Goal: Task Accomplishment & Management: Use online tool/utility

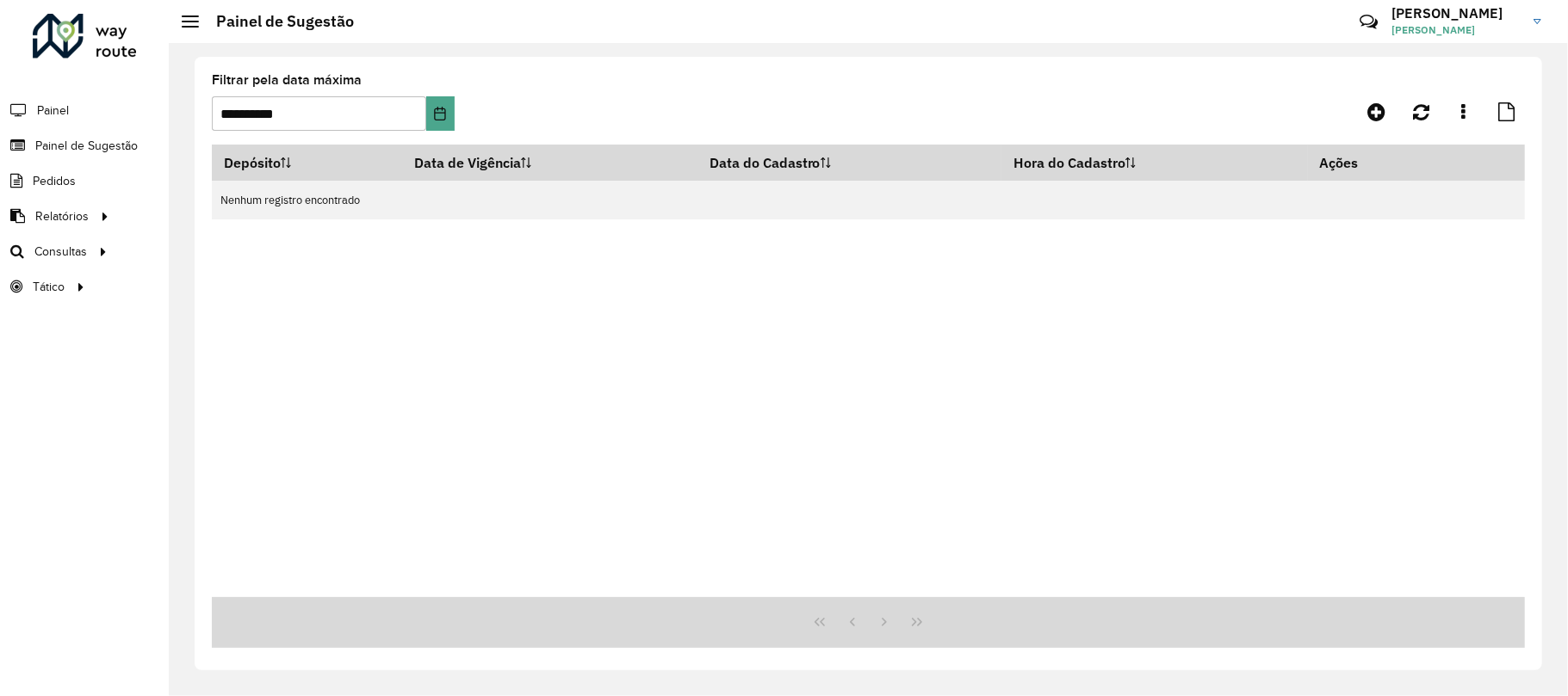
click at [534, 471] on div "Depósito Data de Vigência Data do Cadastro Hora do Cadastro Ações Nenhum regist…" at bounding box center [869, 371] width 1313 height 452
click at [257, 251] on span "Roteirização" at bounding box center [230, 252] width 70 height 18
click at [593, 396] on div "Depósito Data de Vigência Data do Cadastro Hora do Cadastro Ações Nenhum regist…" at bounding box center [869, 371] width 1313 height 452
click at [959, 94] on formly-group "**********" at bounding box center [697, 110] width 971 height 71
click at [1206, 362] on div "Depósito Data de Vigência Data do Cadastro Hora do Cadastro Ações Nenhum regist…" at bounding box center [869, 371] width 1313 height 452
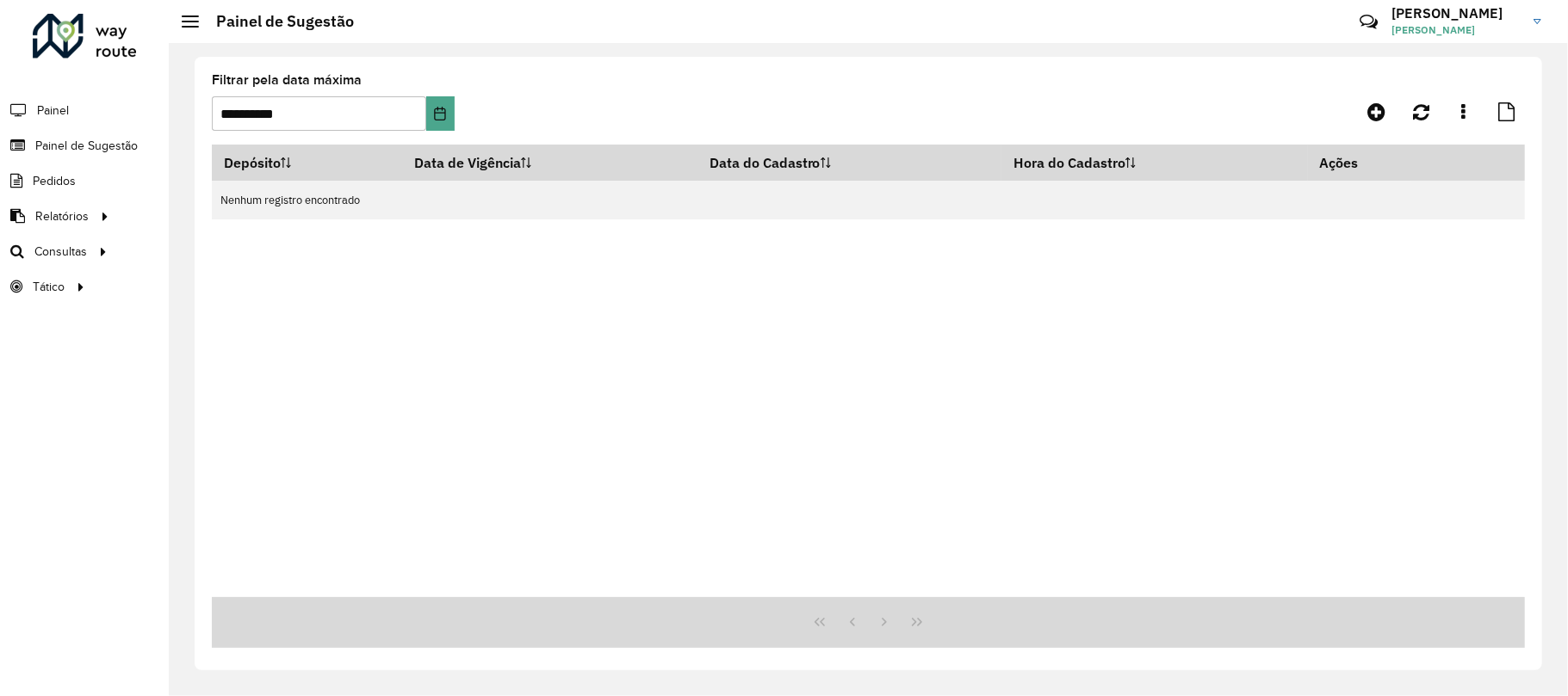
click at [763, 359] on div "Depósito Data de Vigência Data do Cadastro Hora do Cadastro Ações Nenhum regist…" at bounding box center [869, 371] width 1313 height 452
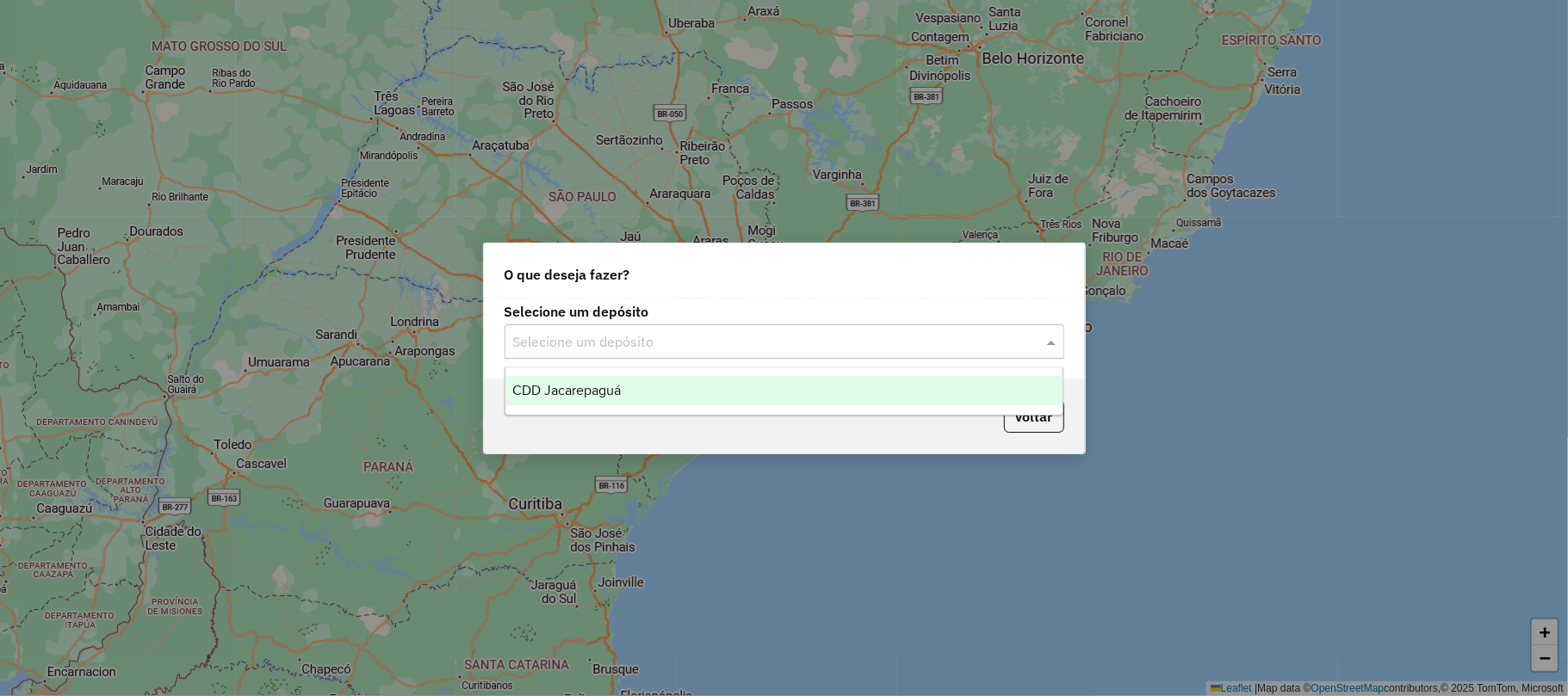
click at [689, 333] on input "text" at bounding box center [767, 343] width 508 height 21
click at [684, 402] on div "CDD Jacarepaguá" at bounding box center [784, 391] width 557 height 29
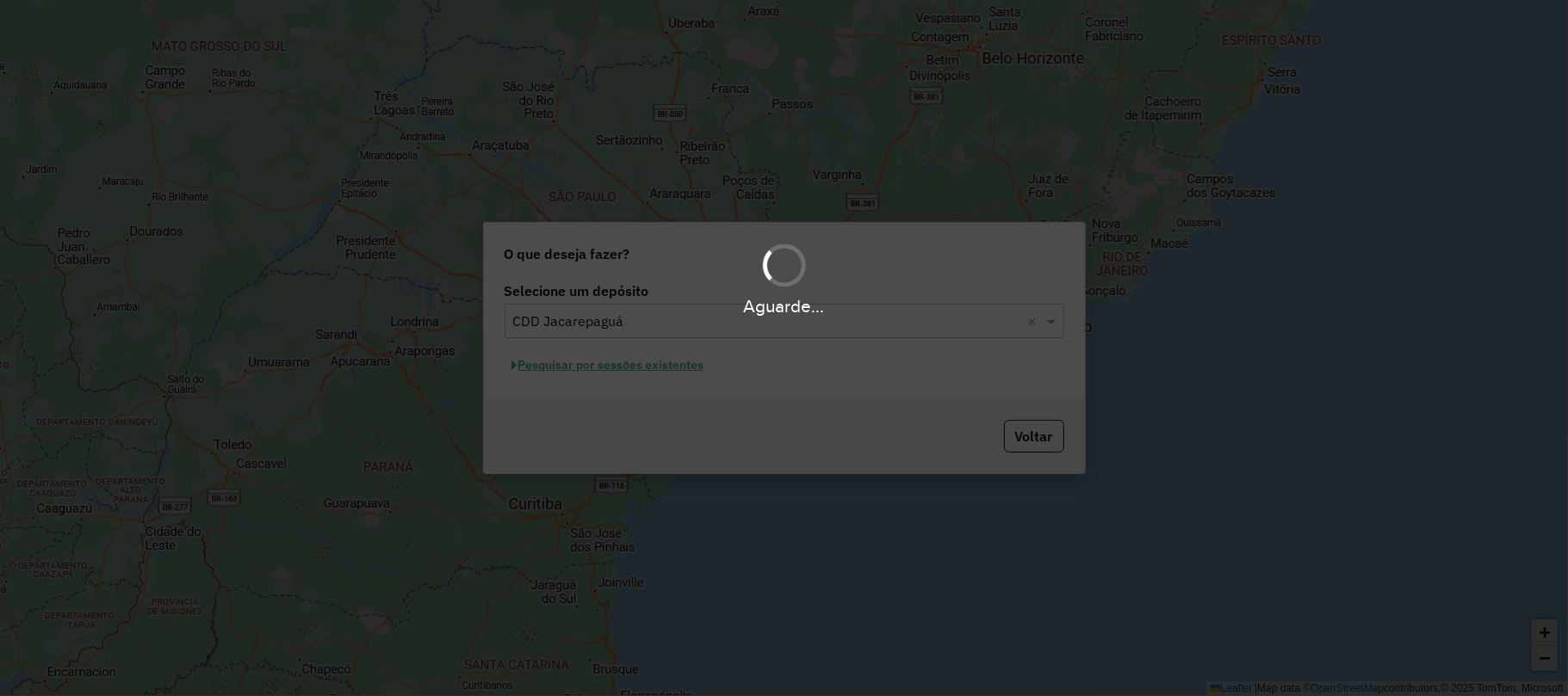
click at [705, 368] on div "Aguarde..." at bounding box center [784, 348] width 1568 height 696
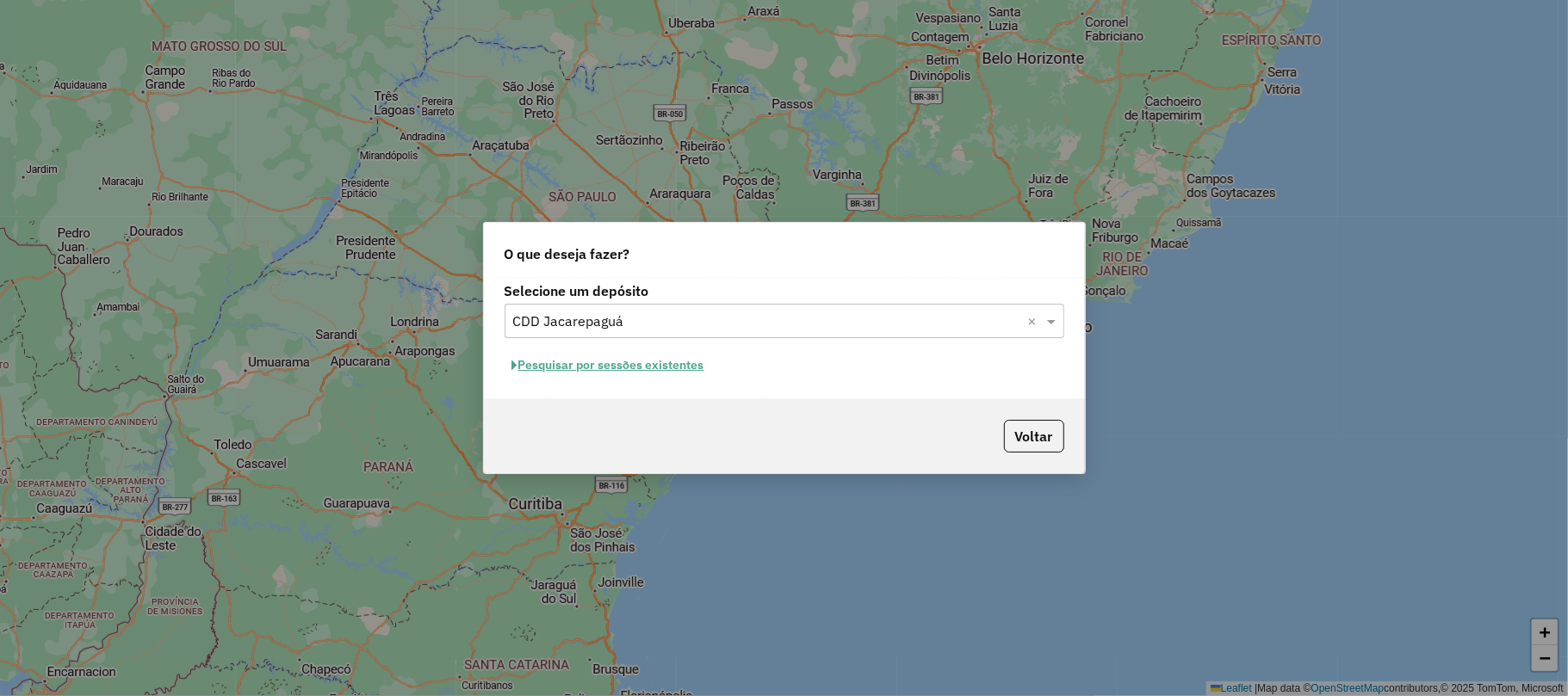
click at [696, 368] on button "Pesquisar por sessões existentes" at bounding box center [608, 364] width 208 height 26
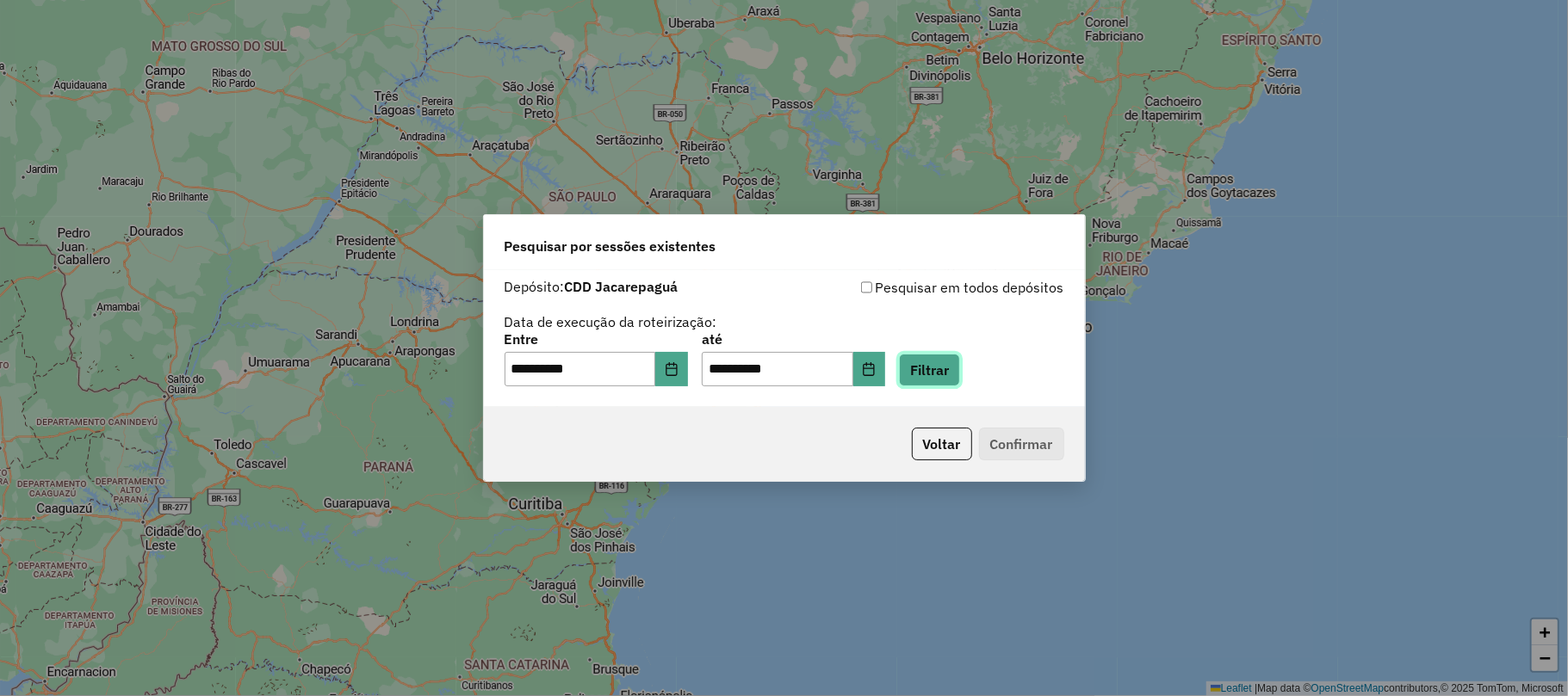
click at [935, 375] on button "Filtrar" at bounding box center [929, 370] width 61 height 33
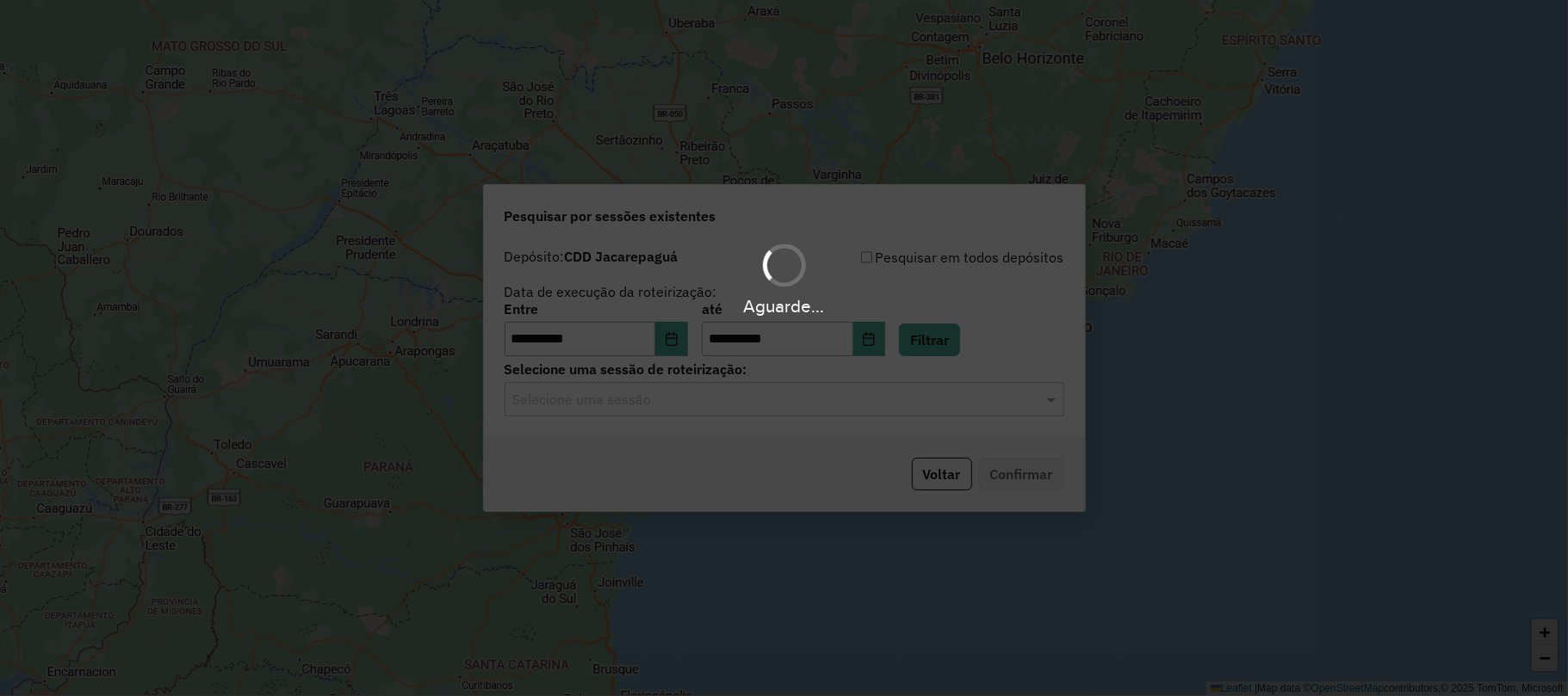
click at [783, 424] on div "Aguarde..." at bounding box center [784, 348] width 1568 height 696
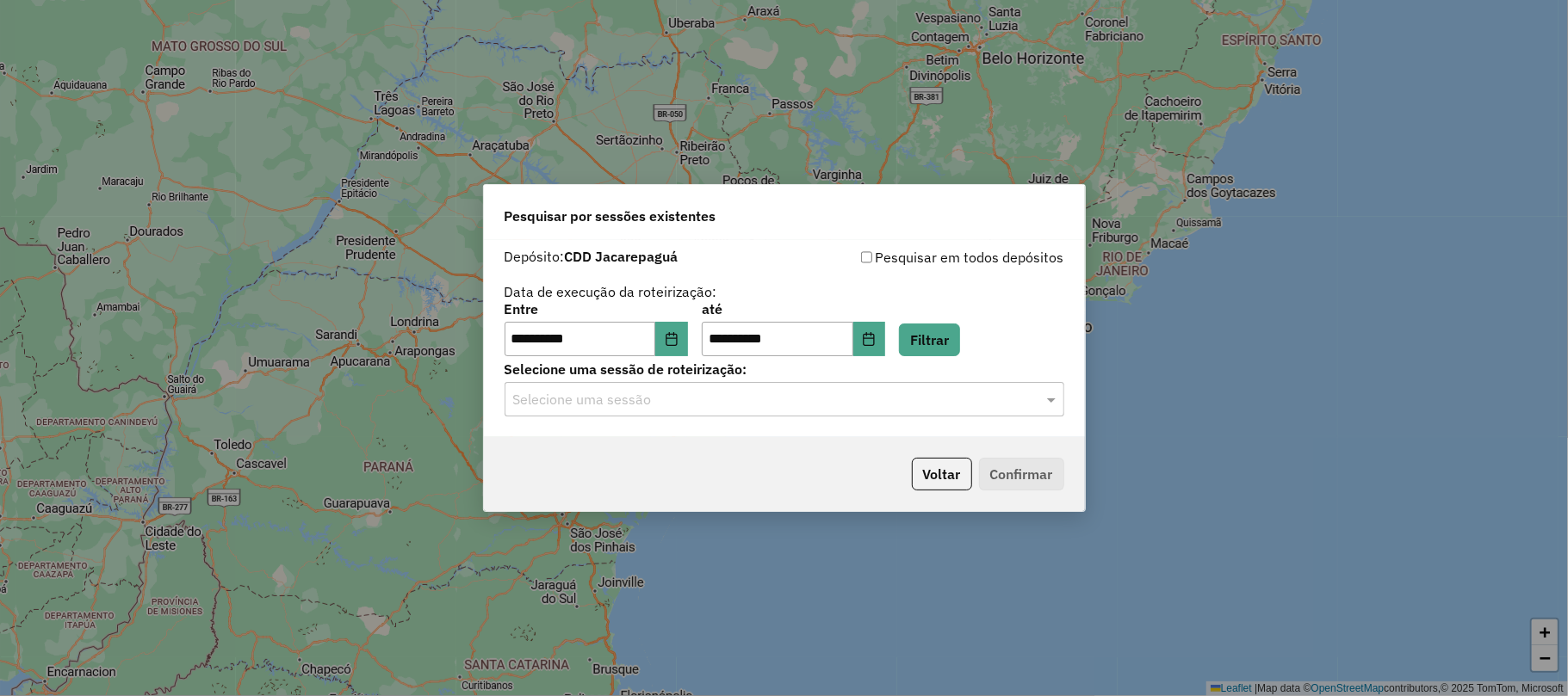
click at [783, 423] on div "**********" at bounding box center [784, 338] width 601 height 197
click at [783, 402] on input "text" at bounding box center [767, 400] width 508 height 21
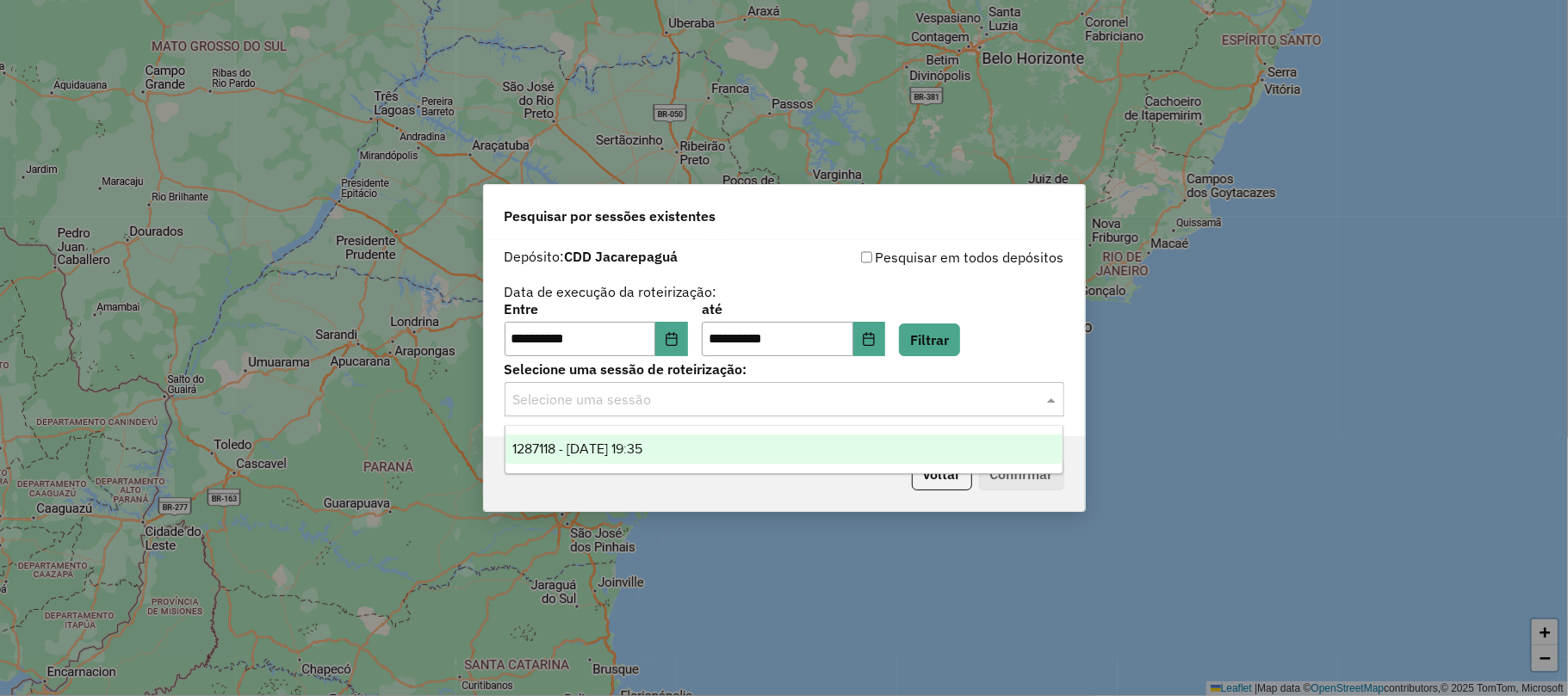
click at [783, 414] on div "Selecione uma sessão" at bounding box center [784, 400] width 560 height 34
click at [772, 440] on div "1287118 - 02/10/2025 19:35" at bounding box center [784, 450] width 557 height 29
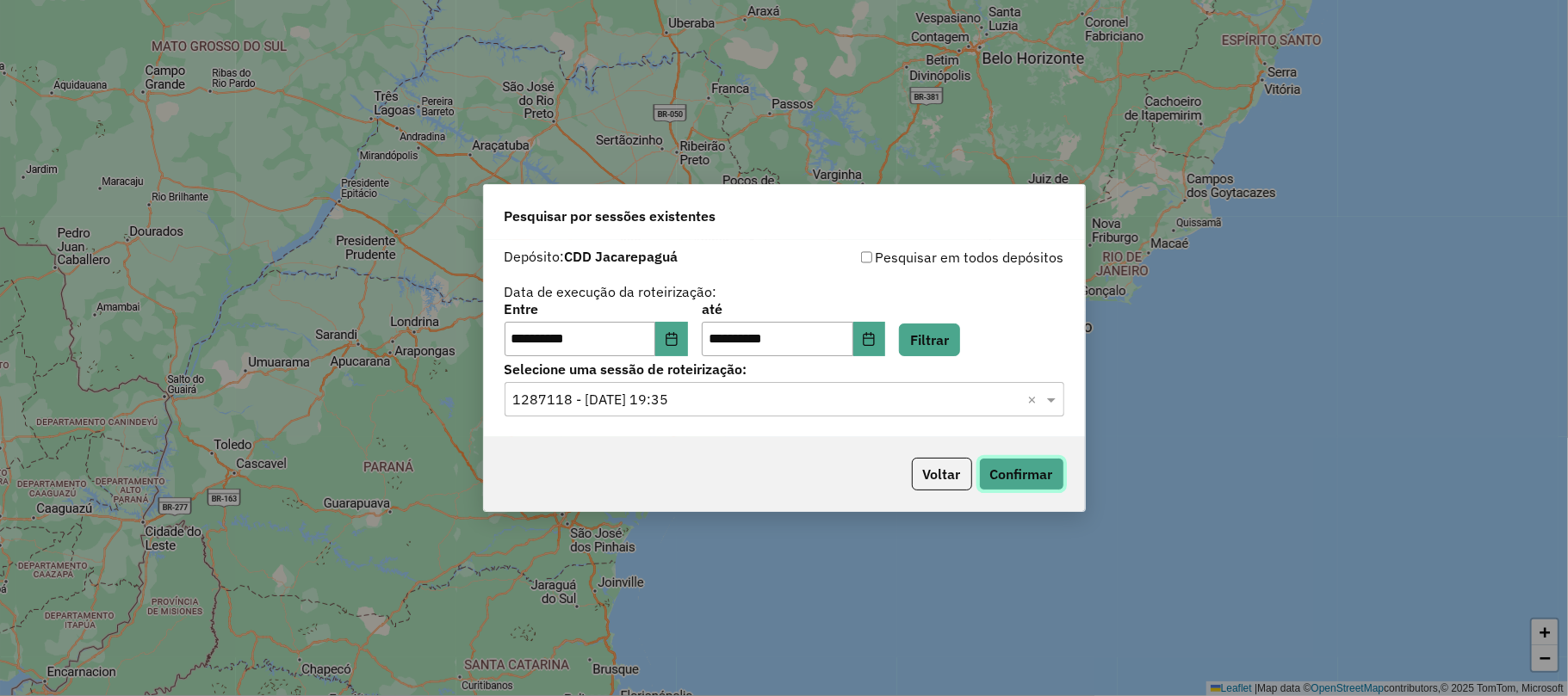
click at [1037, 475] on button "Confirmar" at bounding box center [1022, 474] width 85 height 33
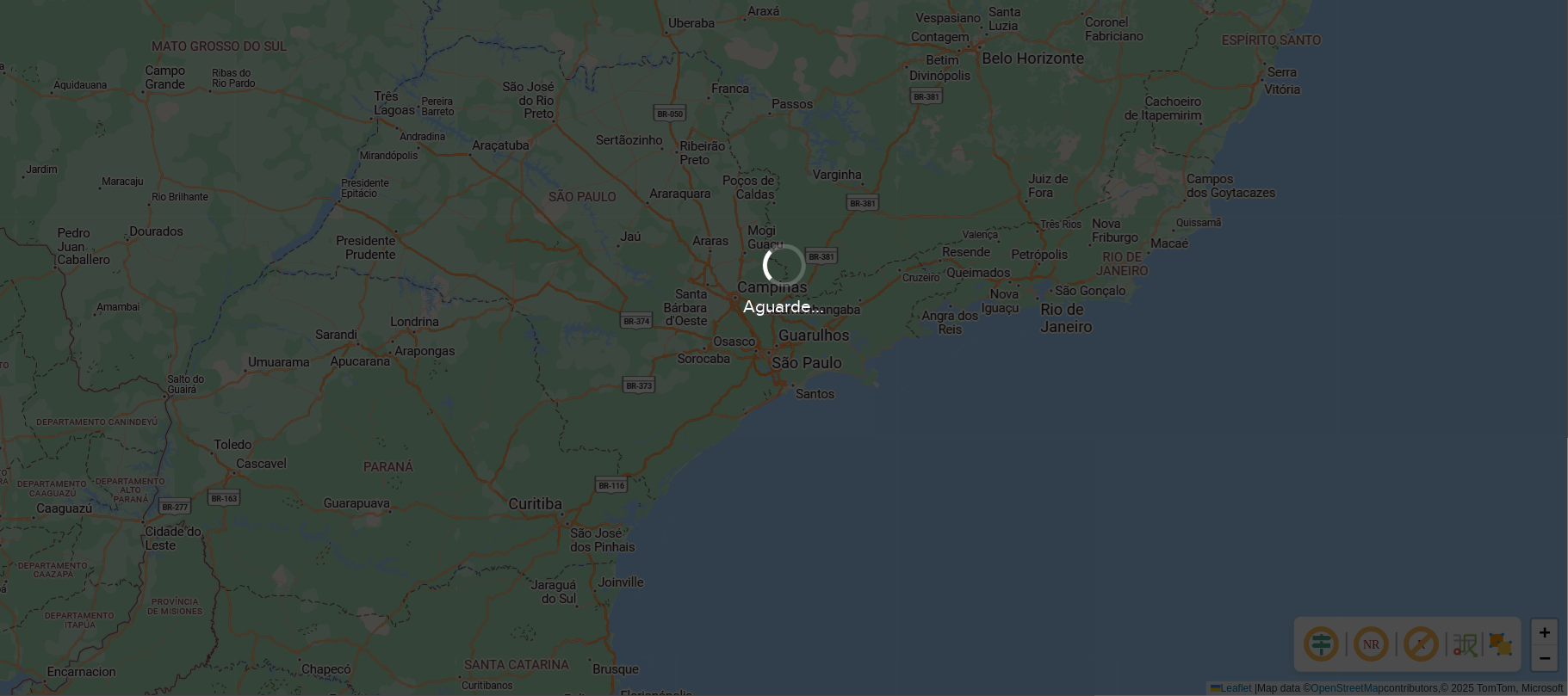
drag, startPoint x: 979, startPoint y: 331, endPoint x: 958, endPoint y: 334, distance: 21.2
click at [958, 334] on div "Aguarde..." at bounding box center [784, 348] width 1568 height 696
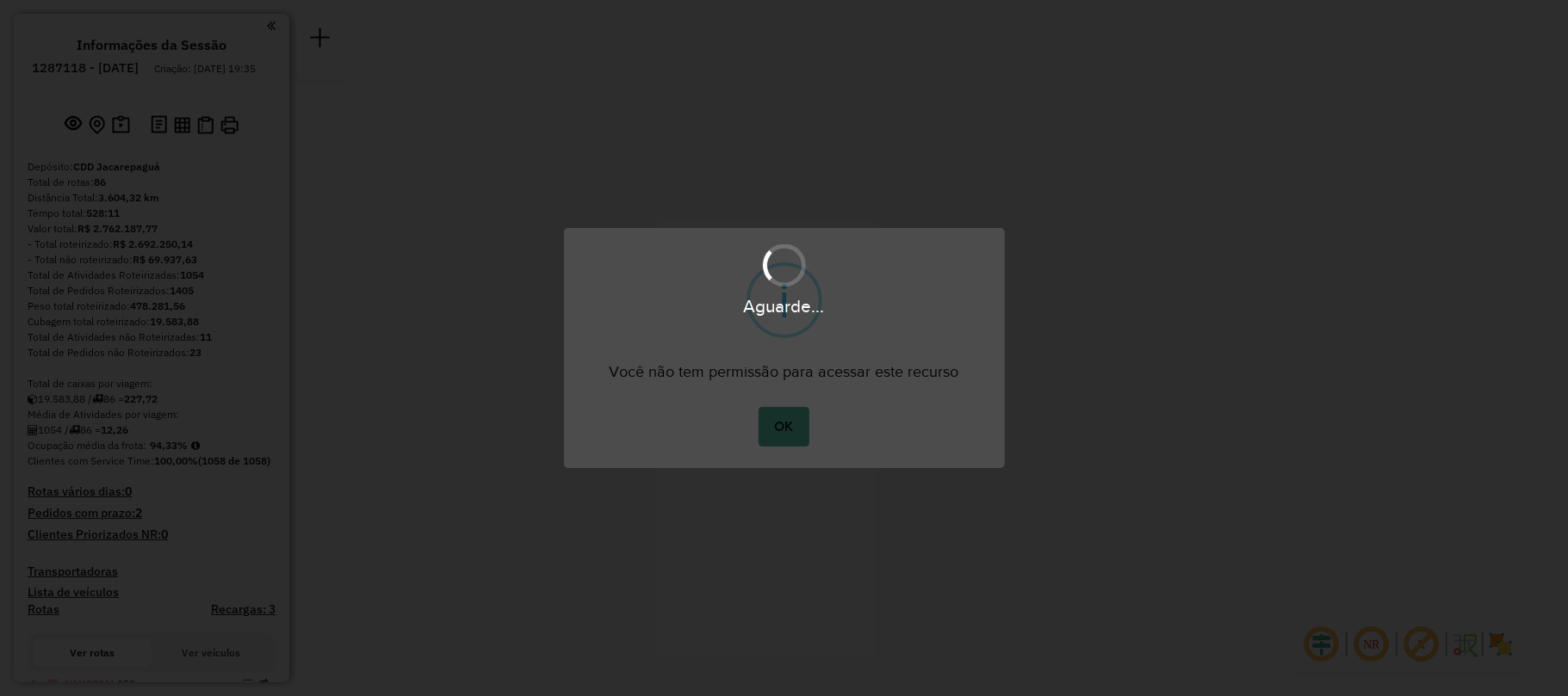
click at [811, 420] on div "OK No Cancel" at bounding box center [784, 426] width 441 height 48
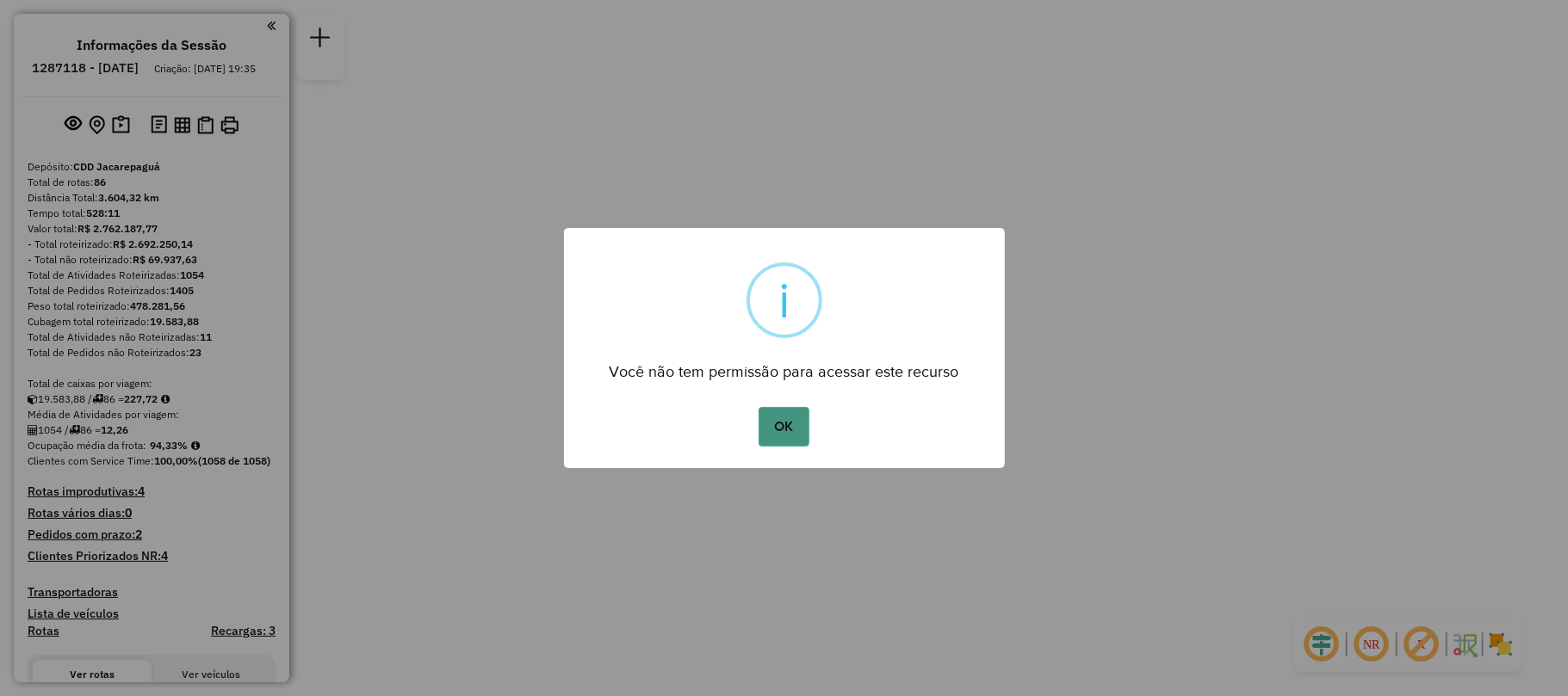
click at [775, 438] on button "OK" at bounding box center [784, 427] width 51 height 40
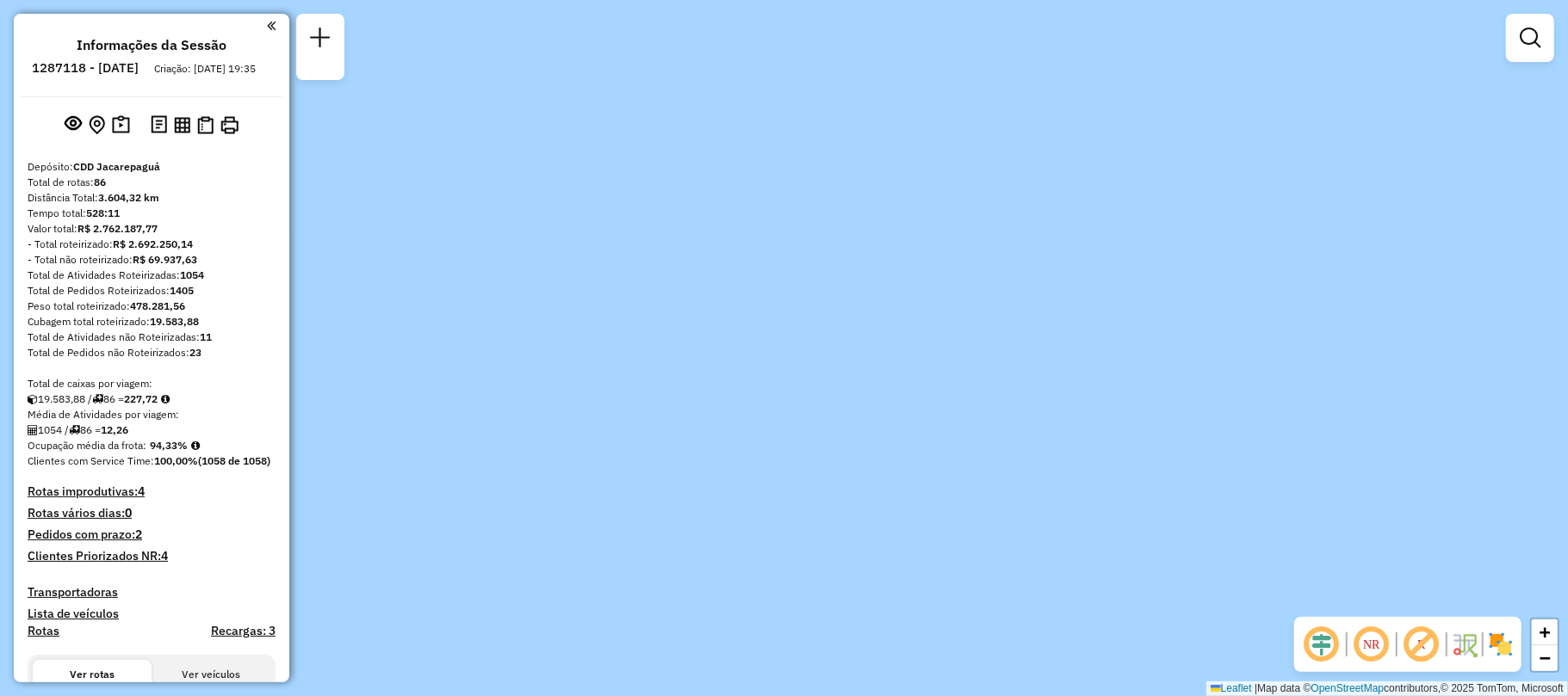
drag, startPoint x: 432, startPoint y: 277, endPoint x: 1320, endPoint y: 741, distance: 1001.9
click at [1320, 695] on html "Aguarde... Pop-up bloqueado! Seu navegador bloqueou automáticamente a abertura …" at bounding box center [784, 348] width 1568 height 696
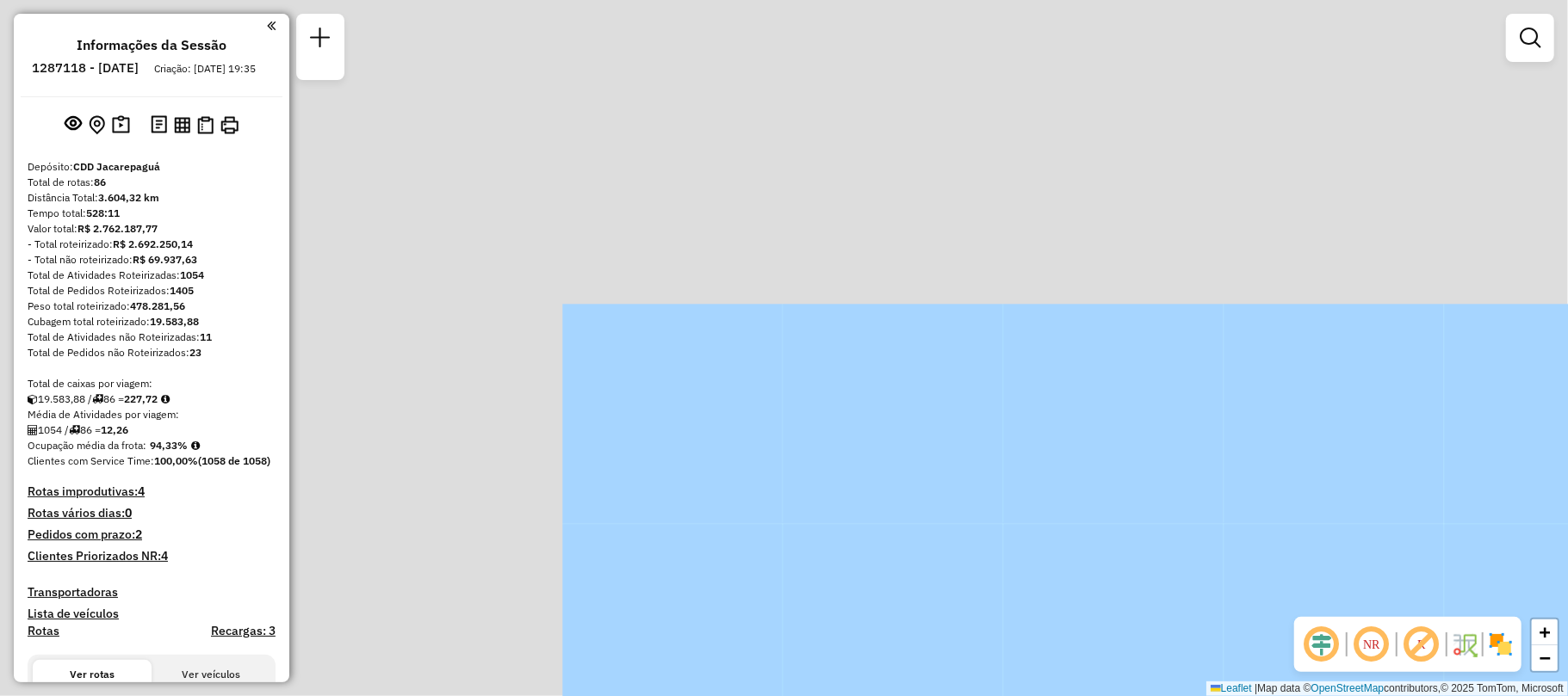
drag, startPoint x: 799, startPoint y: 303, endPoint x: 1317, endPoint y: 631, distance: 613.1
click at [1329, 634] on hb-router-mapa "Informações da Sessão 1287118 - 02/10/2025 Criação: 01/10/2025 19:35 Depósito: …" at bounding box center [784, 348] width 1568 height 696
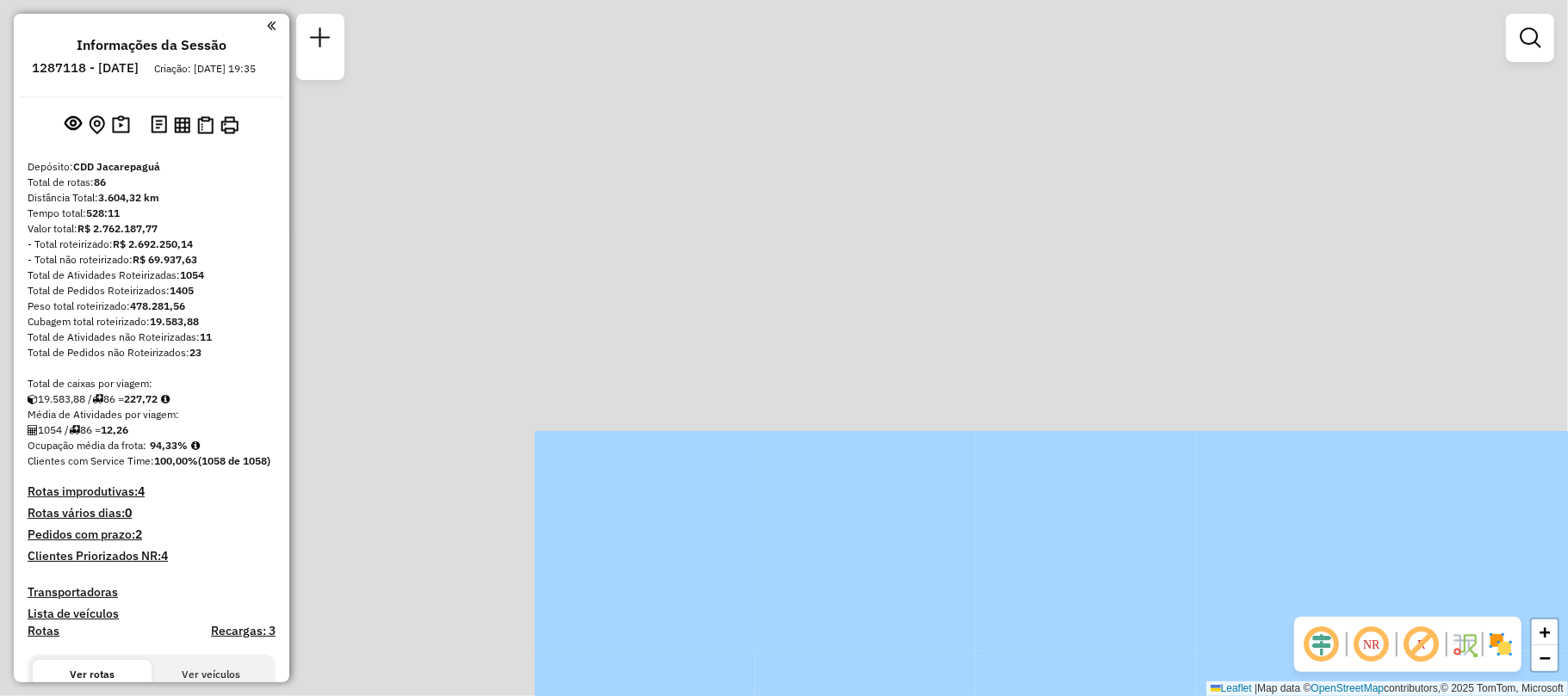
drag, startPoint x: 554, startPoint y: 121, endPoint x: 1165, endPoint y: 652, distance: 809.5
click at [1186, 689] on div "Janela de atendimento Grade de atendimento Capacidade Transportadoras Veículos …" at bounding box center [784, 348] width 1568 height 696
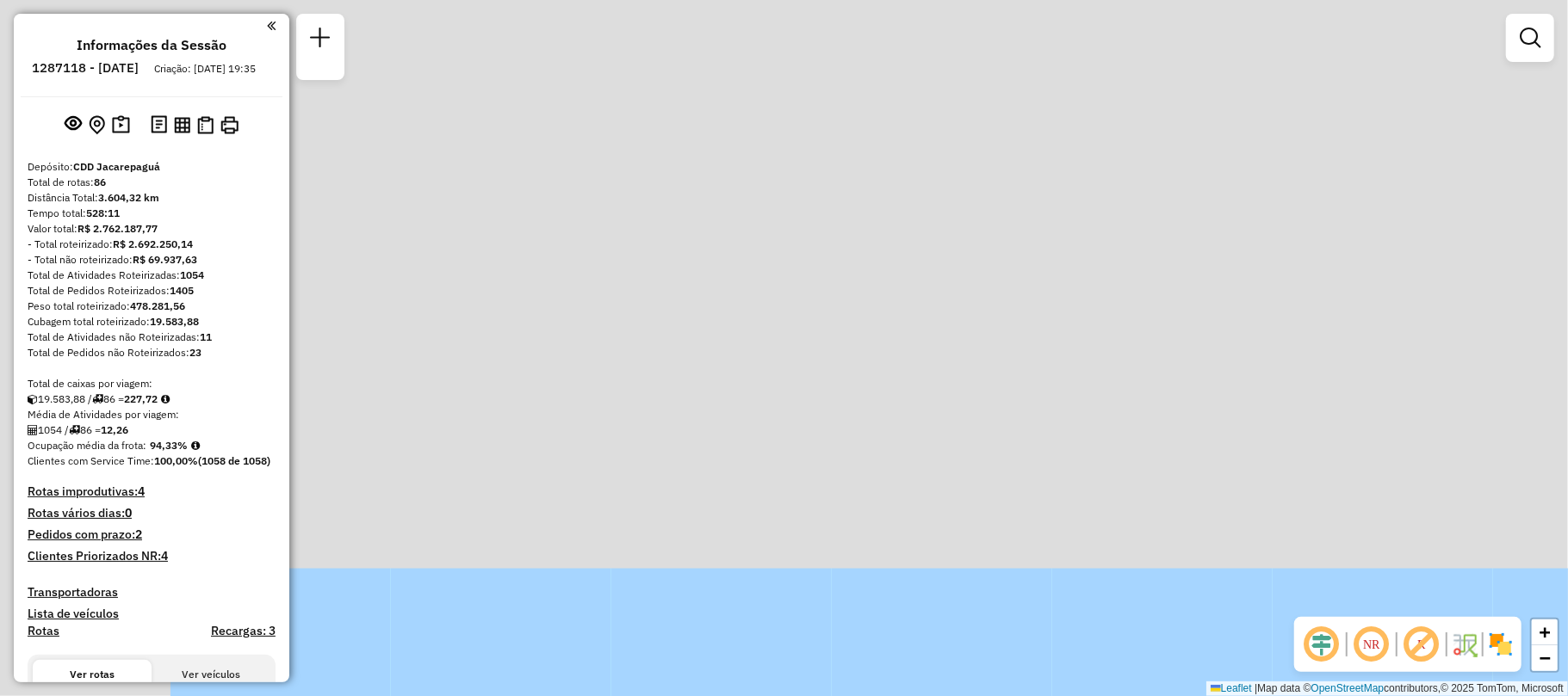
drag, startPoint x: 708, startPoint y: 160, endPoint x: 1034, endPoint y: 741, distance: 666.2
click at [1034, 695] on html "Aguarde... Pop-up bloqueado! Seu navegador bloqueou automáticamente a abertura …" at bounding box center [784, 348] width 1568 height 696
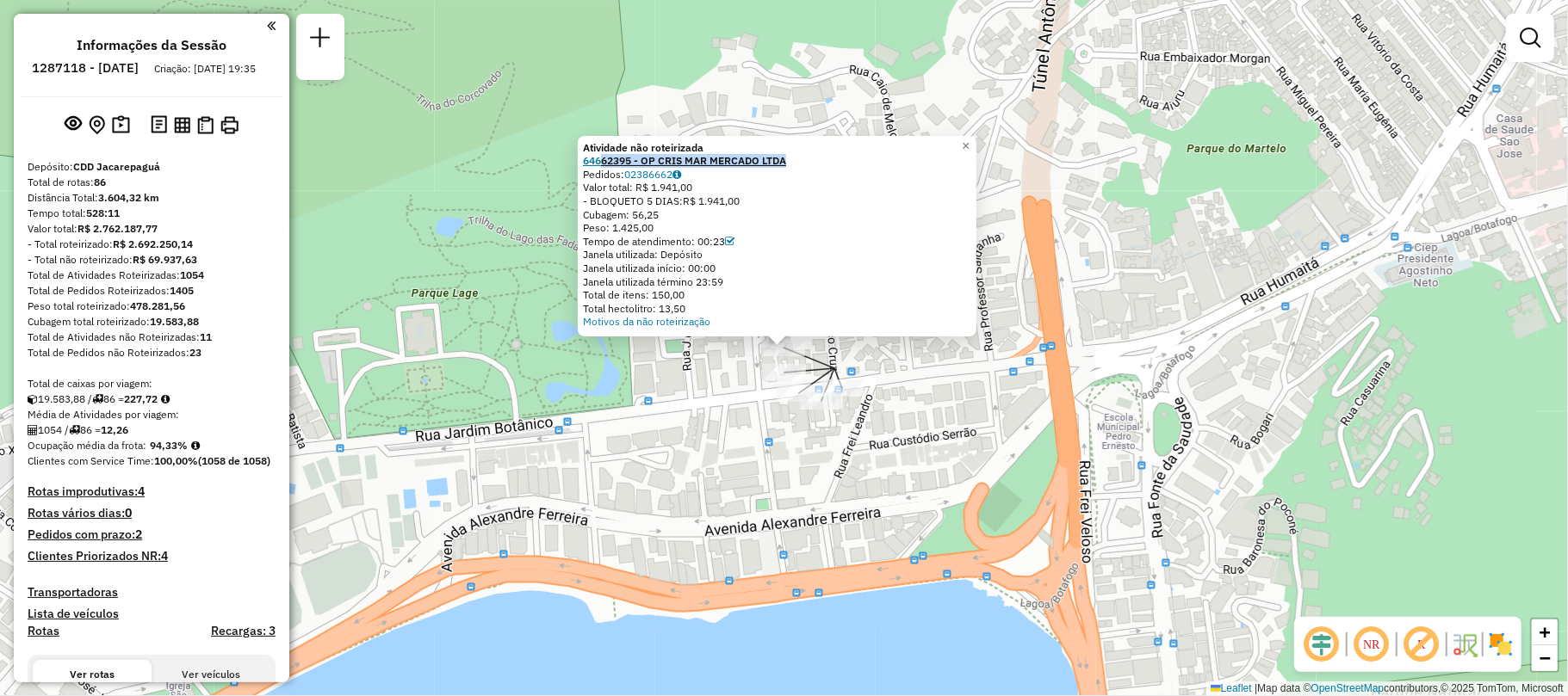
drag, startPoint x: 852, startPoint y: 156, endPoint x: 606, endPoint y: 155, distance: 246.0
click at [606, 155] on div "64662395 - OP CRIS MAR MERCADO LTDA" at bounding box center [777, 160] width 388 height 14
copy strong "62395 - OP CRIS MAR MERCADO LTDA"
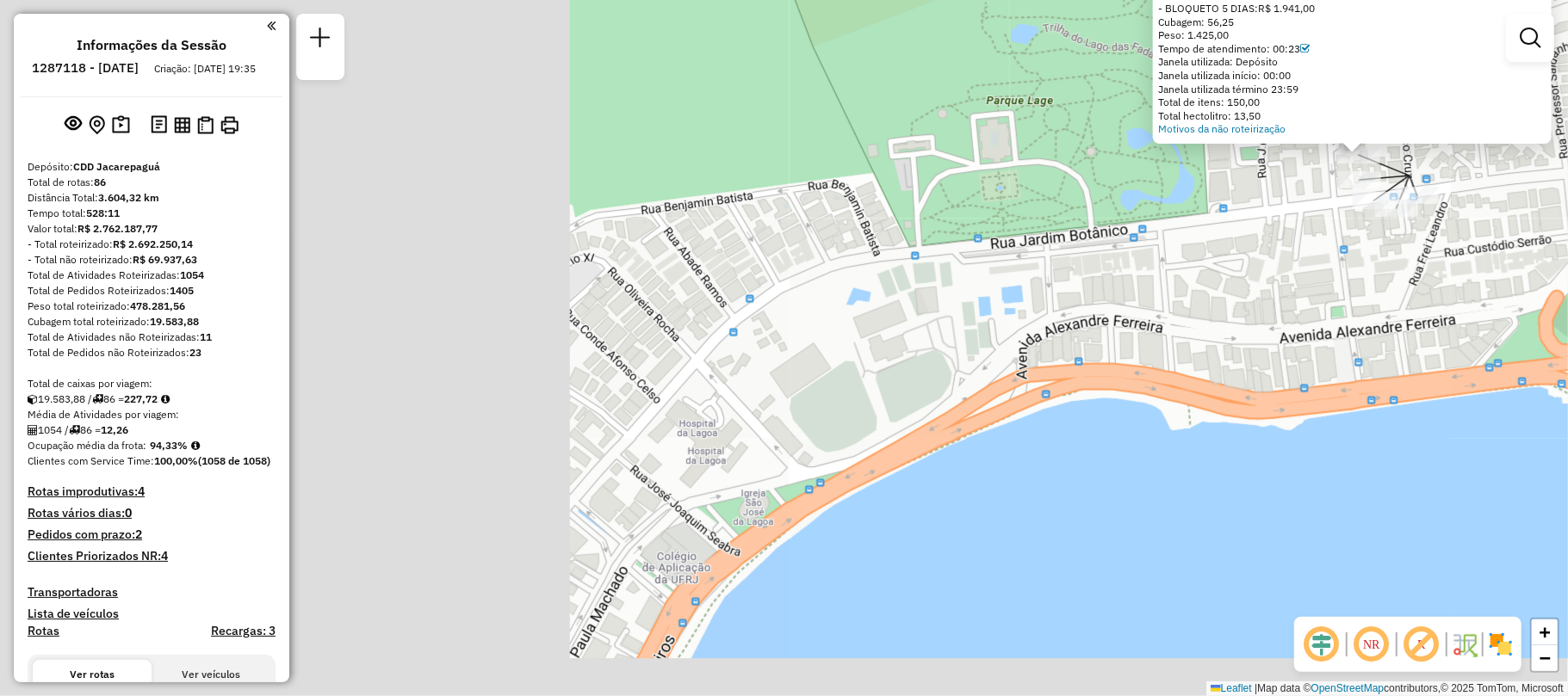
drag, startPoint x: 799, startPoint y: 459, endPoint x: 1152, endPoint y: 339, distance: 372.8
click at [1152, 339] on div "Atividade não roteirizada 64662395 - OP CRIS MAR MERCADO LTDA Pedidos: 02386662…" at bounding box center [784, 348] width 1568 height 696
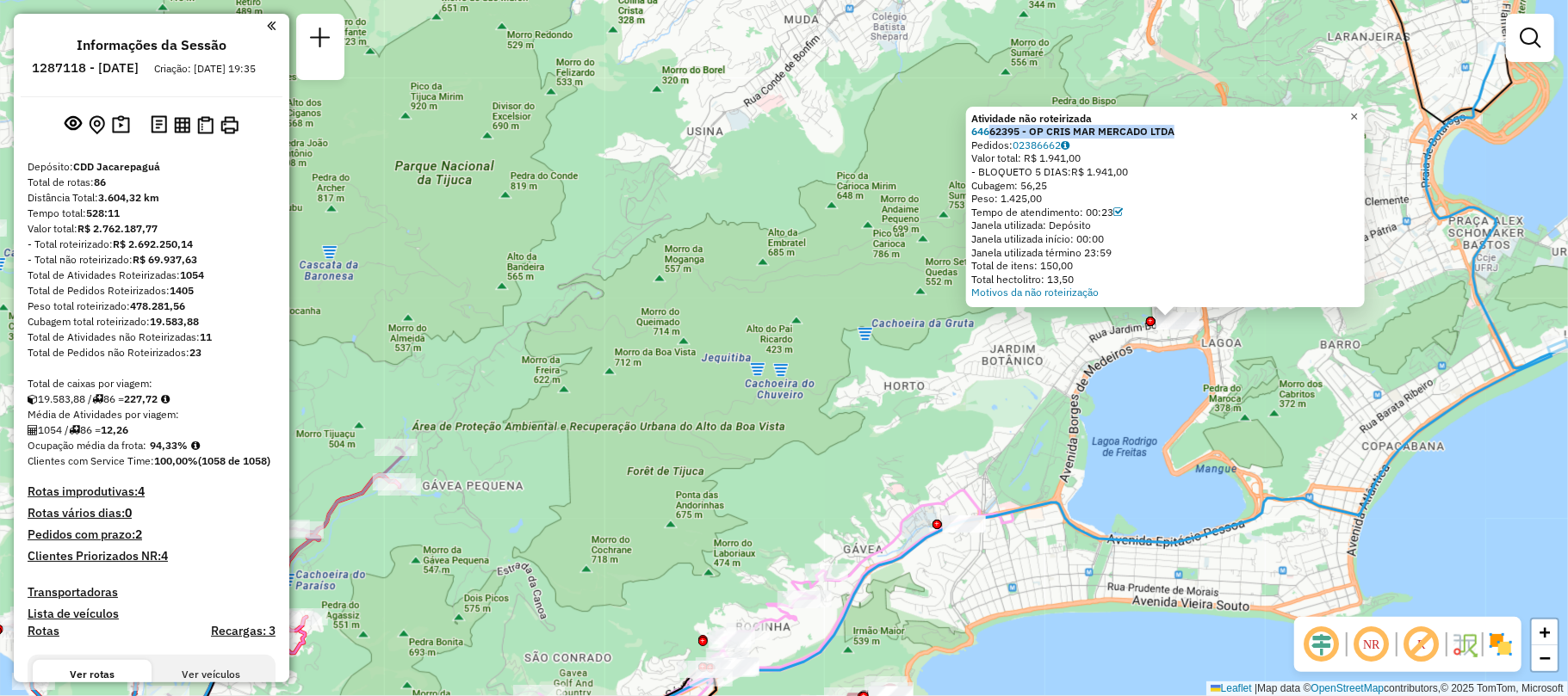
click at [1358, 114] on span "×" at bounding box center [1354, 117] width 8 height 14
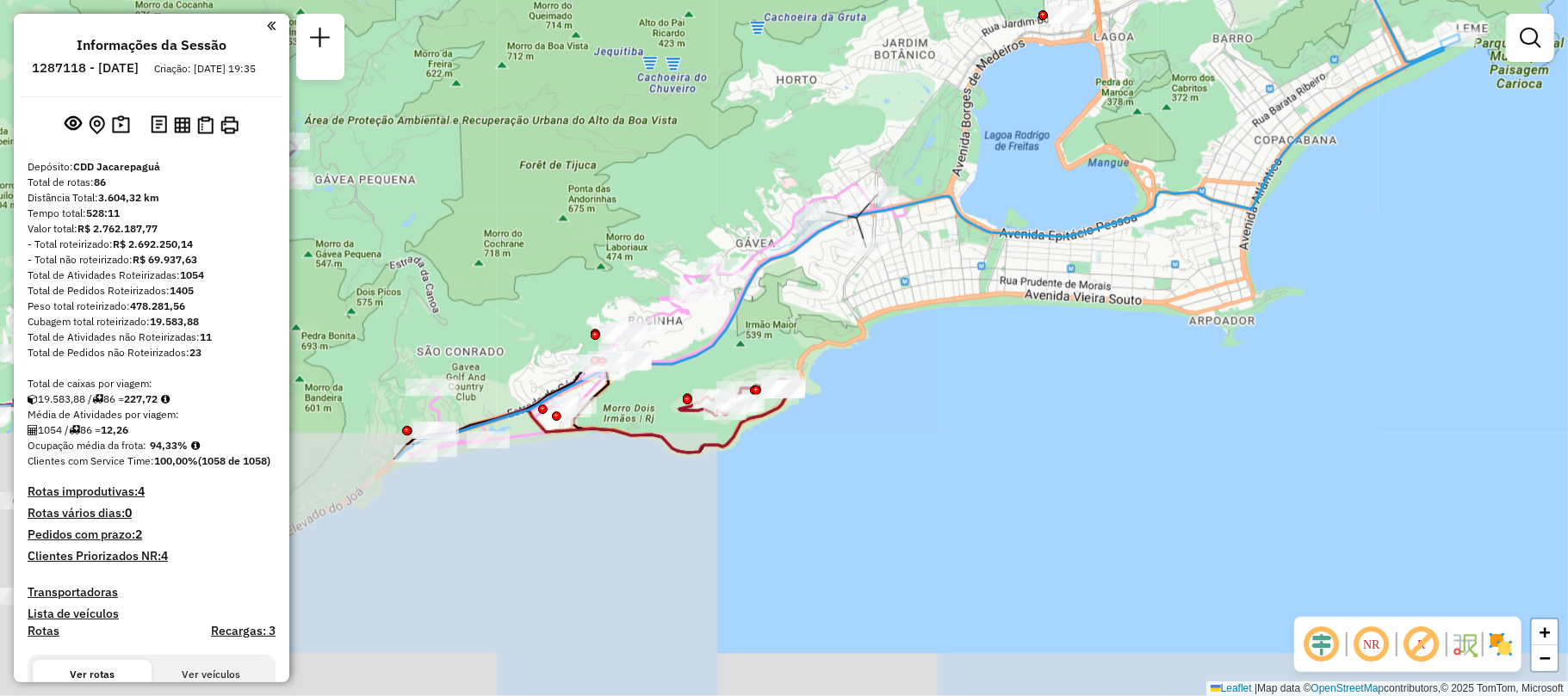
drag, startPoint x: 1084, startPoint y: 537, endPoint x: 976, endPoint y: 231, distance: 324.5
click at [976, 231] on icon at bounding box center [609, 217] width 1694 height 485
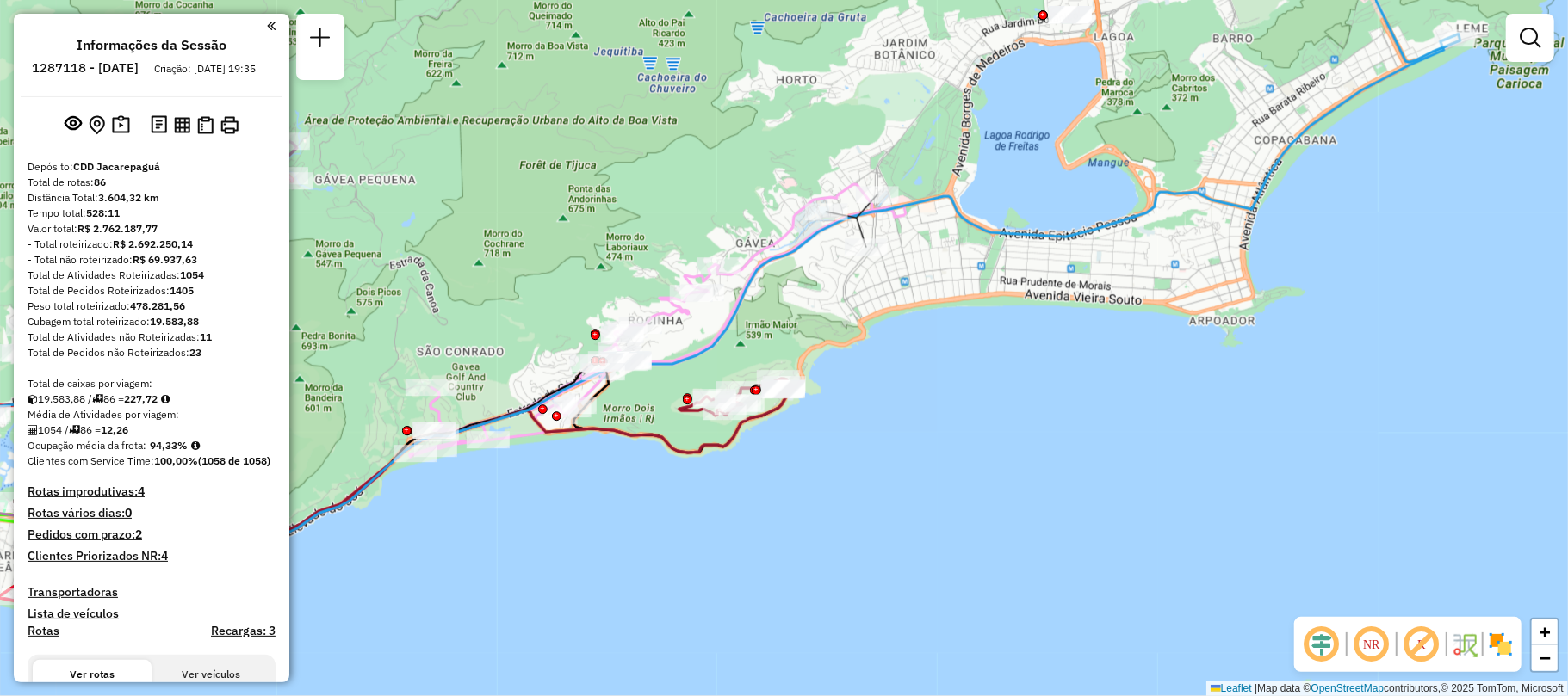
click at [1174, 389] on div "Janela de atendimento Grade de atendimento Capacidade Transportadoras Veículos …" at bounding box center [784, 348] width 1568 height 696
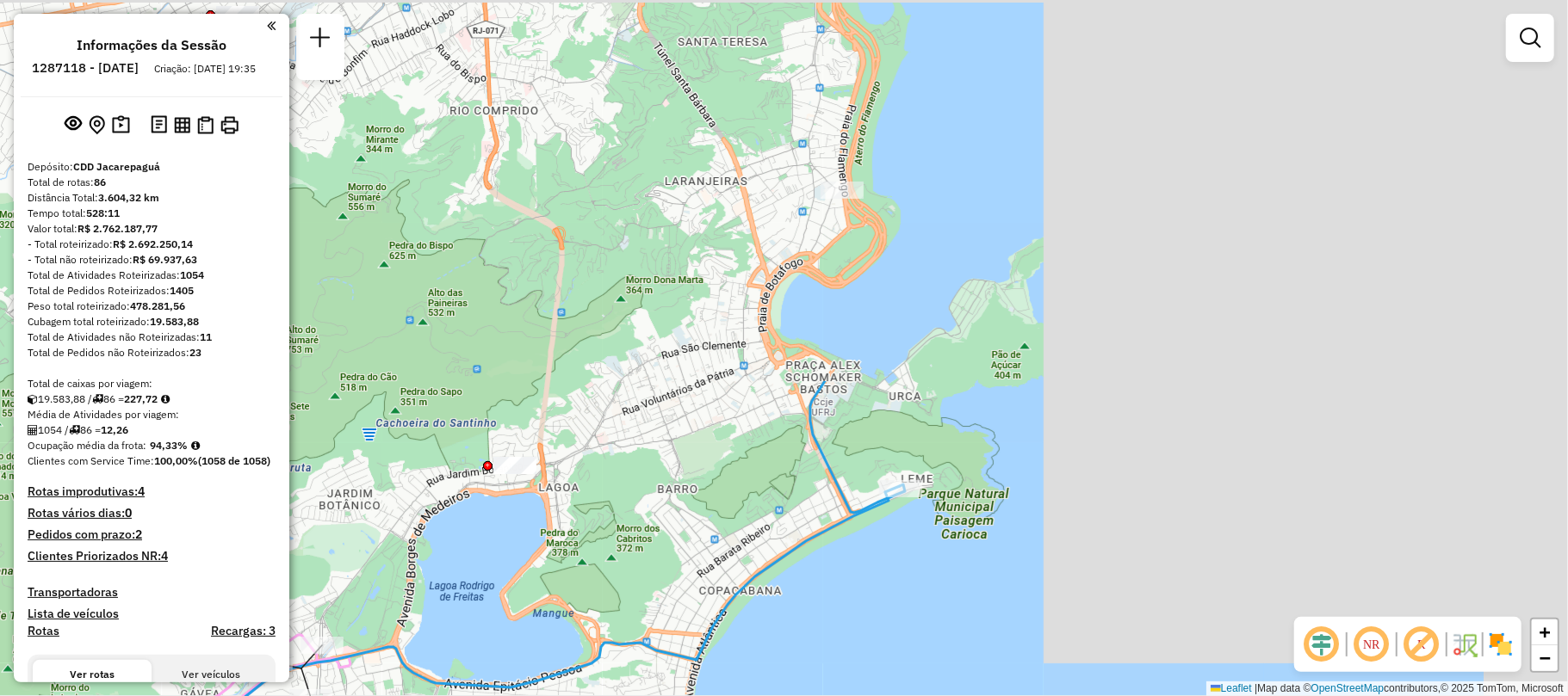
drag, startPoint x: 1120, startPoint y: 563, endPoint x: 858, endPoint y: 741, distance: 316.7
click at [858, 695] on html "Aguarde... Pop-up bloqueado! Seu navegador bloqueou automáticamente a abertura …" at bounding box center [784, 348] width 1568 height 696
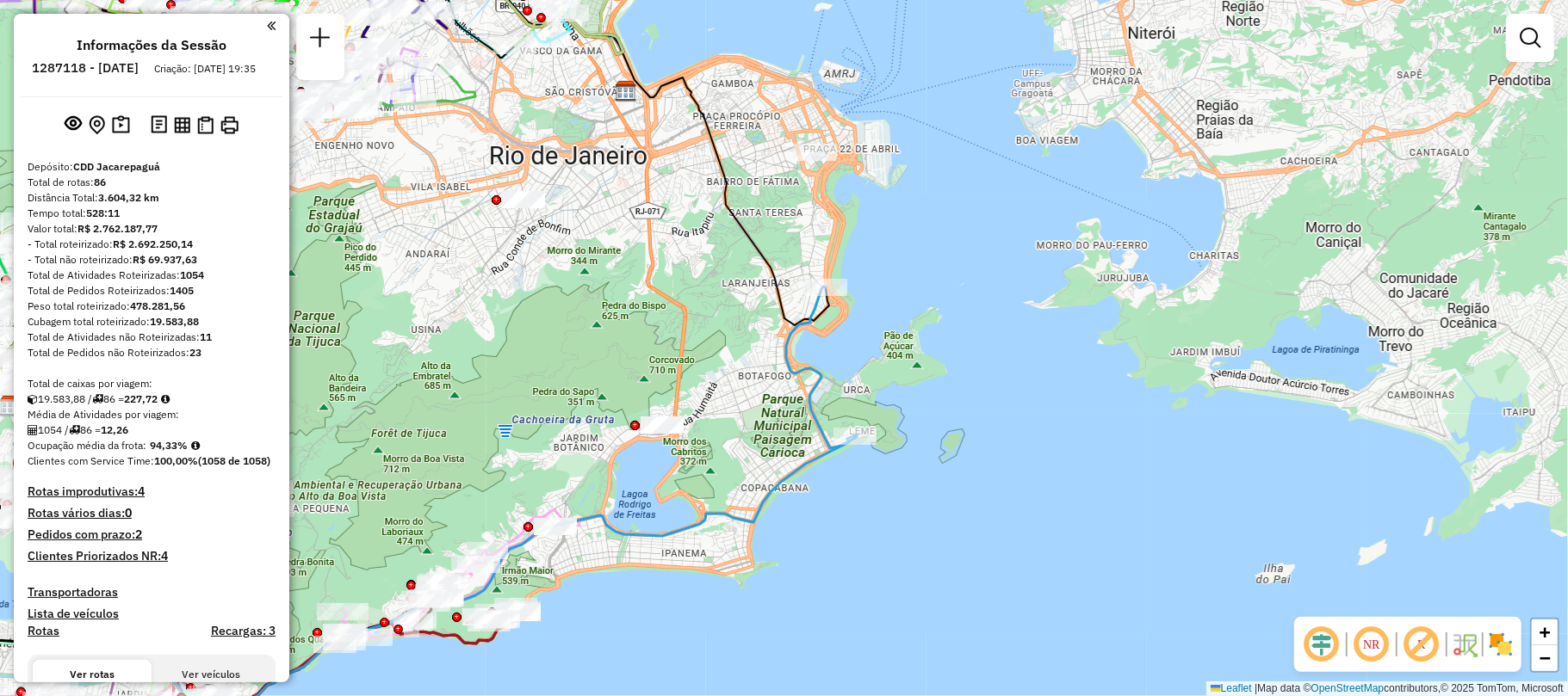
drag, startPoint x: 710, startPoint y: 386, endPoint x: 786, endPoint y: 492, distance: 130.4
click at [780, 520] on div "Janela de atendimento Grade de atendimento Capacidade Transportadoras Veículos …" at bounding box center [784, 348] width 1568 height 696
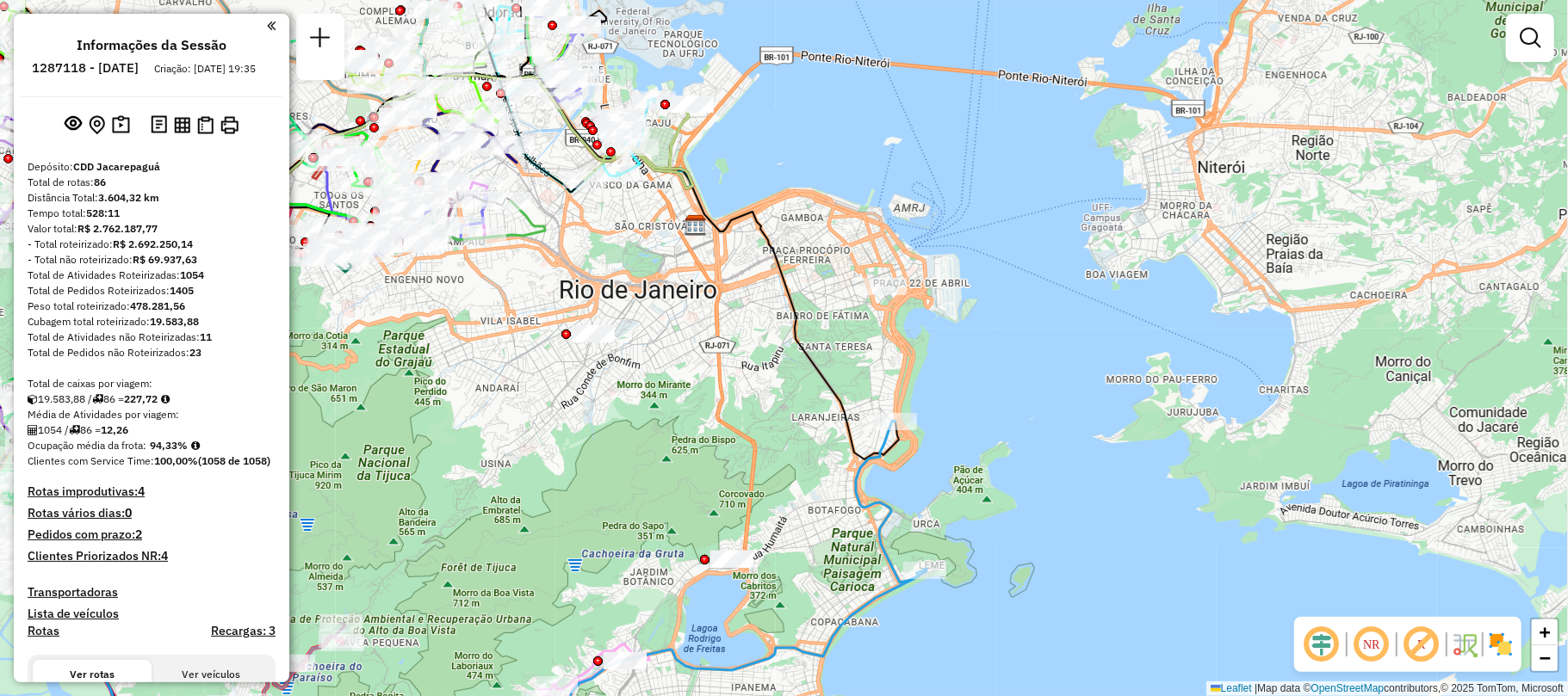
click at [882, 304] on div "Janela de atendimento Grade de atendimento Capacidade Transportadoras Veículos …" at bounding box center [784, 348] width 1568 height 696
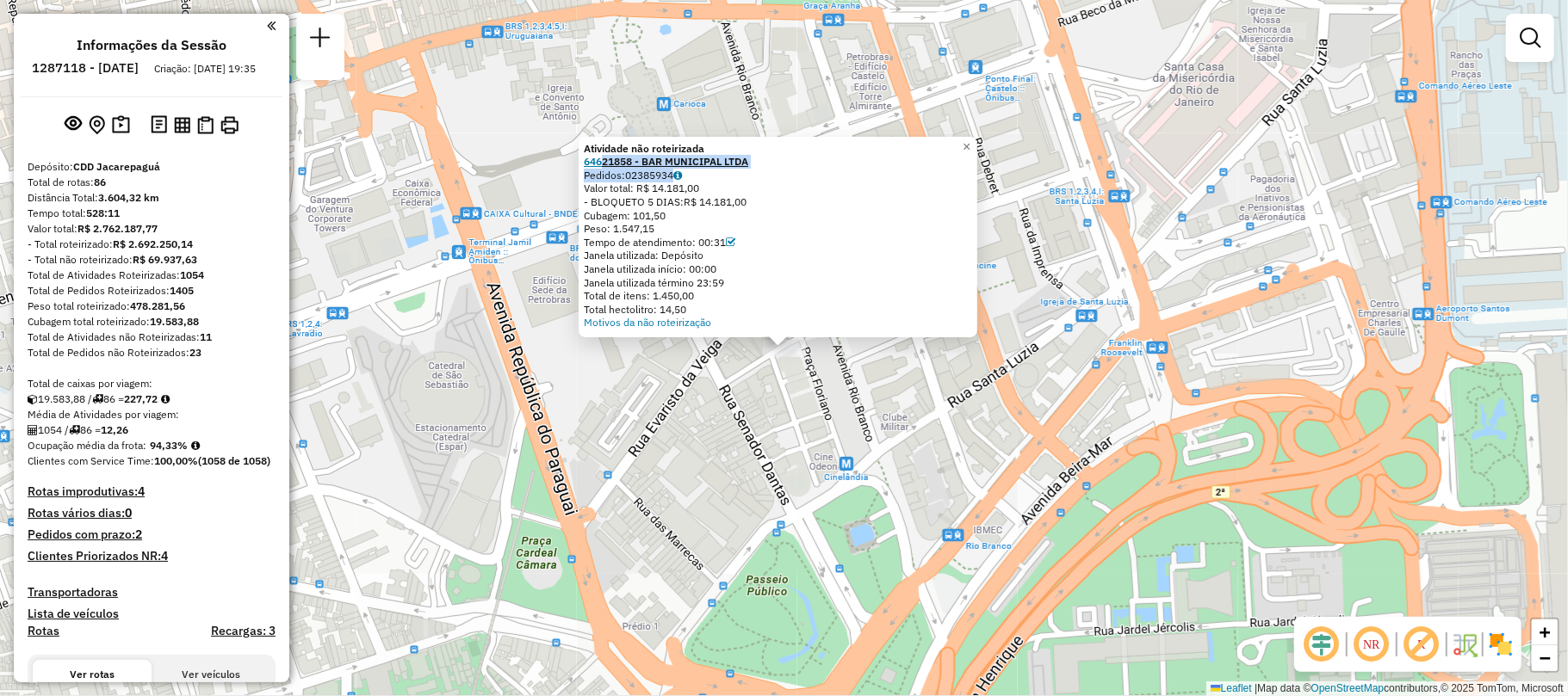
drag, startPoint x: 721, startPoint y: 169, endPoint x: 608, endPoint y: 163, distance: 113.2
click at [608, 163] on div "Atividade não roteirizada 64621858 - BAR MUNICIPAL LTDA Pedidos: 02385934 Valor…" at bounding box center [778, 236] width 388 height 188
copy div "21858 - BAR MUNICIPAL LTDA Pedidos: 02385934"
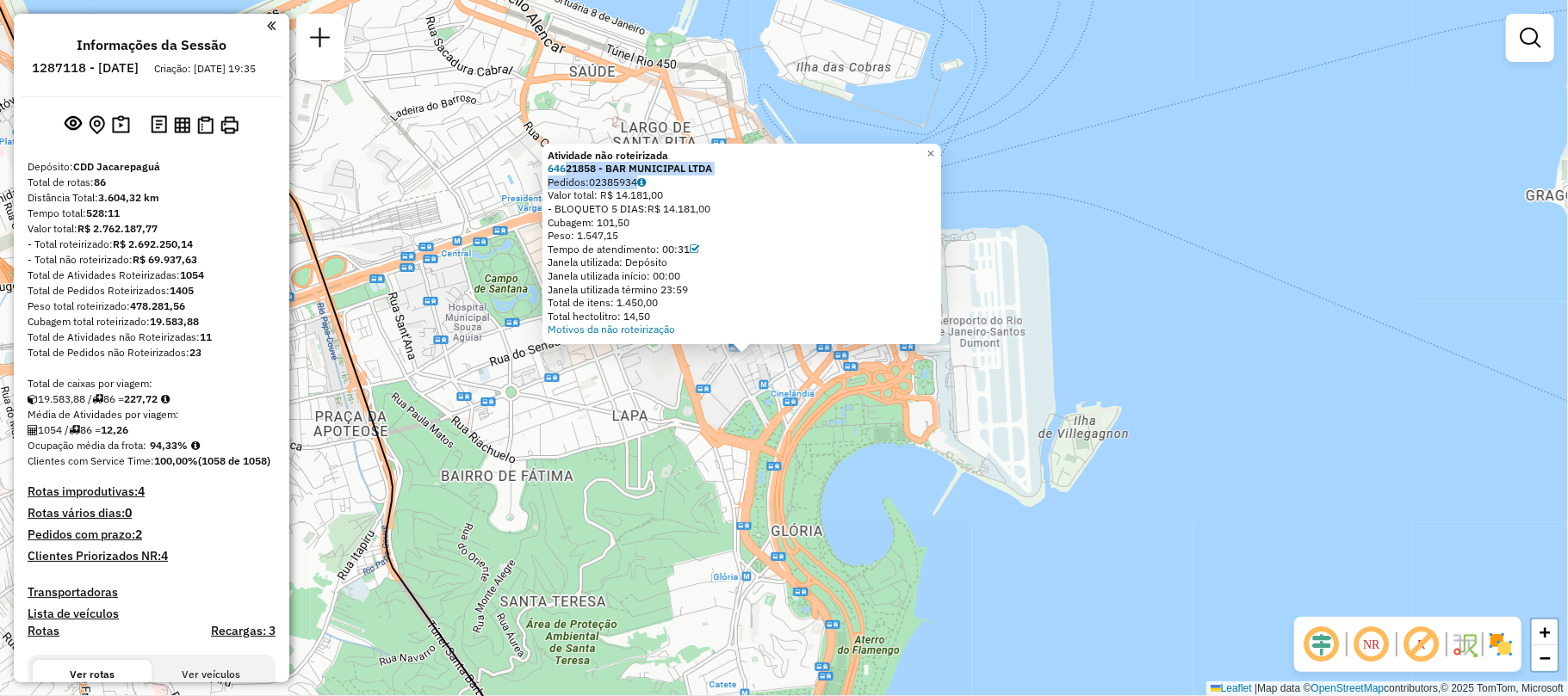
click at [1165, 280] on div "Atividade não roteirizada 64621858 - BAR MUNICIPAL LTDA Pedidos: 02385934 Valor…" at bounding box center [784, 348] width 1568 height 696
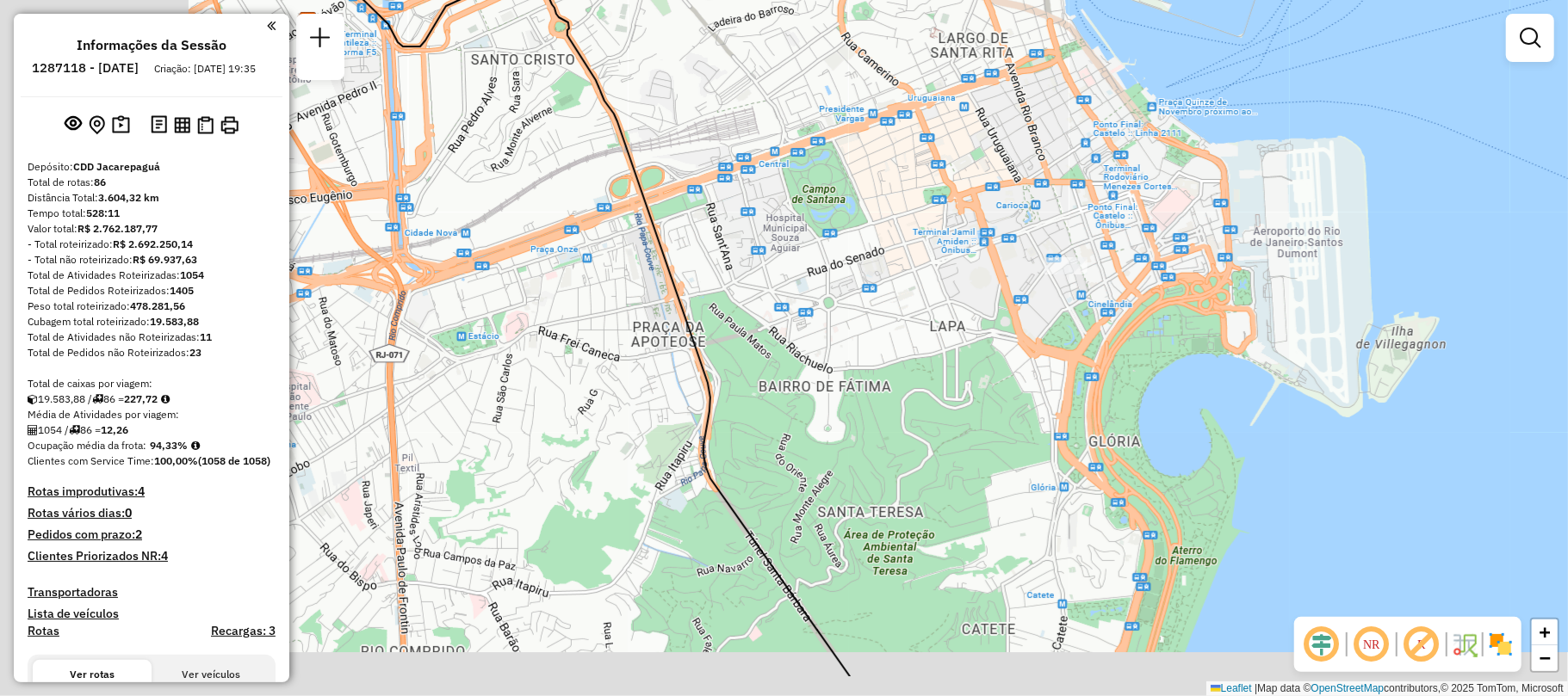
drag, startPoint x: 606, startPoint y: 450, endPoint x: 931, endPoint y: 349, distance: 340.3
click at [930, 351] on div "Janela de atendimento Grade de atendimento Capacidade Transportadoras Veículos …" at bounding box center [784, 348] width 1568 height 696
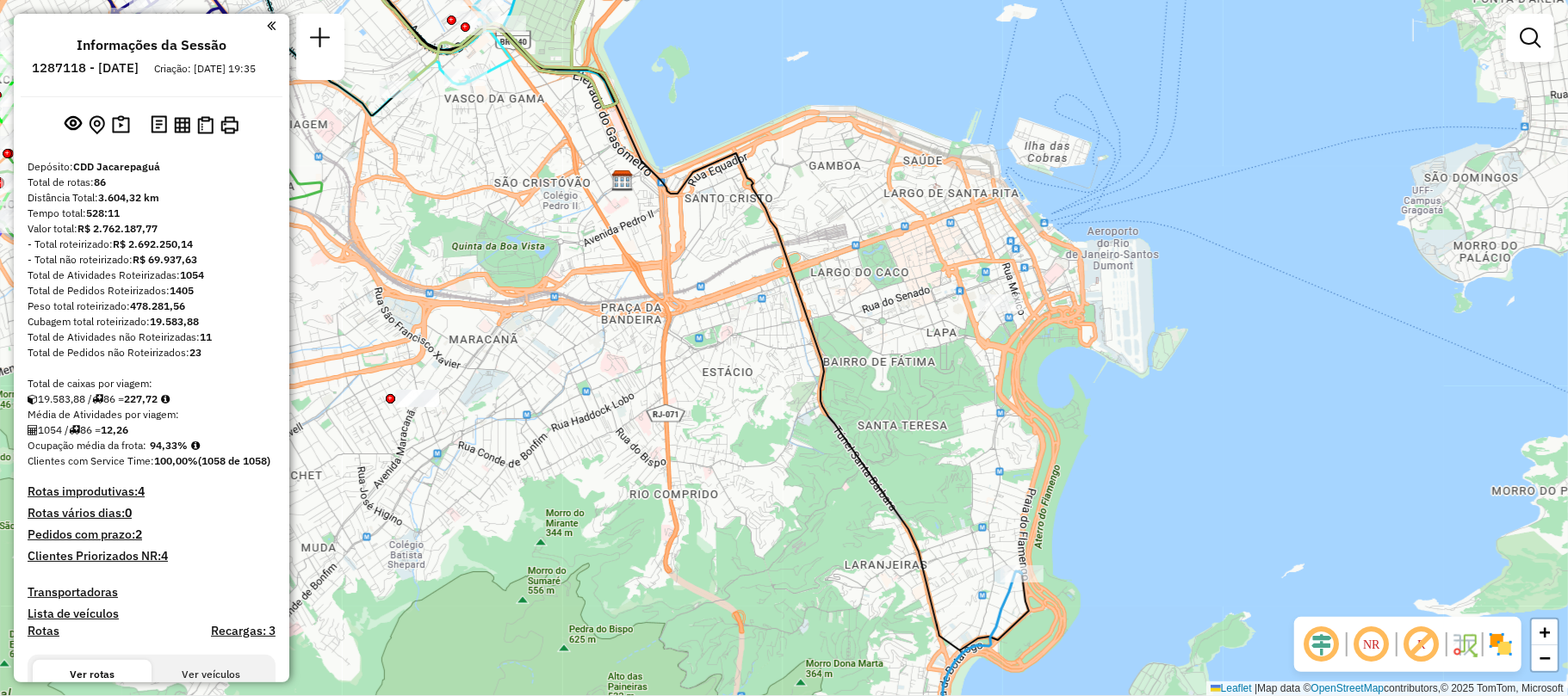
click at [414, 407] on div at bounding box center [417, 398] width 43 height 17
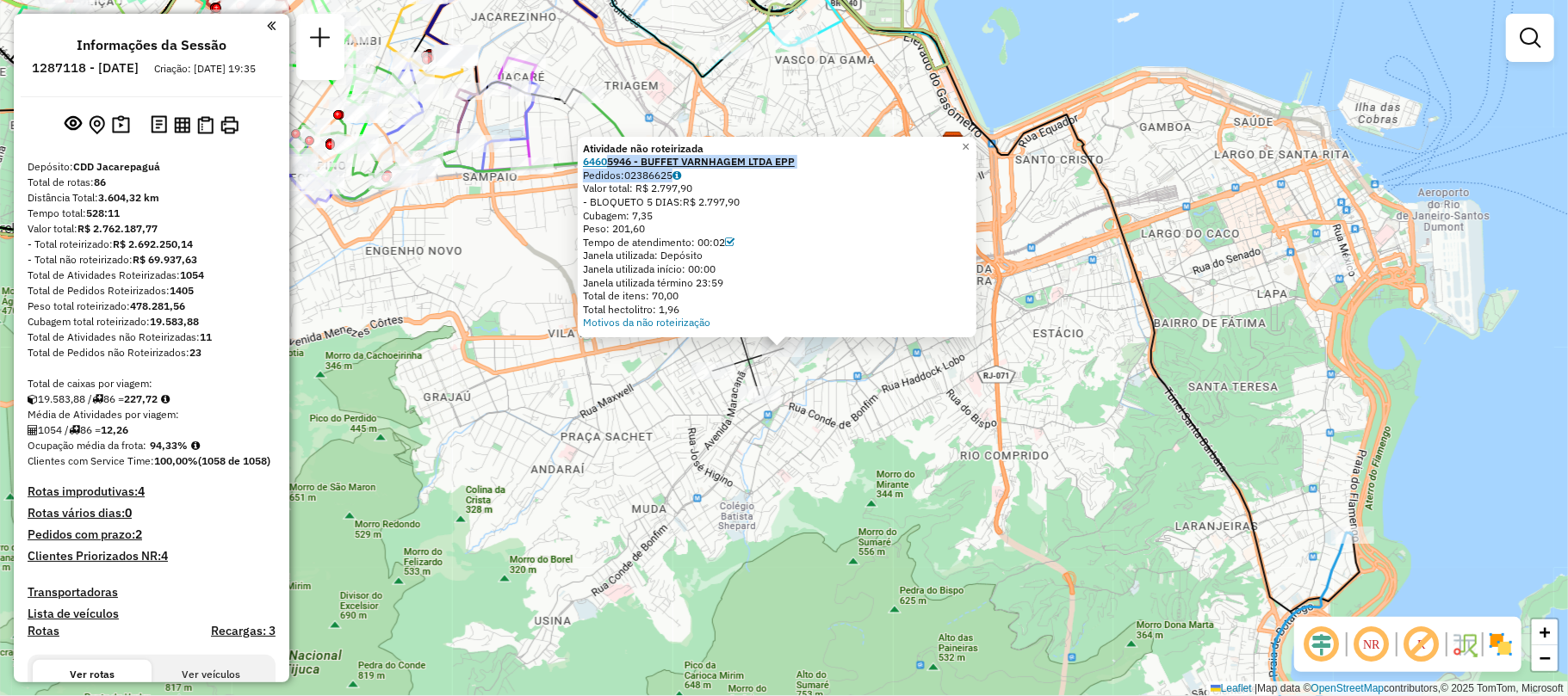
drag, startPoint x: 711, startPoint y: 173, endPoint x: 611, endPoint y: 165, distance: 100.3
click at [611, 165] on div "Atividade não roteirizada 64605946 - BUFFET VARNHAGEM LTDA EPP Pedidos: 0238662…" at bounding box center [777, 236] width 388 height 188
copy div "5946 - BUFFET VARNHAGEM LTDA EPP Pedidos: 02386625"
click at [768, 461] on div "Atividade não roteirizada 64605946 - BUFFET VARNHAGEM LTDA EPP Pedidos: 0238662…" at bounding box center [784, 348] width 1568 height 696
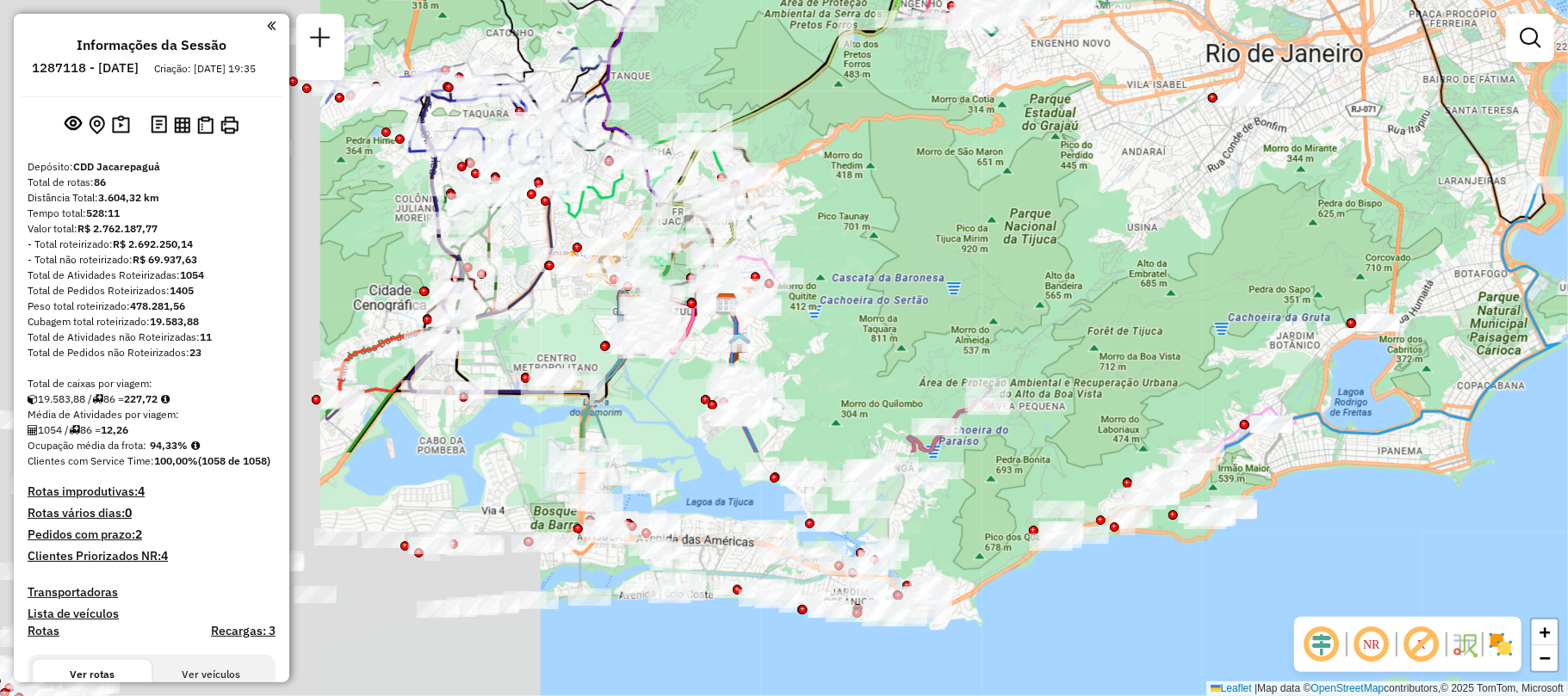
drag, startPoint x: 813, startPoint y: 362, endPoint x: 1069, endPoint y: 197, distance: 304.6
click at [1137, 167] on div "Janela de atendimento Grade de atendimento Capacidade Transportadoras Veículos …" at bounding box center [784, 348] width 1568 height 696
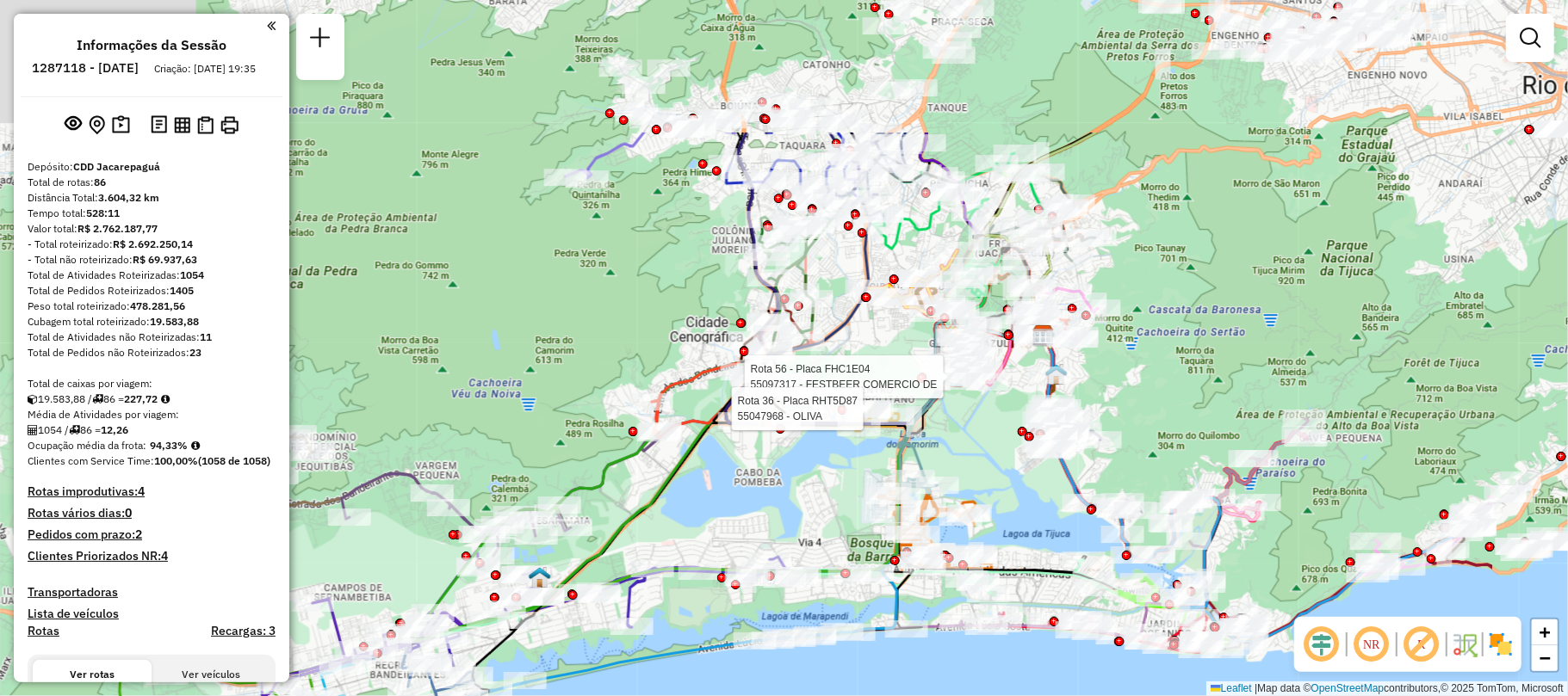
drag, startPoint x: 1014, startPoint y: 248, endPoint x: 755, endPoint y: 471, distance: 341.8
click at [776, 434] on div at bounding box center [781, 429] width 9 height 9
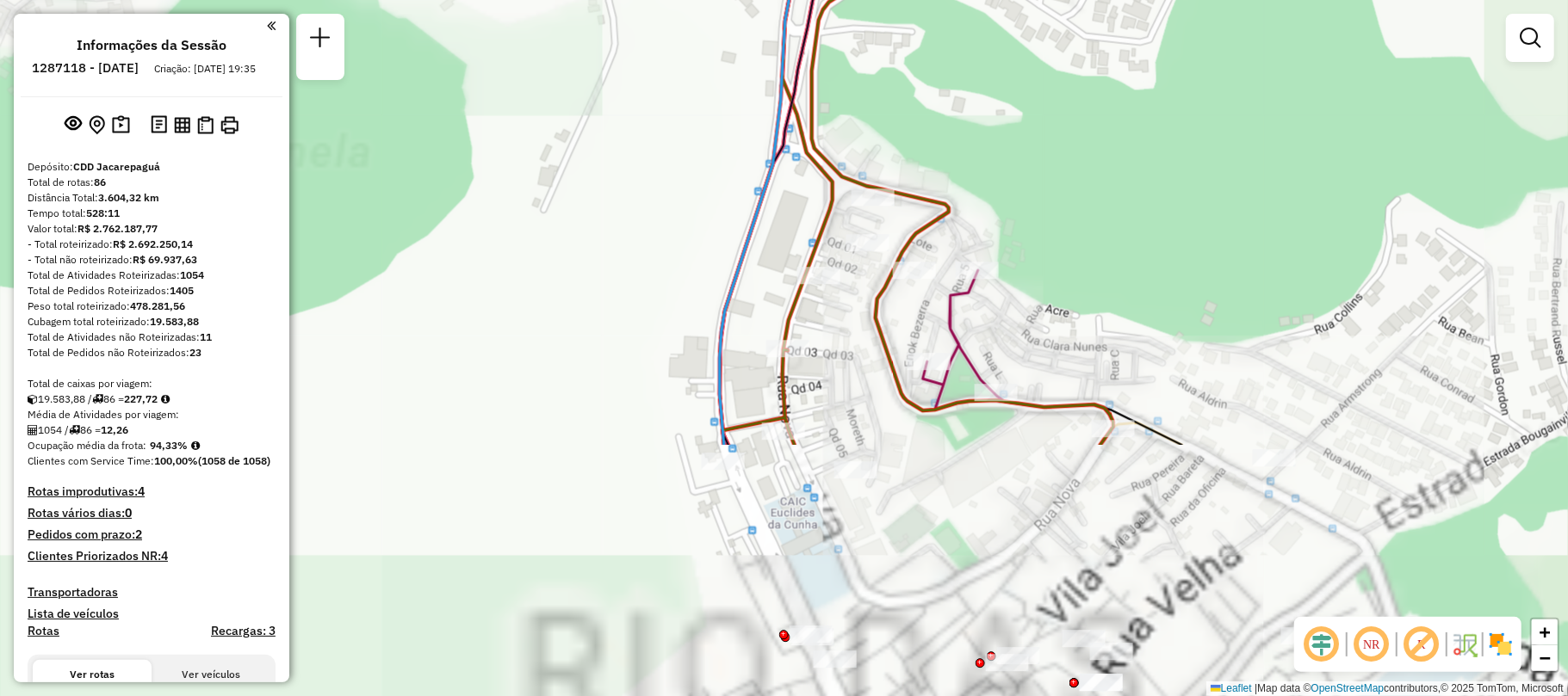
drag, startPoint x: 1086, startPoint y: 420, endPoint x: 1042, endPoint y: 93, distance: 329.9
click at [1044, 83] on div "Rota 56 - Placa FHC1E04 55097317 - FESTBEER COMERCIO DE Rota 36 - Placa RHT5D87…" at bounding box center [784, 348] width 1568 height 696
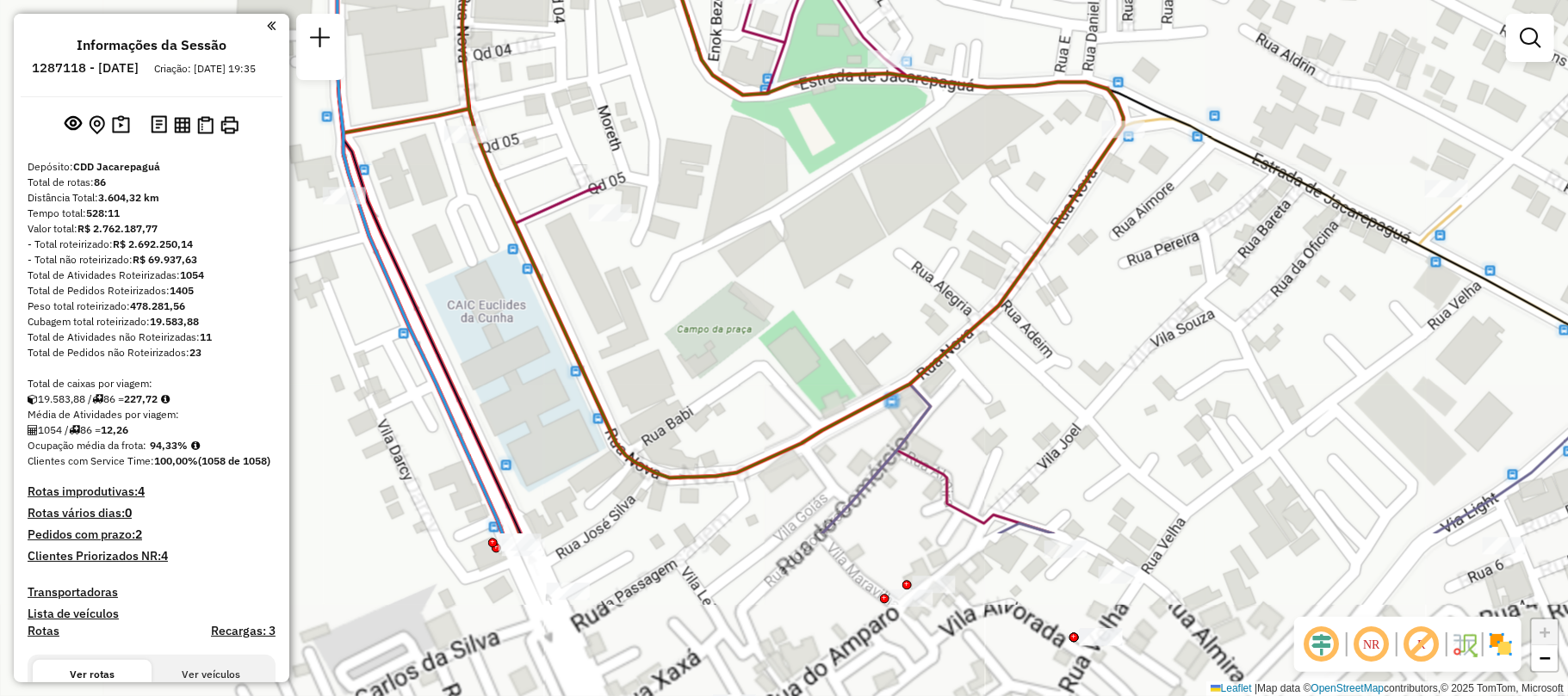
drag, startPoint x: 1025, startPoint y: 444, endPoint x: 980, endPoint y: 128, distance: 319.2
click at [980, 128] on div "Rota 56 - Placa FHC1E04 55097317 - FESTBEER COMERCIO DE Rota 36 - Placa RHT5D87…" at bounding box center [784, 348] width 1568 height 696
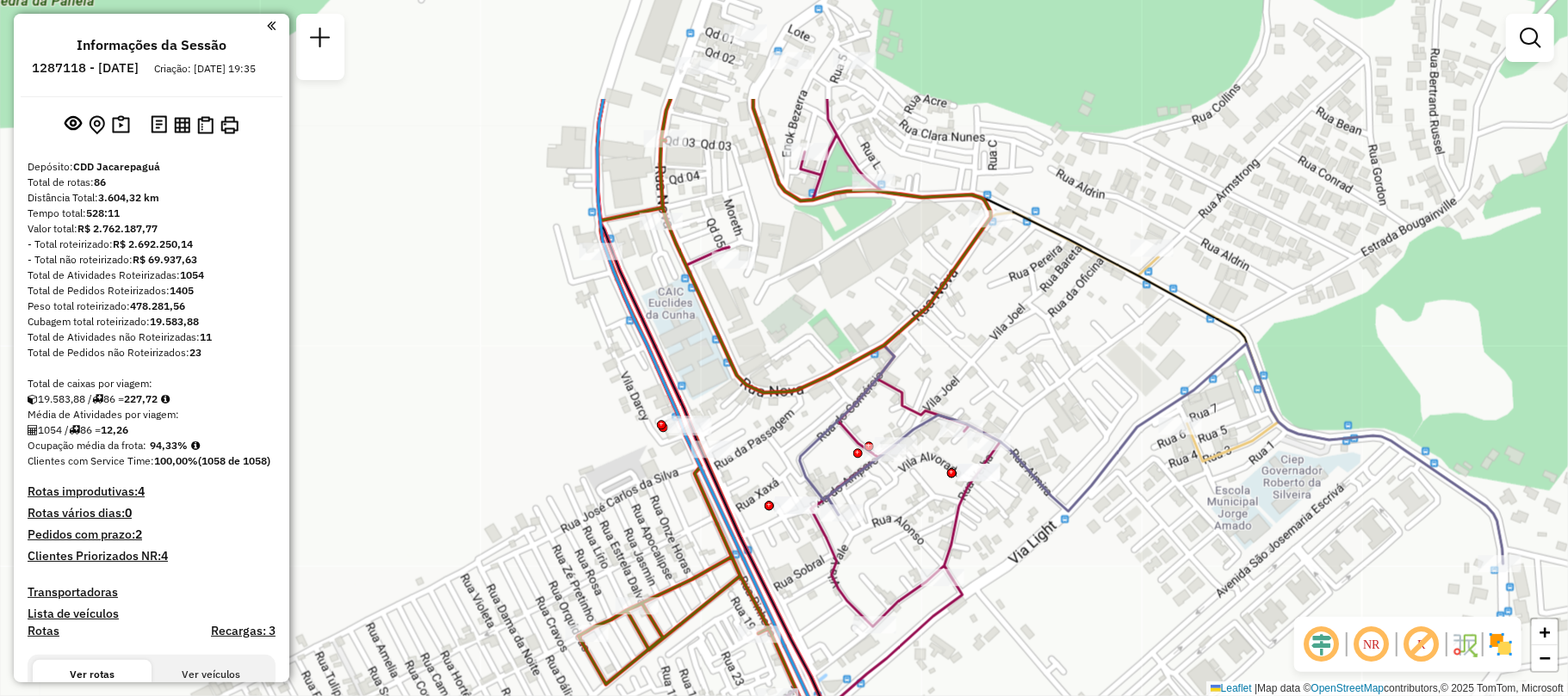
drag, startPoint x: 1235, startPoint y: 241, endPoint x: 1192, endPoint y: 411, distance: 175.4
click at [1192, 411] on div "Rota 56 - Placa FHC1E04 55097317 - FESTBEER COMERCIO DE Rota 36 - Placa RHT5D87…" at bounding box center [784, 348] width 1568 height 696
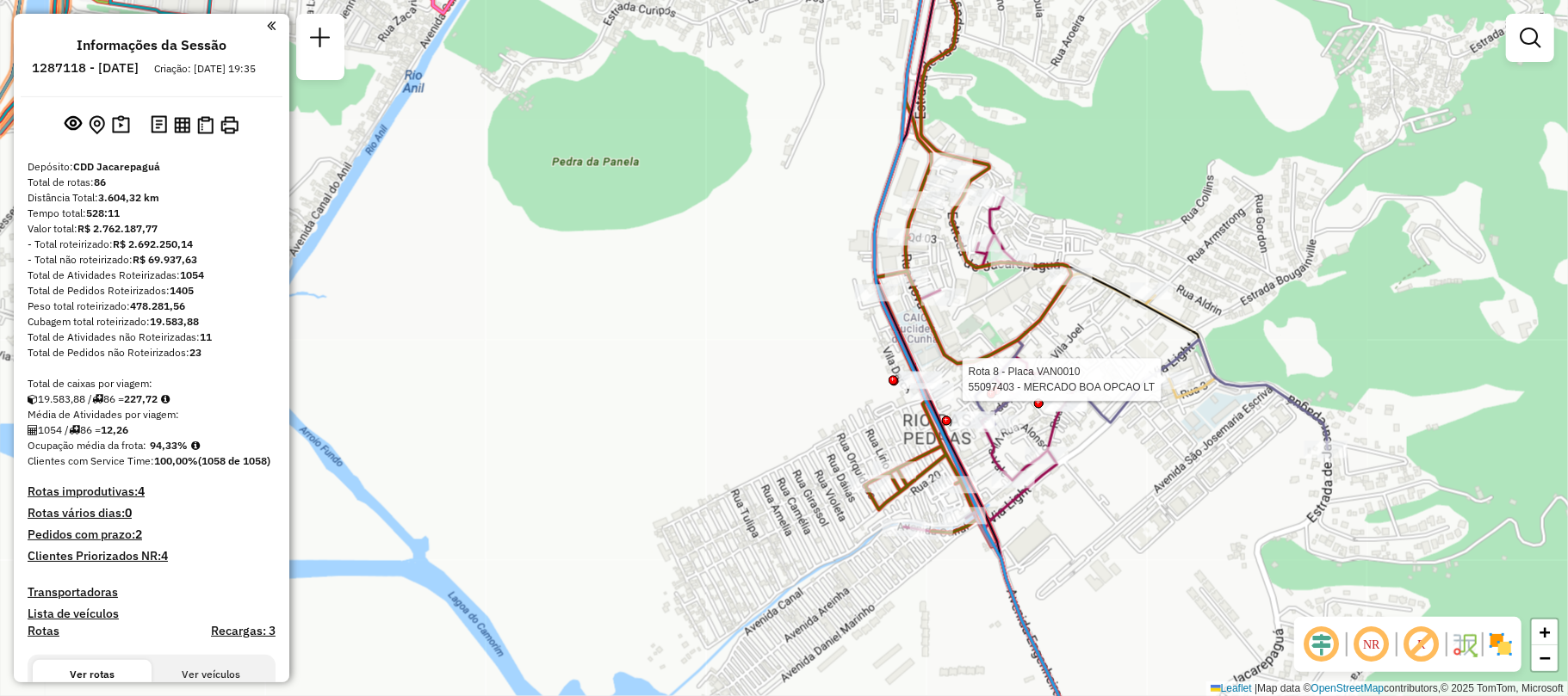
drag, startPoint x: 1261, startPoint y: 293, endPoint x: 1224, endPoint y: 232, distance: 71.3
click at [1224, 232] on div "Rota 56 - Placa FHC1E04 55097317 - FESTBEER COMERCIO DE Rota 36 - Placa RHT5D87…" at bounding box center [784, 348] width 1568 height 696
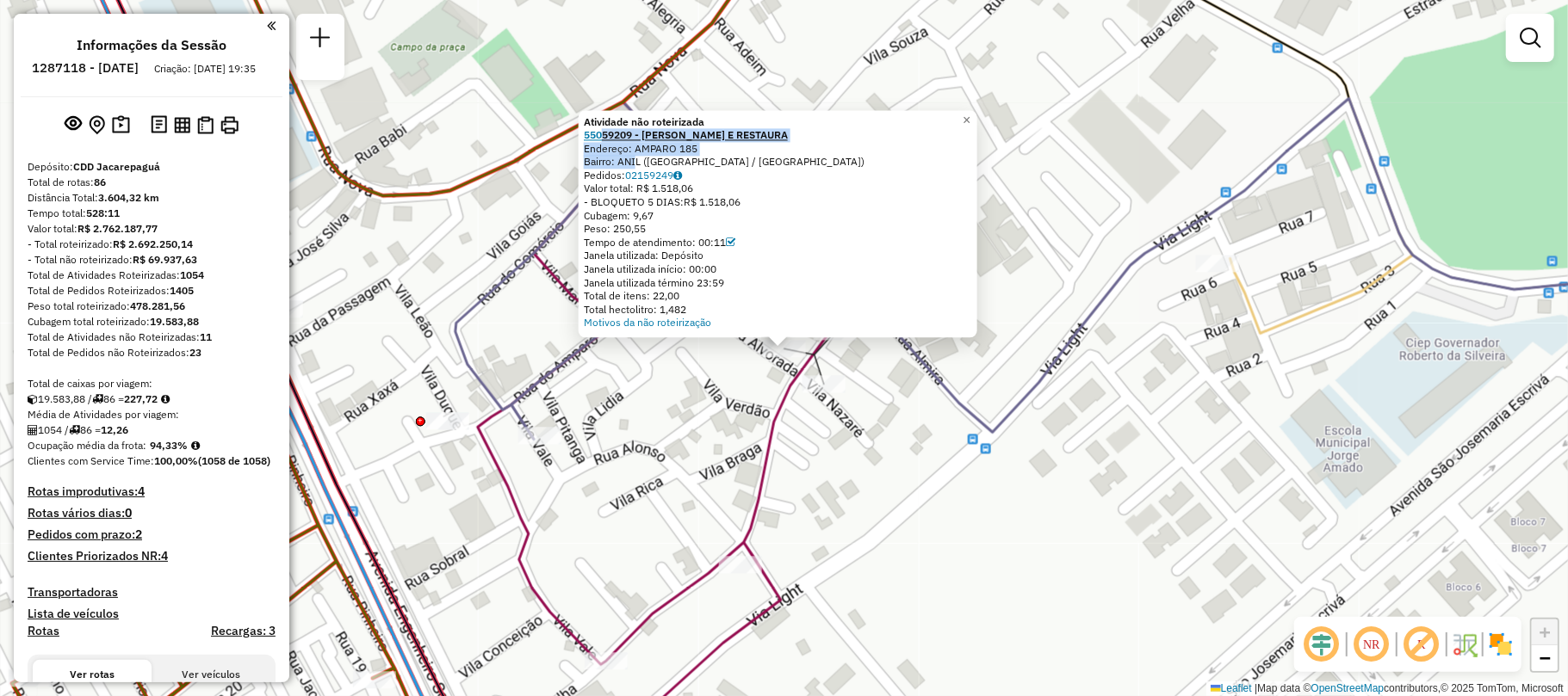
drag, startPoint x: 634, startPoint y: 157, endPoint x: 606, endPoint y: 136, distance: 35.0
click at [606, 136] on div "Atividade não roteirizada 55059209 - DORIS BAR E RESTAURA Endereço: AMPARO 185 …" at bounding box center [778, 222] width 388 height 215
copy div "59209 - DORIS BAR E RESTAURA Endereço: AMPARO 185 Bairro: AN"
click at [997, 404] on div "Atividade não roteirizada 55059209 - DORIS BAR E RESTAURA Endereço: AMPARO 185 …" at bounding box center [784, 348] width 1568 height 696
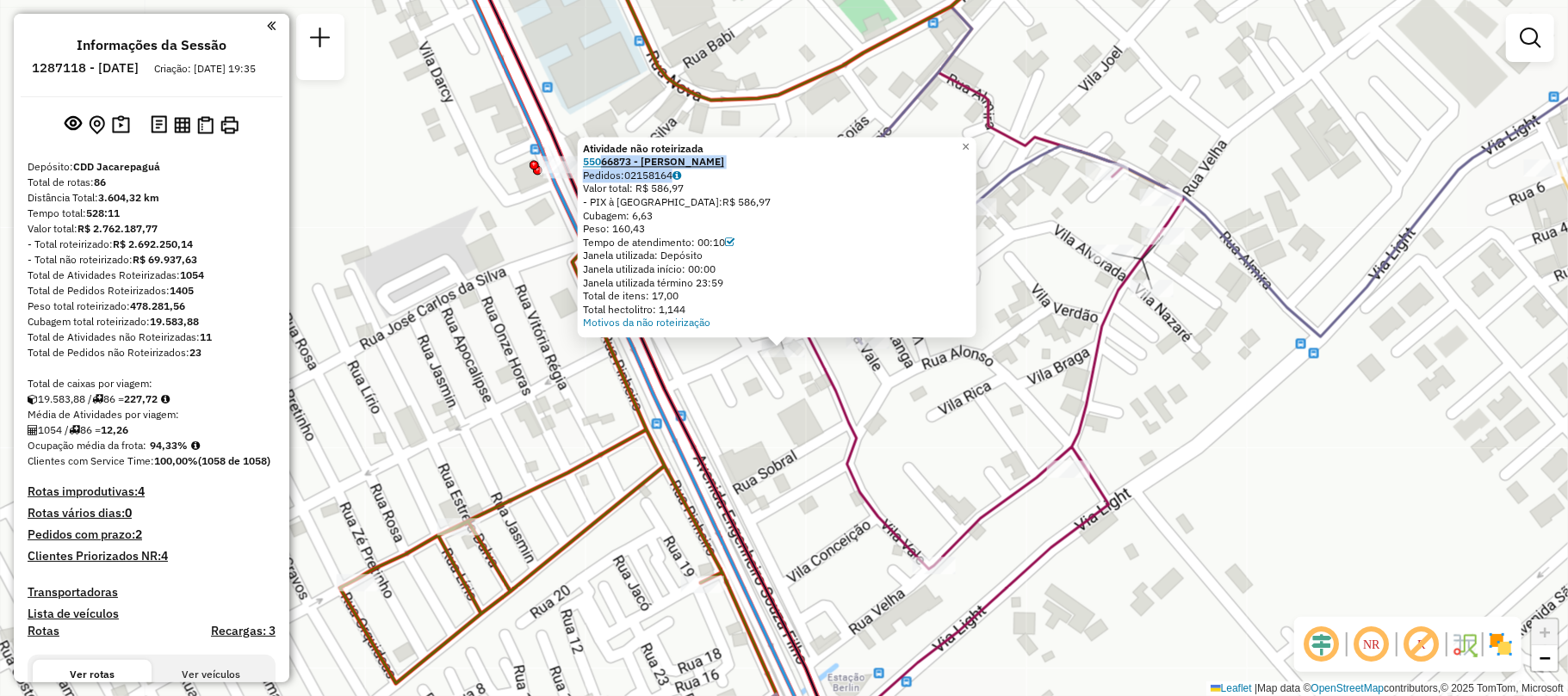
drag, startPoint x: 706, startPoint y: 170, endPoint x: 609, endPoint y: 167, distance: 97.0
click at [609, 167] on div "Atividade não roteirizada 55066873 - KAIO ARAUJO Pedidos: 02158164 Valor total:…" at bounding box center [777, 236] width 388 height 188
copy div "66873 - KAIO ARAUJO Pedidos: 02158164"
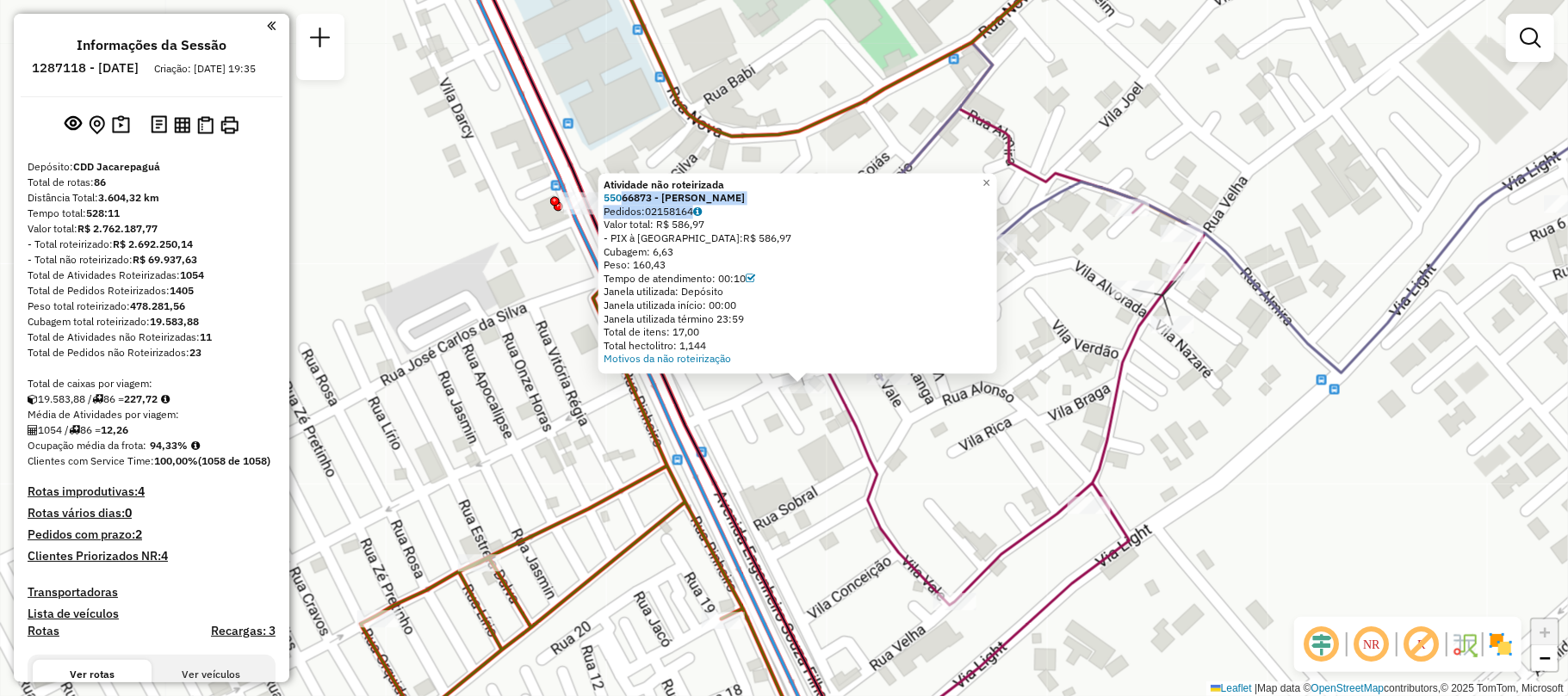
drag, startPoint x: 983, startPoint y: 478, endPoint x: 811, endPoint y: 478, distance: 172.0
click at [989, 478] on div "Atividade não roteirizada 55066873 - KAIO ARAUJO Pedidos: 02158164 Valor total:…" at bounding box center [784, 348] width 1568 height 696
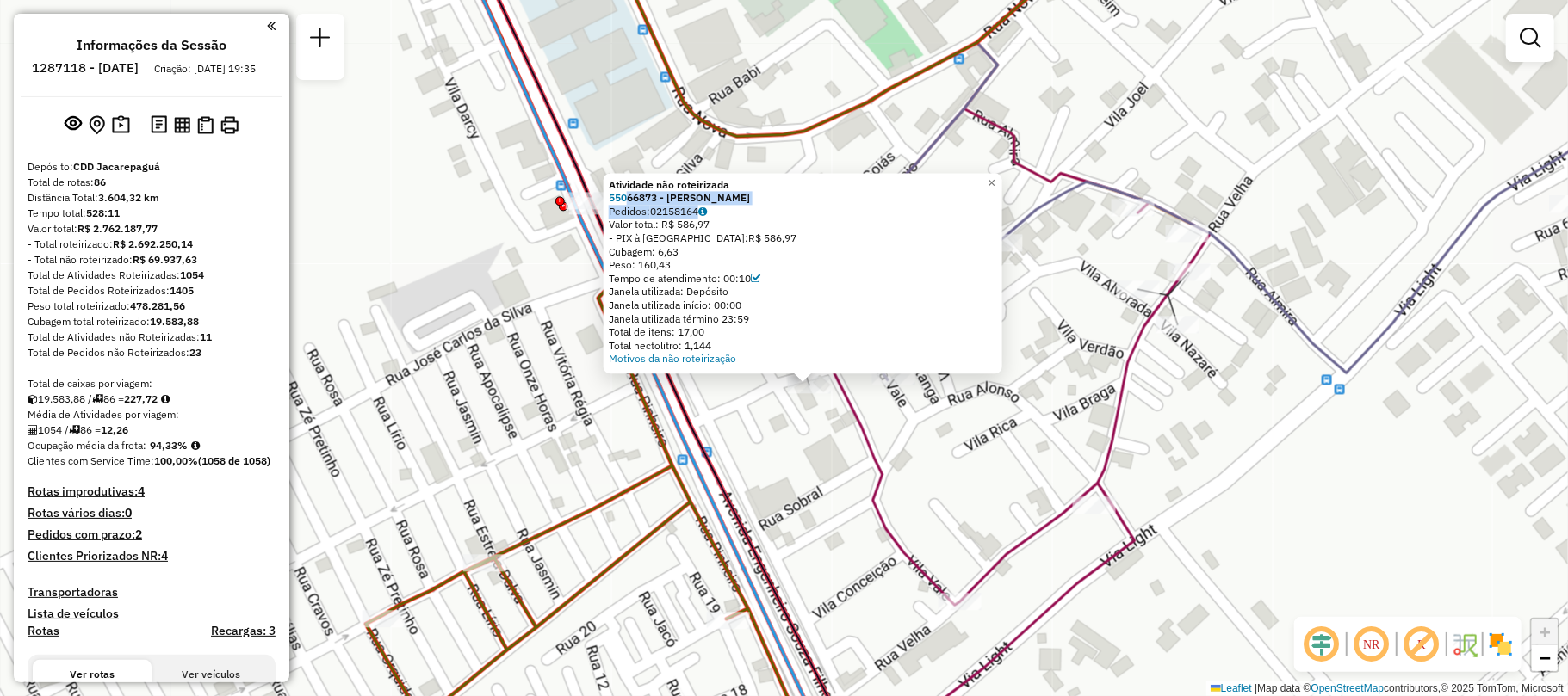
click at [794, 467] on div "Atividade não roteirizada 55066873 - KAIO ARAUJO Pedidos: 02158164 Valor total:…" at bounding box center [784, 348] width 1568 height 696
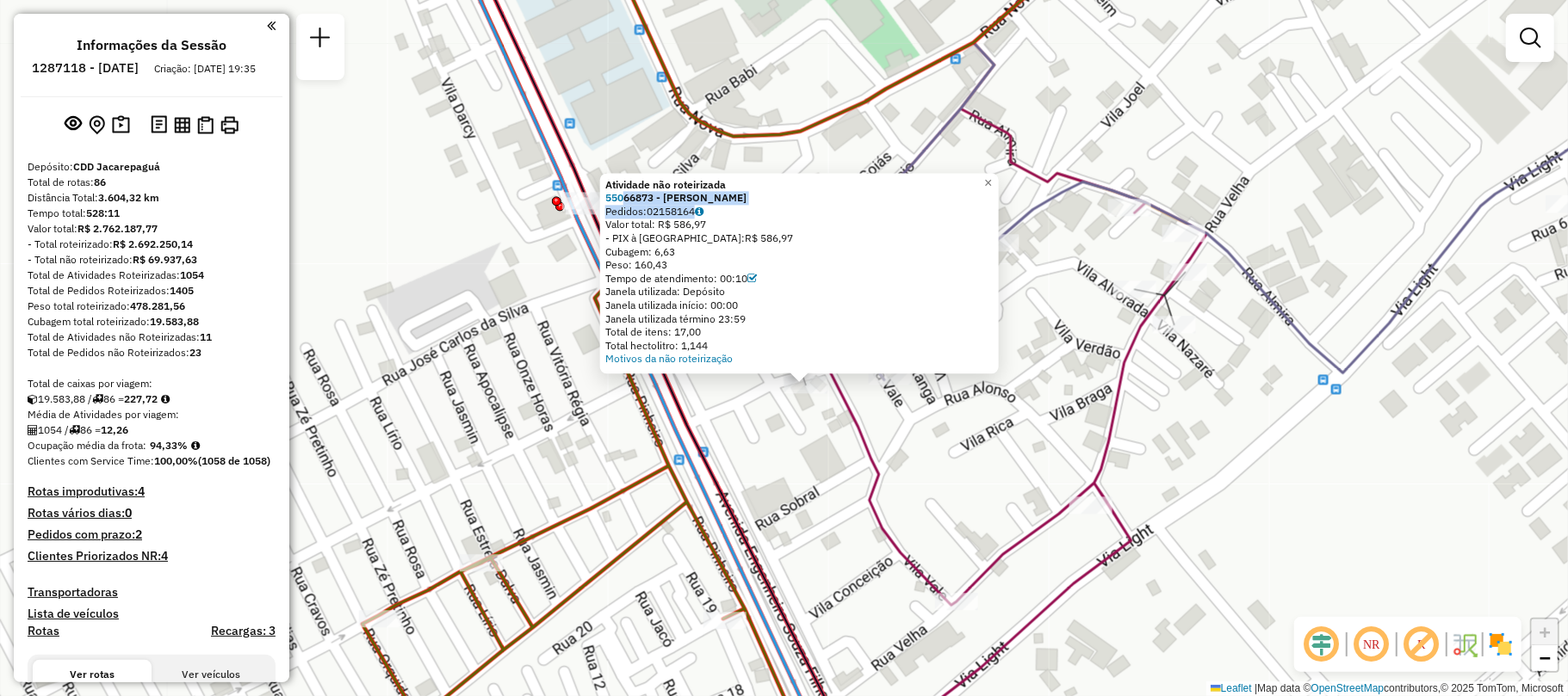
click at [782, 459] on div "Atividade não roteirizada 55066873 - KAIO ARAUJO Pedidos: 02158164 Valor total:…" at bounding box center [784, 348] width 1568 height 696
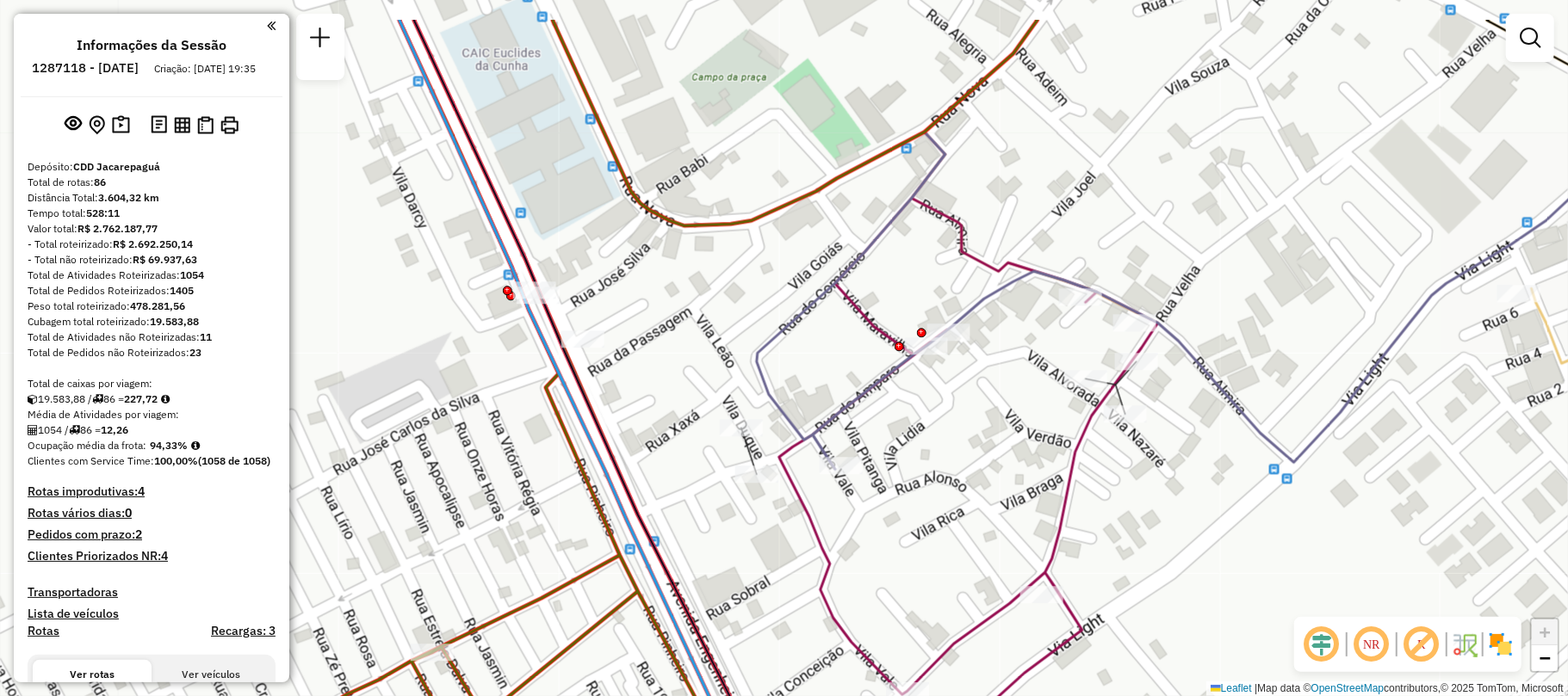
drag, startPoint x: 1082, startPoint y: 335, endPoint x: 1058, endPoint y: 385, distance: 55.5
click at [1046, 417] on div "Janela de atendimento Grade de atendimento Capacidade Transportadoras Veículos …" at bounding box center [784, 348] width 1568 height 696
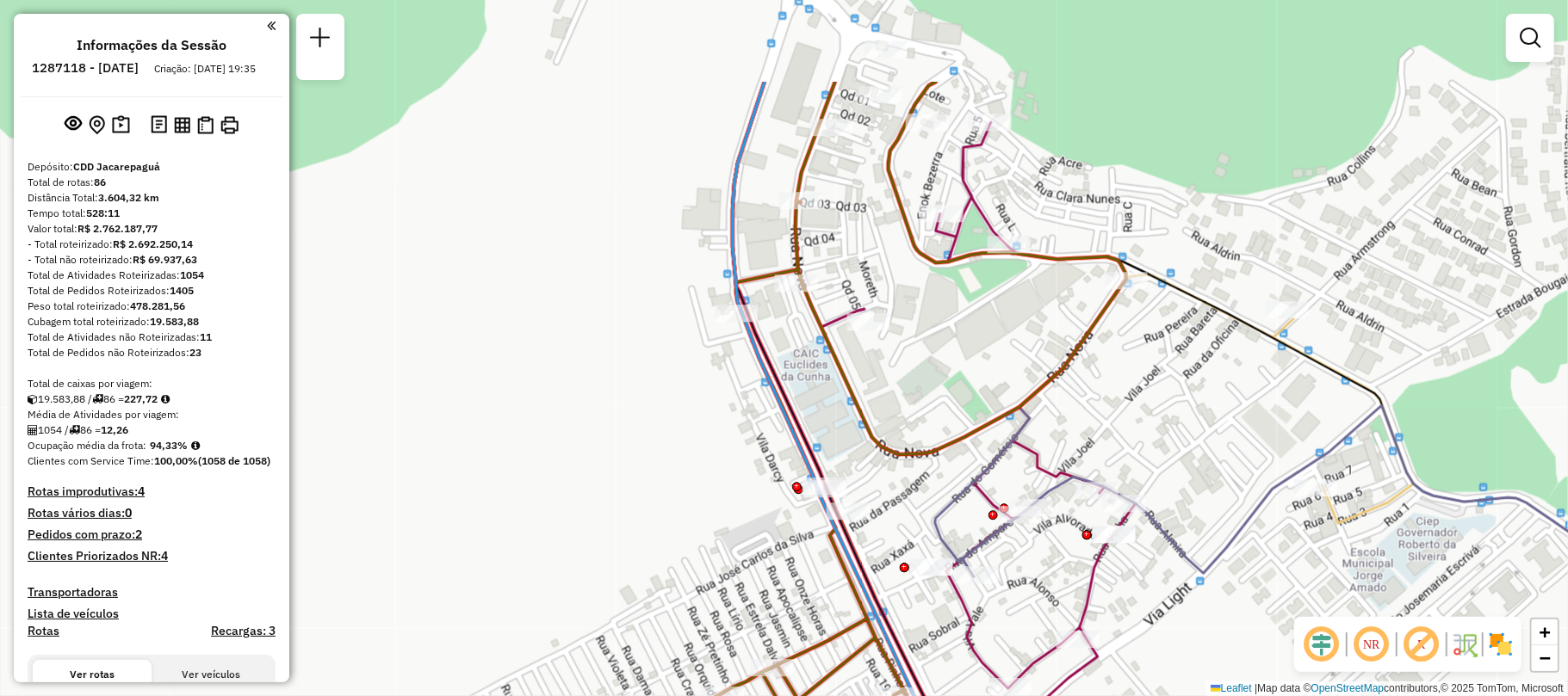
drag, startPoint x: 950, startPoint y: 283, endPoint x: 947, endPoint y: 308, distance: 25.2
click at [947, 308] on div "Janela de atendimento Grade de atendimento Capacidade Transportadoras Veículos …" at bounding box center [784, 348] width 1568 height 696
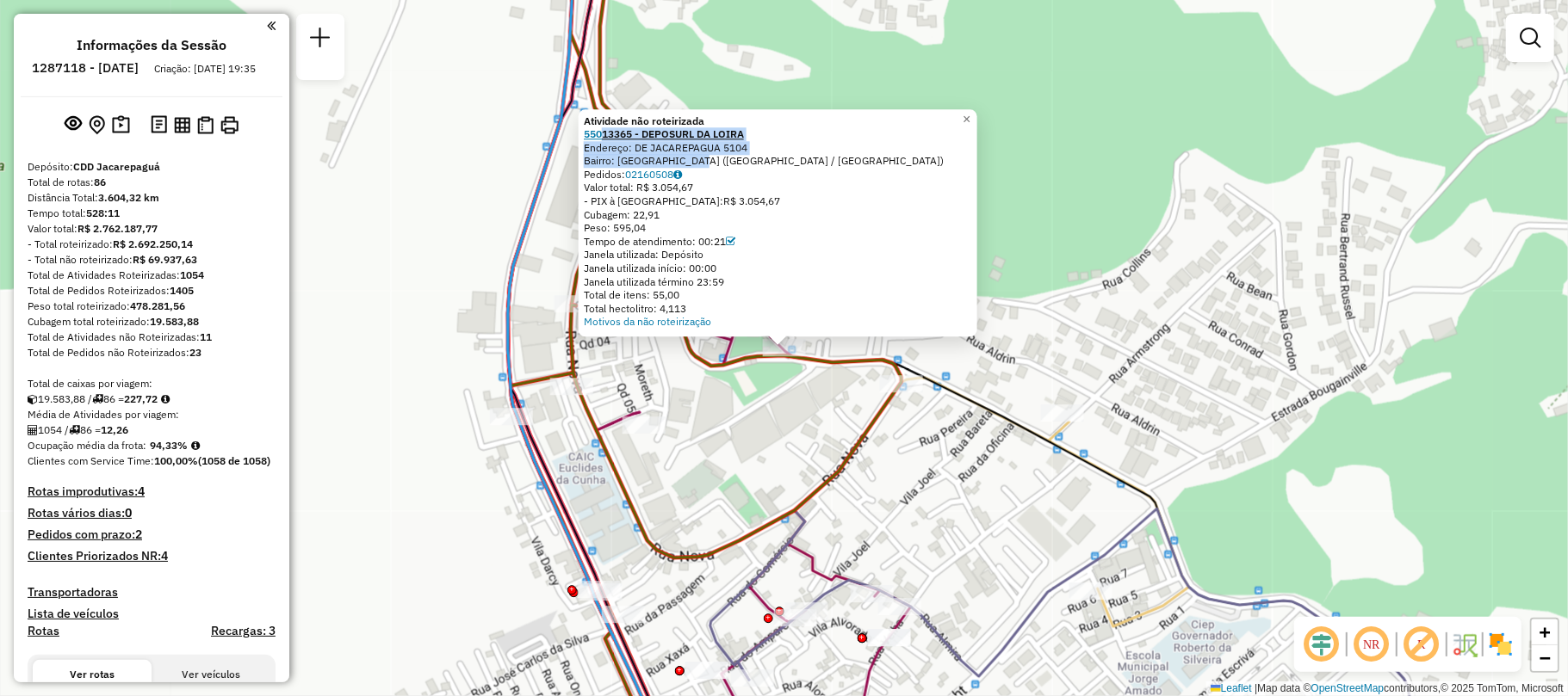
drag, startPoint x: 703, startPoint y: 163, endPoint x: 607, endPoint y: 132, distance: 100.9
click at [607, 132] on div "Atividade não roteirizada 55013365 - DEPOSURL DA LOIRA Endereço: DE JACAREPAGUA…" at bounding box center [778, 221] width 388 height 215
copy div "13365 - DEPOSURL DA LOIRA Endereço: DE JACAREPAGUA 5104 Bairro: ITANHANGA (RIO"
click at [735, 451] on div "Atividade não roteirizada 55013365 - DEPOSURL DA LOIRA Endereço: DE JACAREPAGUA…" at bounding box center [784, 348] width 1568 height 696
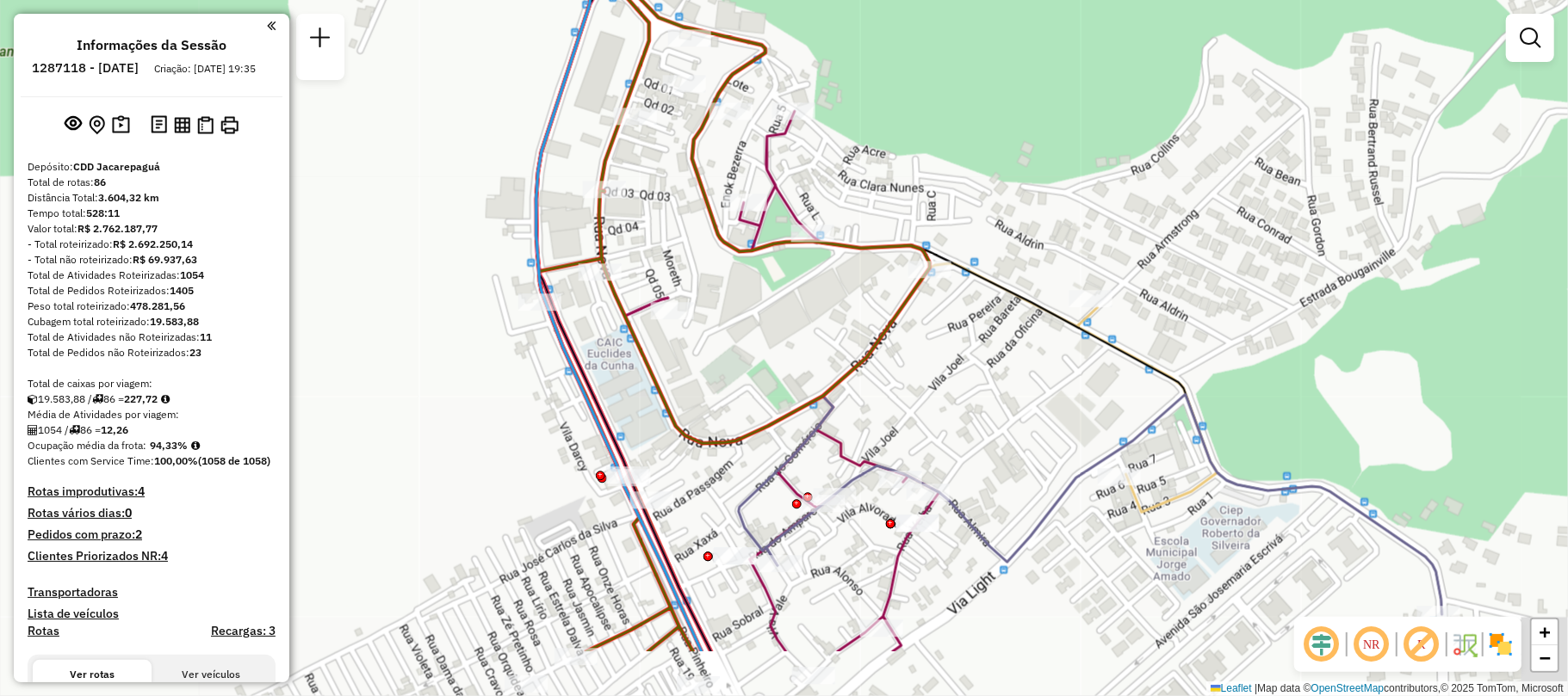
drag, startPoint x: 690, startPoint y: 498, endPoint x: 693, endPoint y: 362, distance: 136.0
click at [742, 295] on div "Janela de atendimento Grade de atendimento Capacidade Transportadoras Veículos …" at bounding box center [784, 348] width 1568 height 696
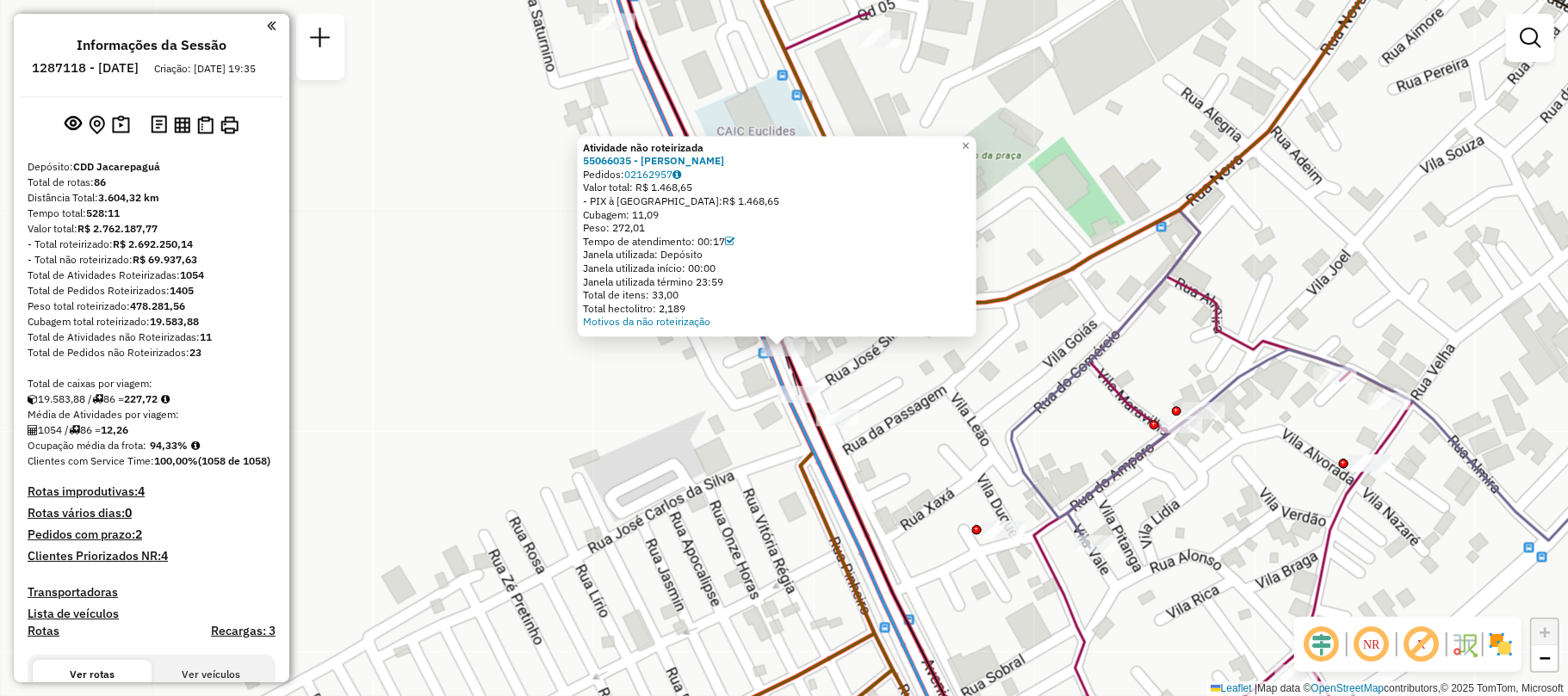
click at [601, 363] on div "Atividade não roteirizada 55066035 - GERALDO BARBOSA ROCHA Pedidos: 02162957 Va…" at bounding box center [784, 348] width 1568 height 696
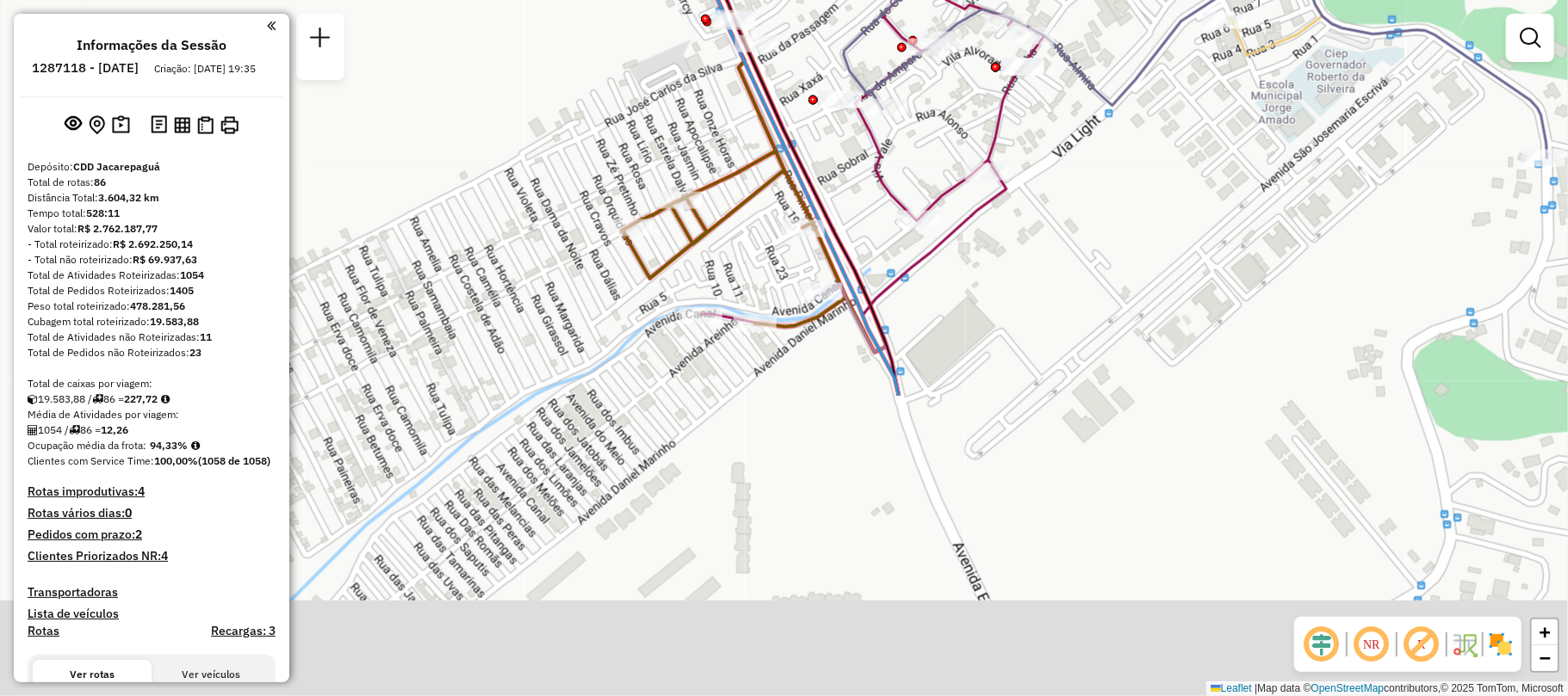
drag, startPoint x: 950, startPoint y: 606, endPoint x: 927, endPoint y: 235, distance: 371.7
click at [927, 235] on div "Rota 9 - Placa RUX5J45 55031471 - DEUSDETE VIEIRA DOS Janela de atendimento Gra…" at bounding box center [784, 348] width 1568 height 696
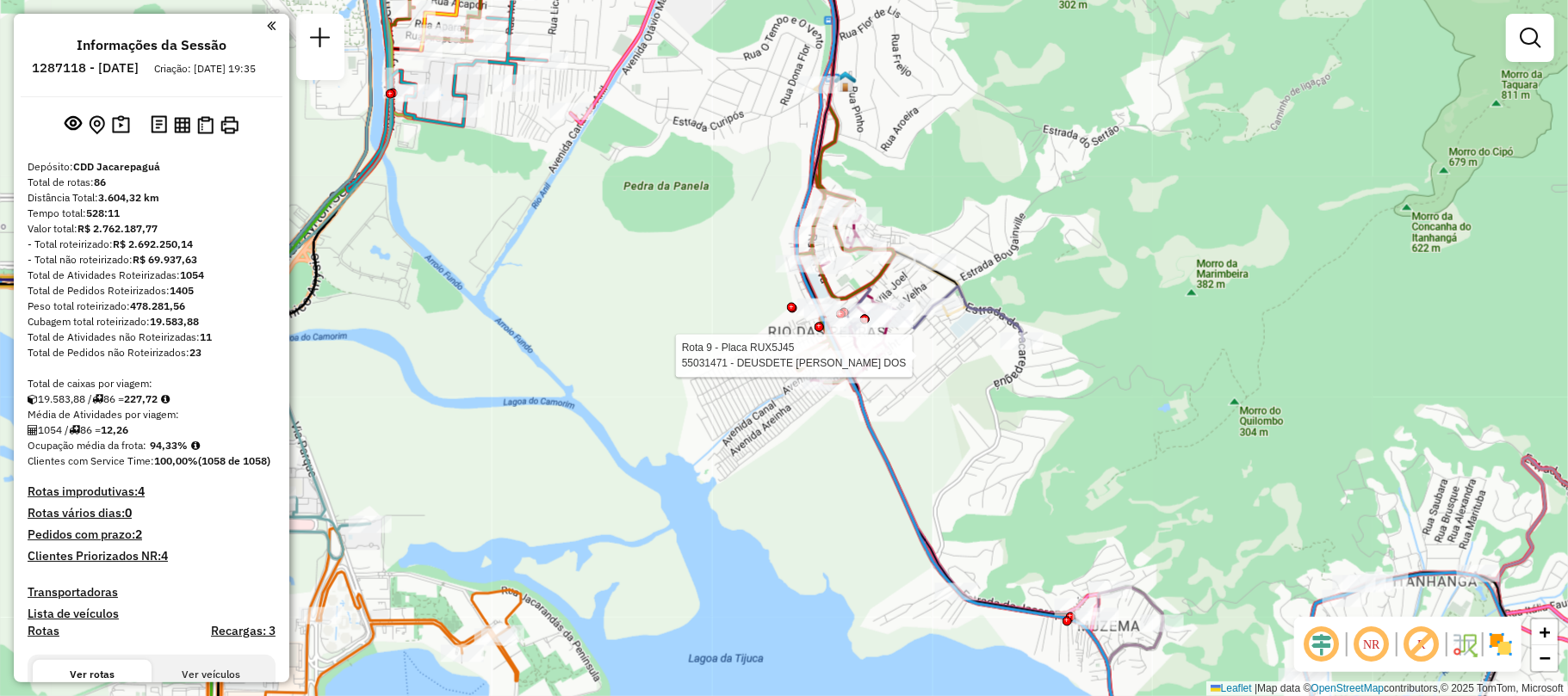
drag, startPoint x: 837, startPoint y: 418, endPoint x: 820, endPoint y: 435, distance: 24.0
click at [824, 459] on div "Rota 9 - Placa RUX5J45 55031471 - DEUSDETE VIEIRA DOS Janela de atendimento Gra…" at bounding box center [784, 348] width 1568 height 696
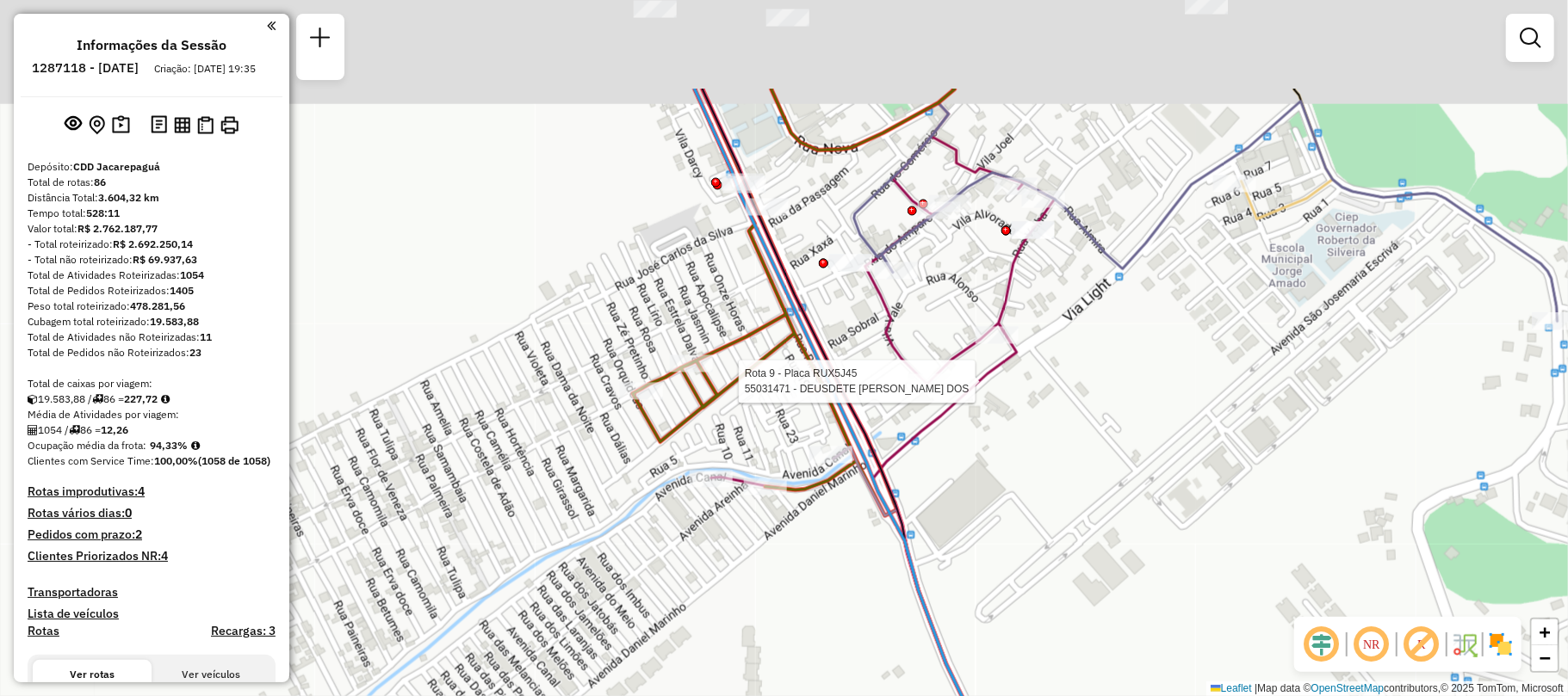
drag, startPoint x: 832, startPoint y: 372, endPoint x: 783, endPoint y: 534, distance: 169.2
click at [783, 534] on div "Rota 9 - Placa RUX5J45 55031471 - DEUSDETE VIEIRA DOS Janela de atendimento Gra…" at bounding box center [784, 348] width 1568 height 696
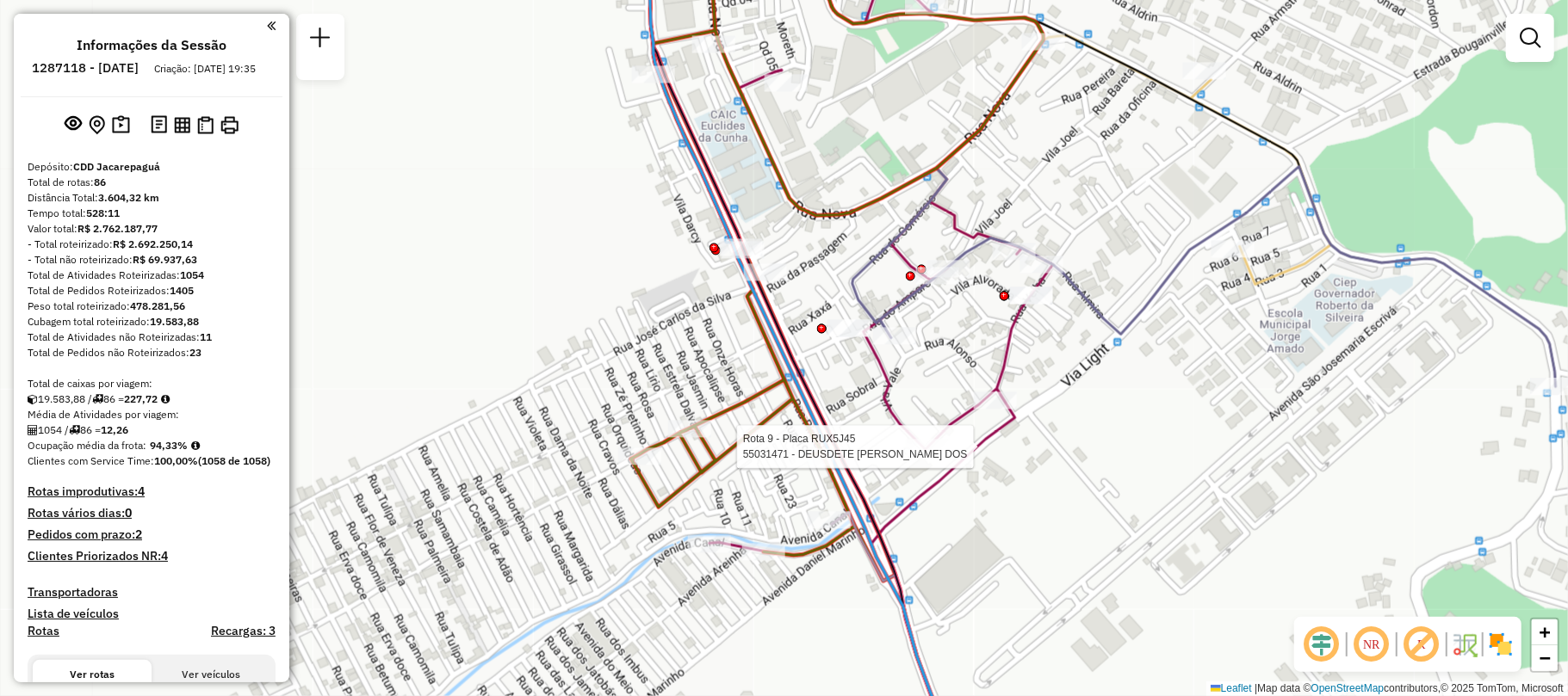
drag, startPoint x: 849, startPoint y: 301, endPoint x: 778, endPoint y: 471, distance: 184.2
click at [779, 471] on div "Rota 9 - Placa RUX5J45 55031471 - DEUSDETE VIEIRA DOS Janela de atendimento Gra…" at bounding box center [784, 348] width 1568 height 696
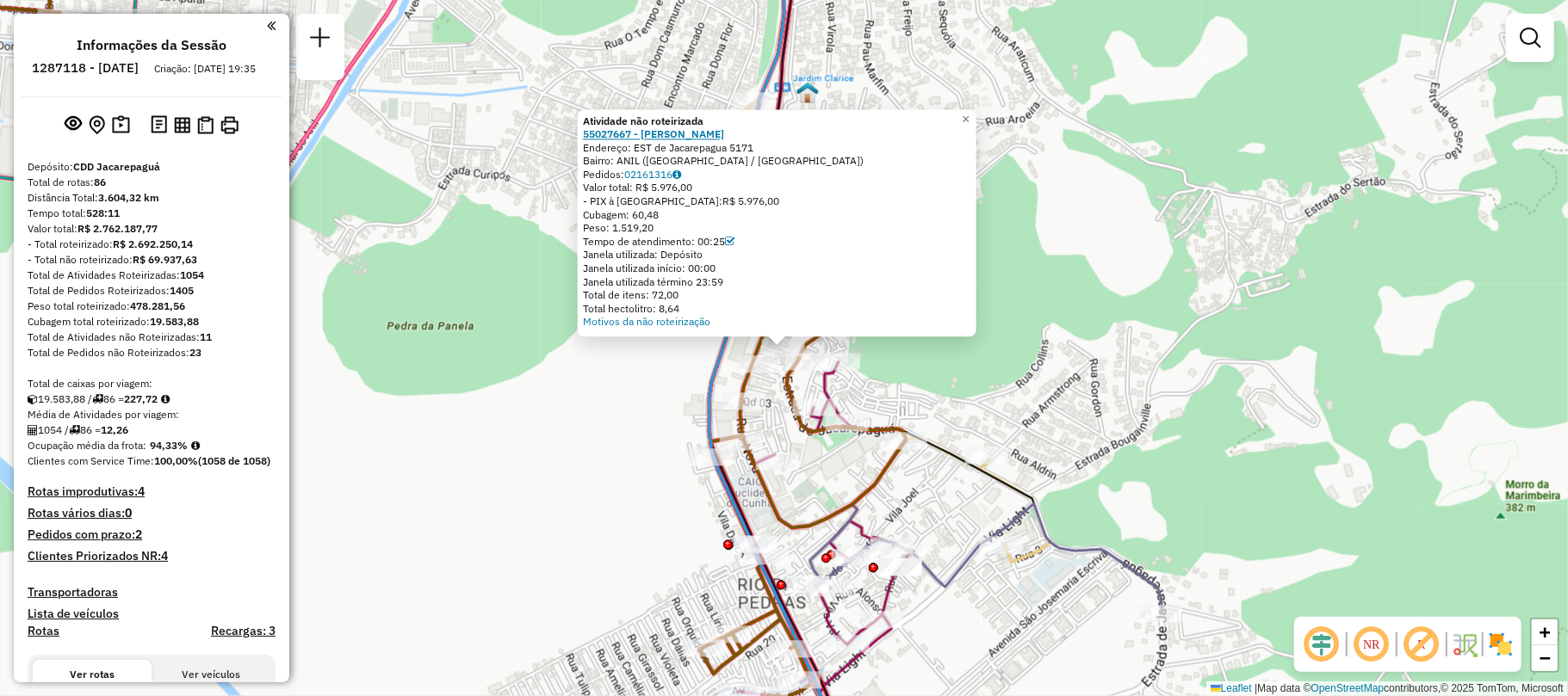
drag, startPoint x: 774, startPoint y: 151, endPoint x: 608, endPoint y: 138, distance: 166.5
click at [608, 138] on div "Atividade não roteirizada 55027667 - RONDINELE DA SILVA S Endereço: EST de Jaca…" at bounding box center [777, 221] width 388 height 215
copy div "27667 - RONDINELE DA SILVA S Endereço: EST de Jacarepagua 5171"
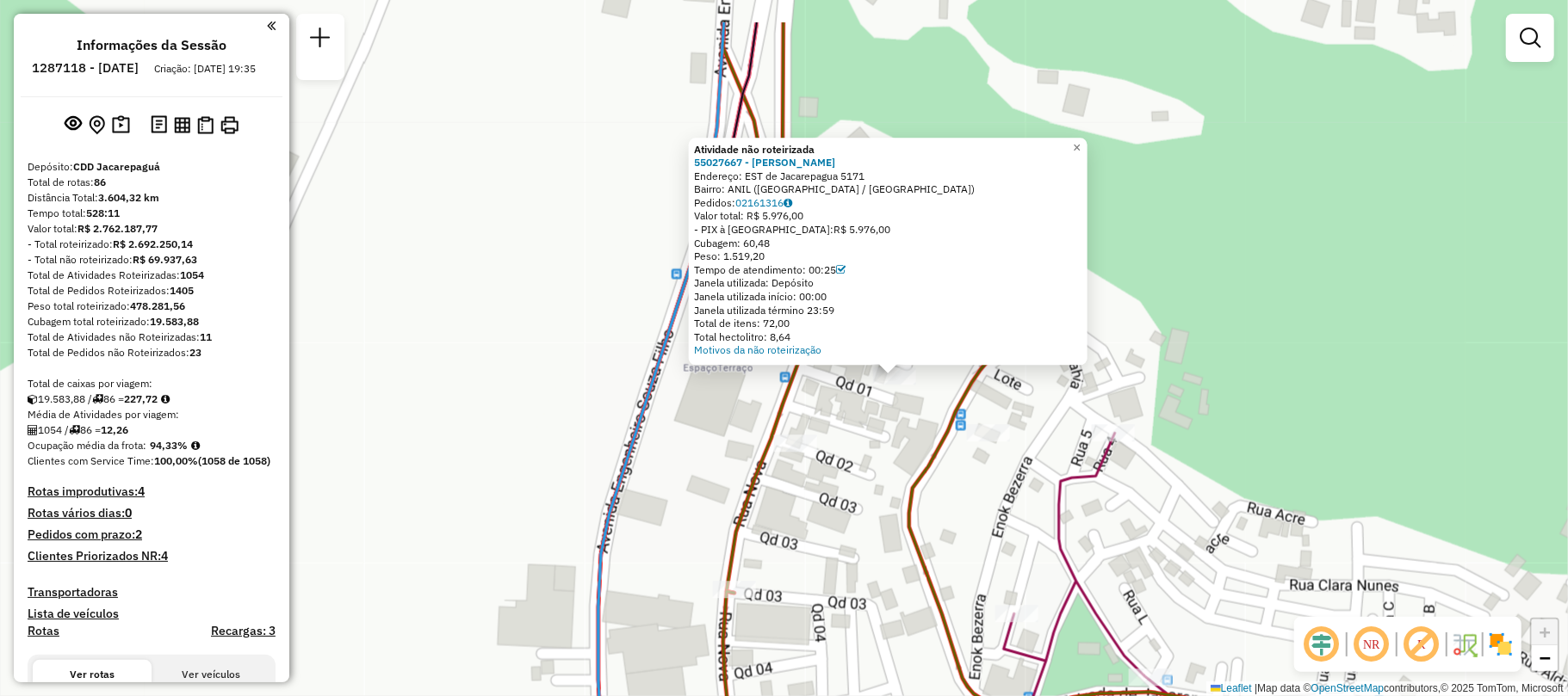
drag, startPoint x: 872, startPoint y: 333, endPoint x: 856, endPoint y: 425, distance: 93.4
click at [856, 425] on div "Atividade não roteirizada 55027667 - RONDINELE DA SILVA S Endereço: EST de Jaca…" at bounding box center [784, 348] width 1568 height 696
click at [325, 335] on div "Atividade não roteirizada 55027667 - RONDINELE DA SILVA S Endereço: EST de Jaca…" at bounding box center [784, 348] width 1568 height 696
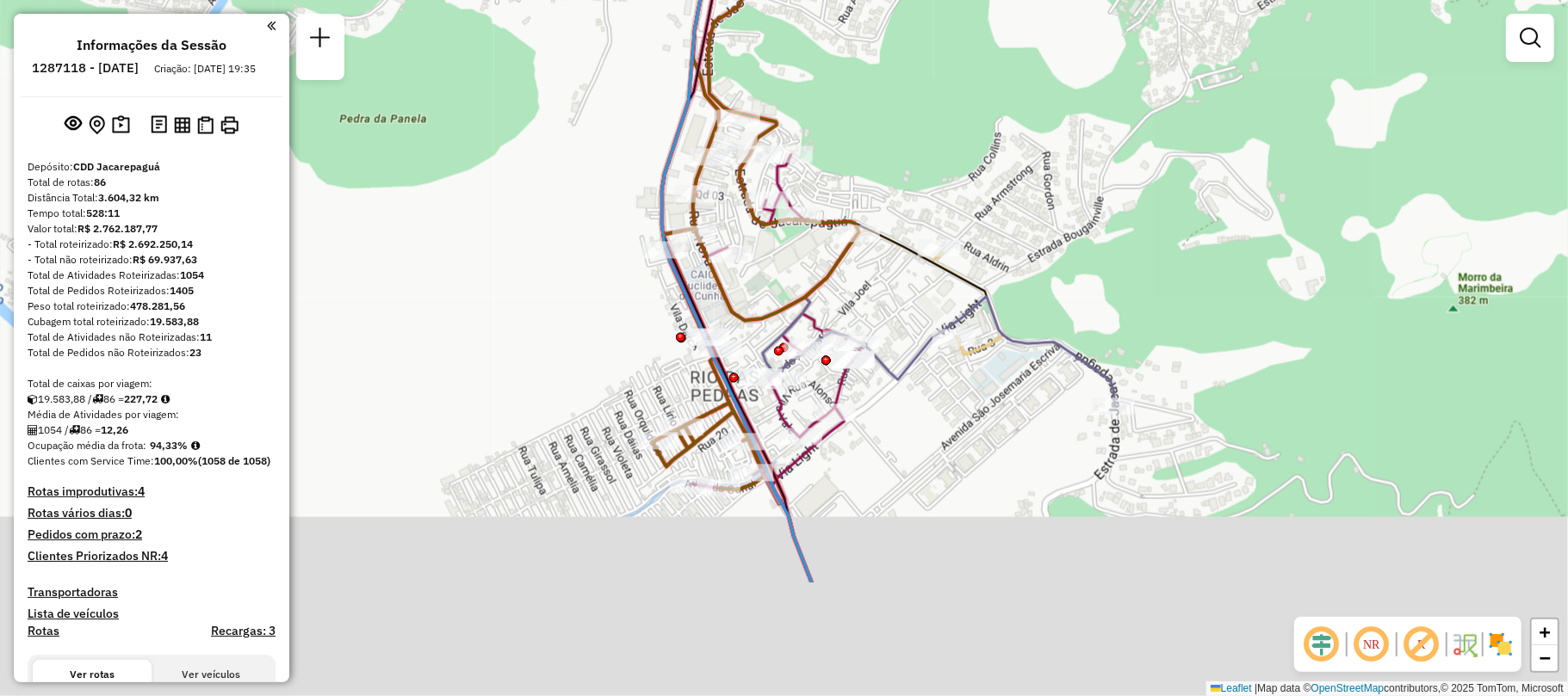
drag, startPoint x: 851, startPoint y: 518, endPoint x: 803, endPoint y: 333, distance: 191.1
click at [803, 333] on div "Janela de atendimento Grade de atendimento Capacidade Transportadoras Veículos …" at bounding box center [784, 348] width 1568 height 696
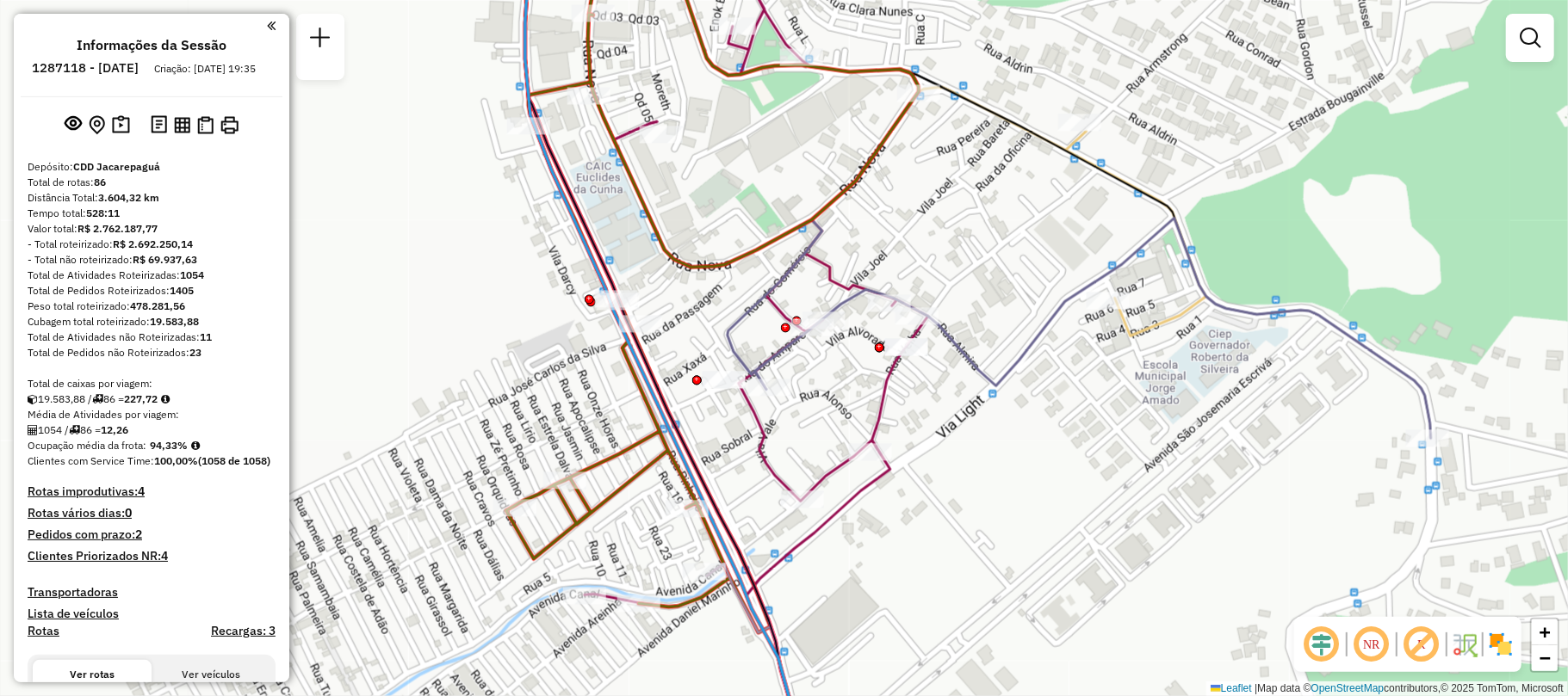
drag, startPoint x: 631, startPoint y: 324, endPoint x: 684, endPoint y: 299, distance: 58.6
click at [684, 299] on div "Janela de atendimento Grade de atendimento Capacidade Transportadoras Veículos …" at bounding box center [784, 348] width 1568 height 696
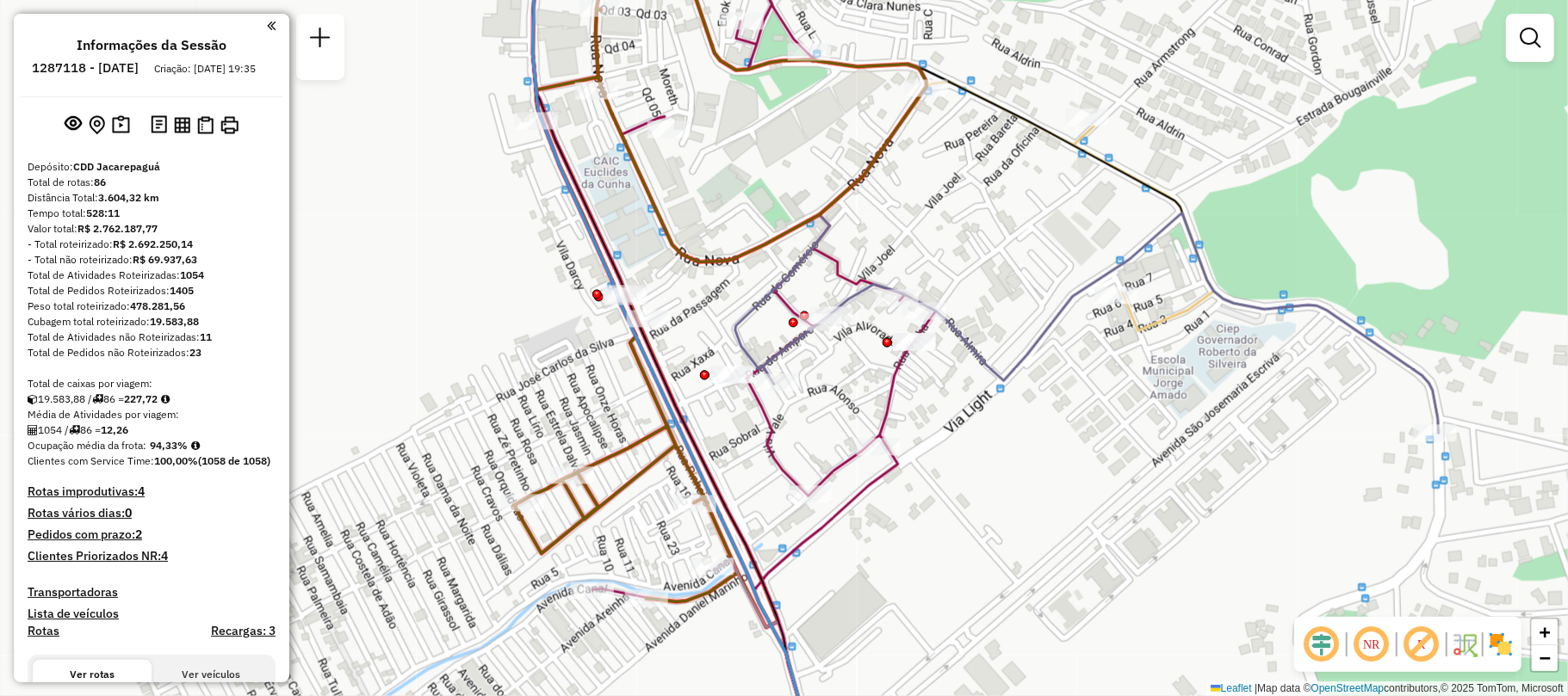
click at [1299, 483] on div "Janela de atendimento Grade de atendimento Capacidade Transportadoras Veículos …" at bounding box center [784, 348] width 1568 height 696
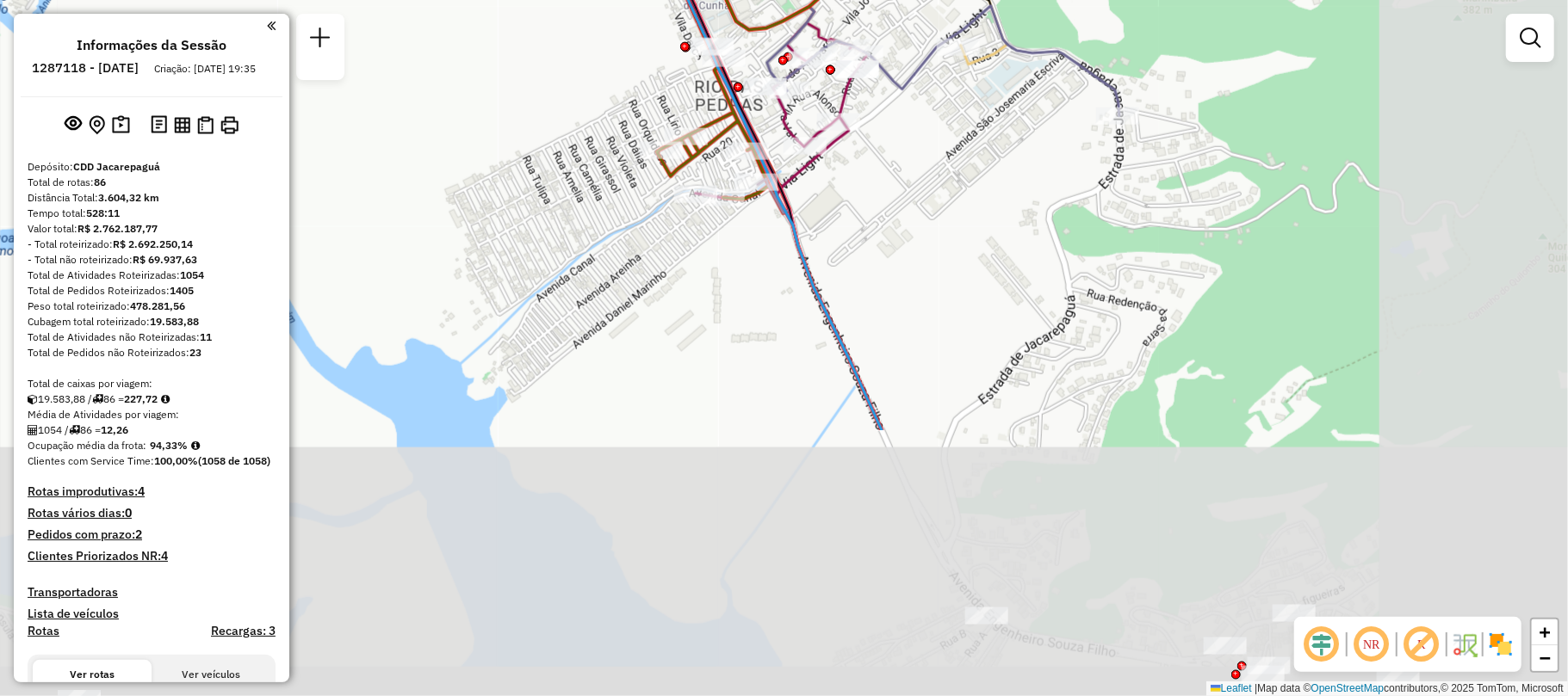
drag, startPoint x: 862, startPoint y: 557, endPoint x: 622, endPoint y: 218, distance: 415.4
click at [620, 220] on div "Janela de atendimento Grade de atendimento Capacidade Transportadoras Veículos …" at bounding box center [784, 348] width 1568 height 696
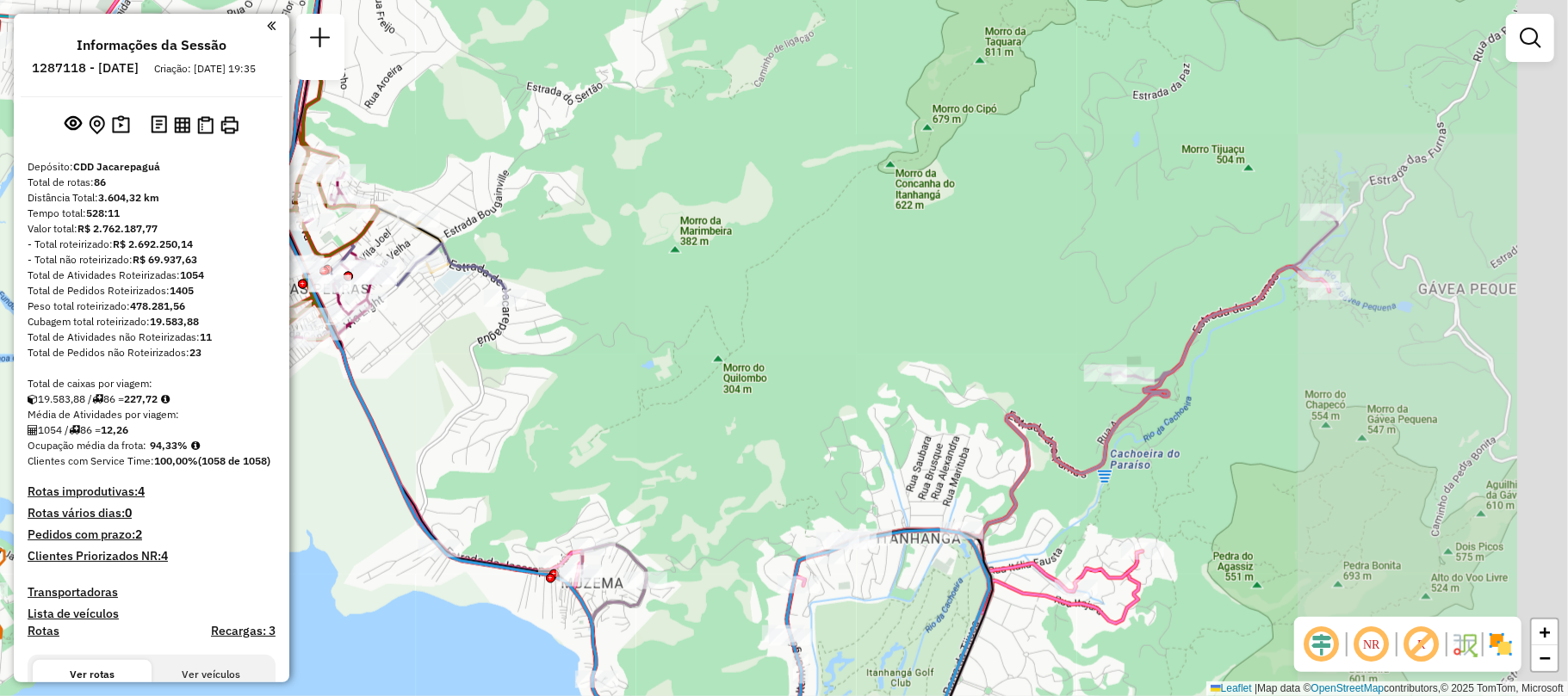
drag, startPoint x: 954, startPoint y: 294, endPoint x: 825, endPoint y: 276, distance: 130.2
click at [825, 276] on div "Janela de atendimento Grade de atendimento Capacidade Transportadoras Veículos …" at bounding box center [784, 348] width 1568 height 696
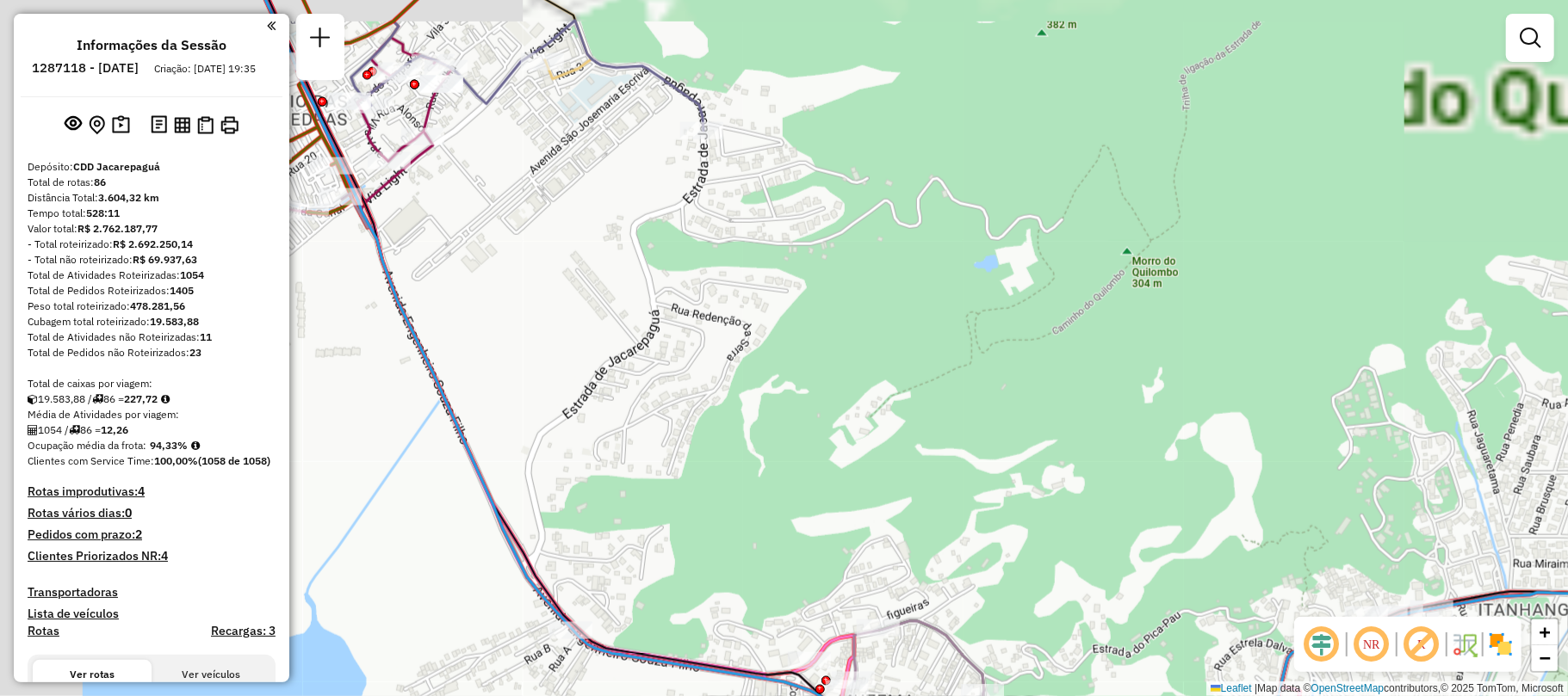
drag, startPoint x: 779, startPoint y: 375, endPoint x: 623, endPoint y: 264, distance: 191.5
click at [842, 382] on div "Janela de atendimento Grade de atendimento Capacidade Transportadoras Veículos …" at bounding box center [784, 348] width 1568 height 696
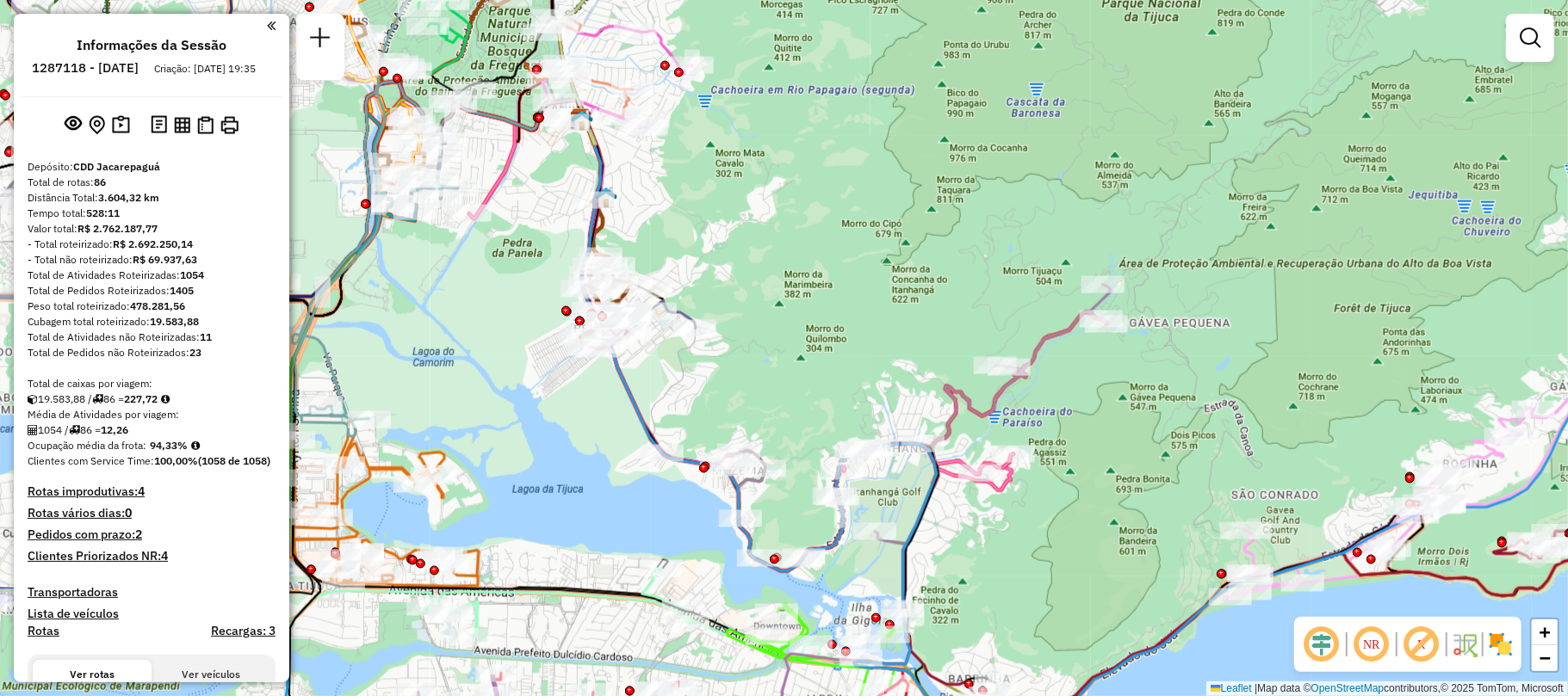
drag, startPoint x: 679, startPoint y: 300, endPoint x: 747, endPoint y: 314, distance: 69.4
click at [747, 314] on div "Janela de atendimento Grade de atendimento Capacidade Transportadoras Veículos …" at bounding box center [784, 348] width 1568 height 696
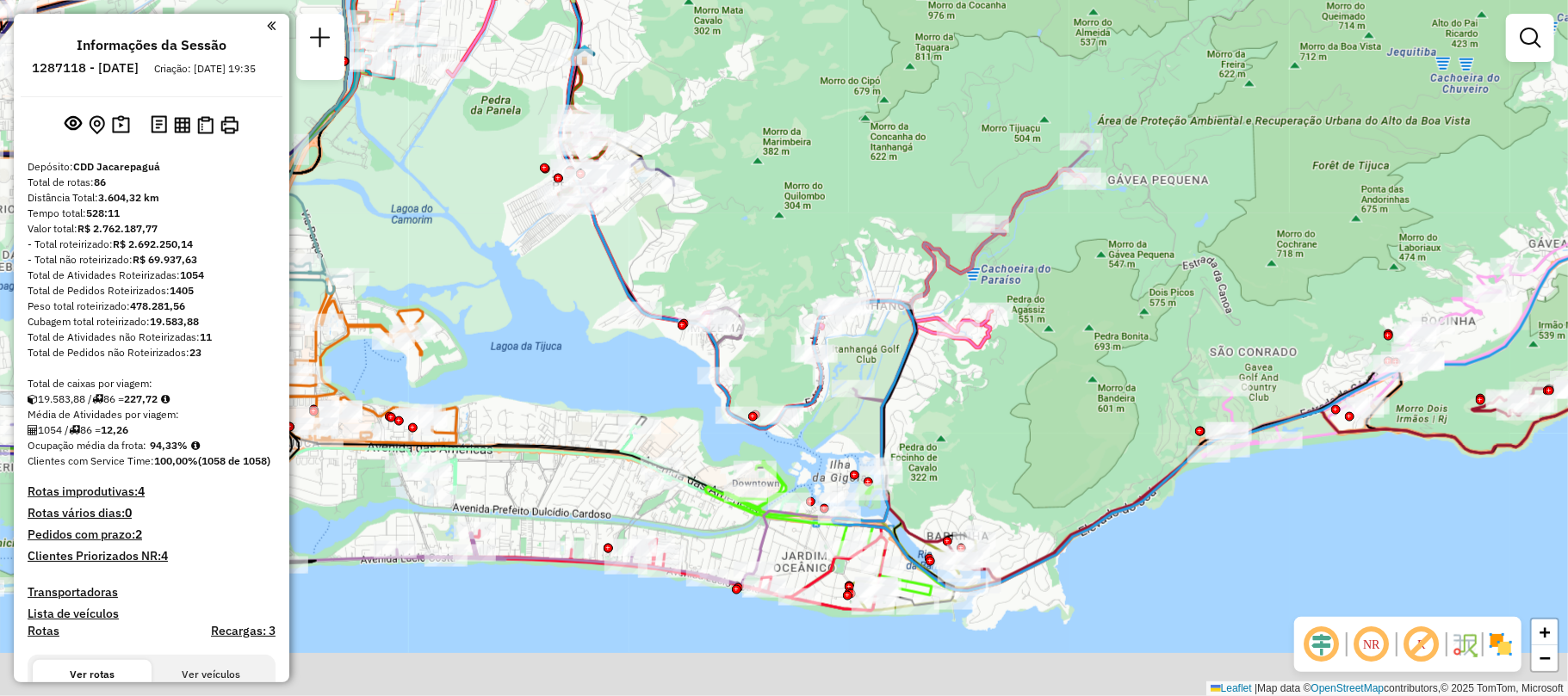
drag, startPoint x: 890, startPoint y: 463, endPoint x: 864, endPoint y: 320, distance: 145.3
click at [868, 307] on div "Rota 6 - Placa VAN0006 55099653 - LUIZ CARLOS DE SOUSA Janela de atendimento Gr…" at bounding box center [784, 348] width 1568 height 696
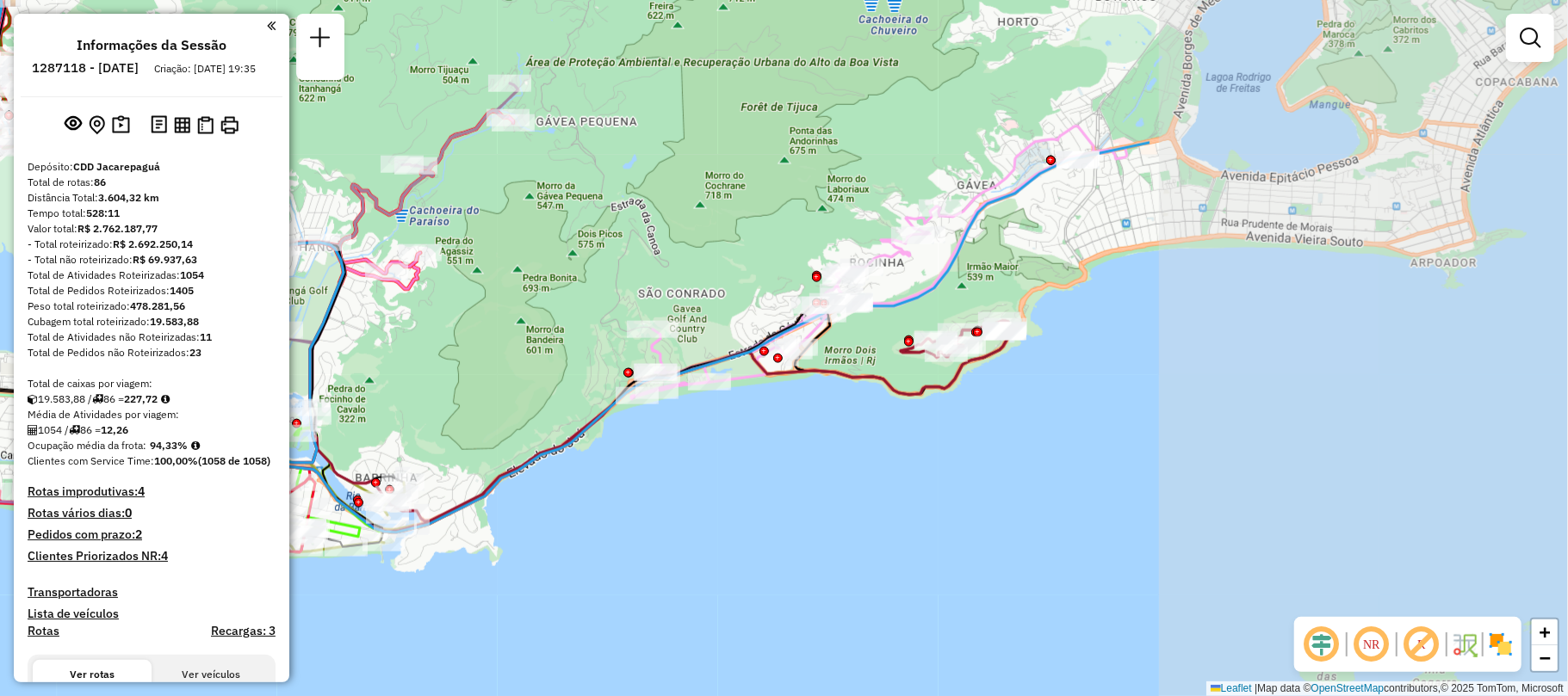
drag, startPoint x: 879, startPoint y: 449, endPoint x: 714, endPoint y: 402, distance: 171.6
click at [714, 402] on div "Rota 58 - Placa TUF1J27 55034299 - FRANCISCO ELITON TAB Janela de atendimento G…" at bounding box center [784, 348] width 1568 height 696
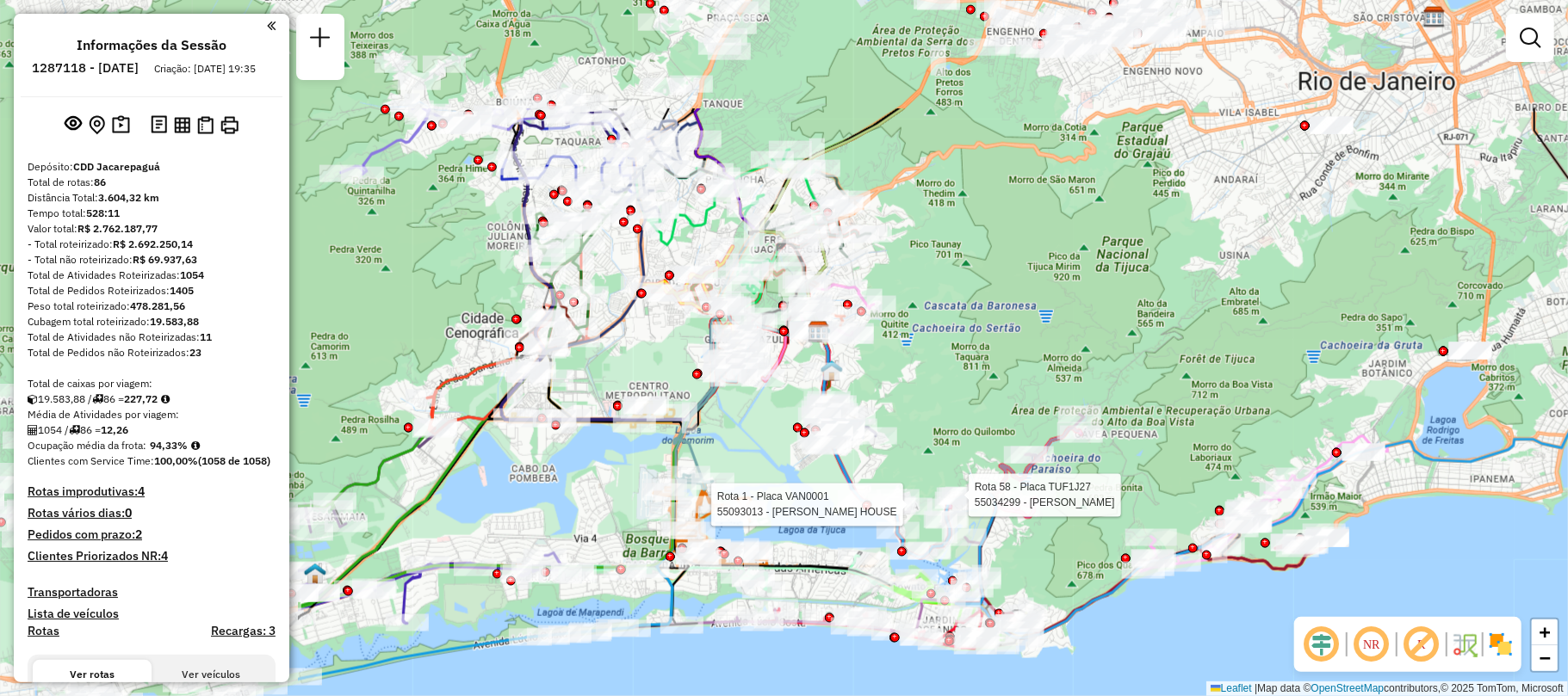
drag, startPoint x: 414, startPoint y: 333, endPoint x: 869, endPoint y: 510, distance: 488.2
click at [869, 510] on div at bounding box center [866, 507] width 9 height 9
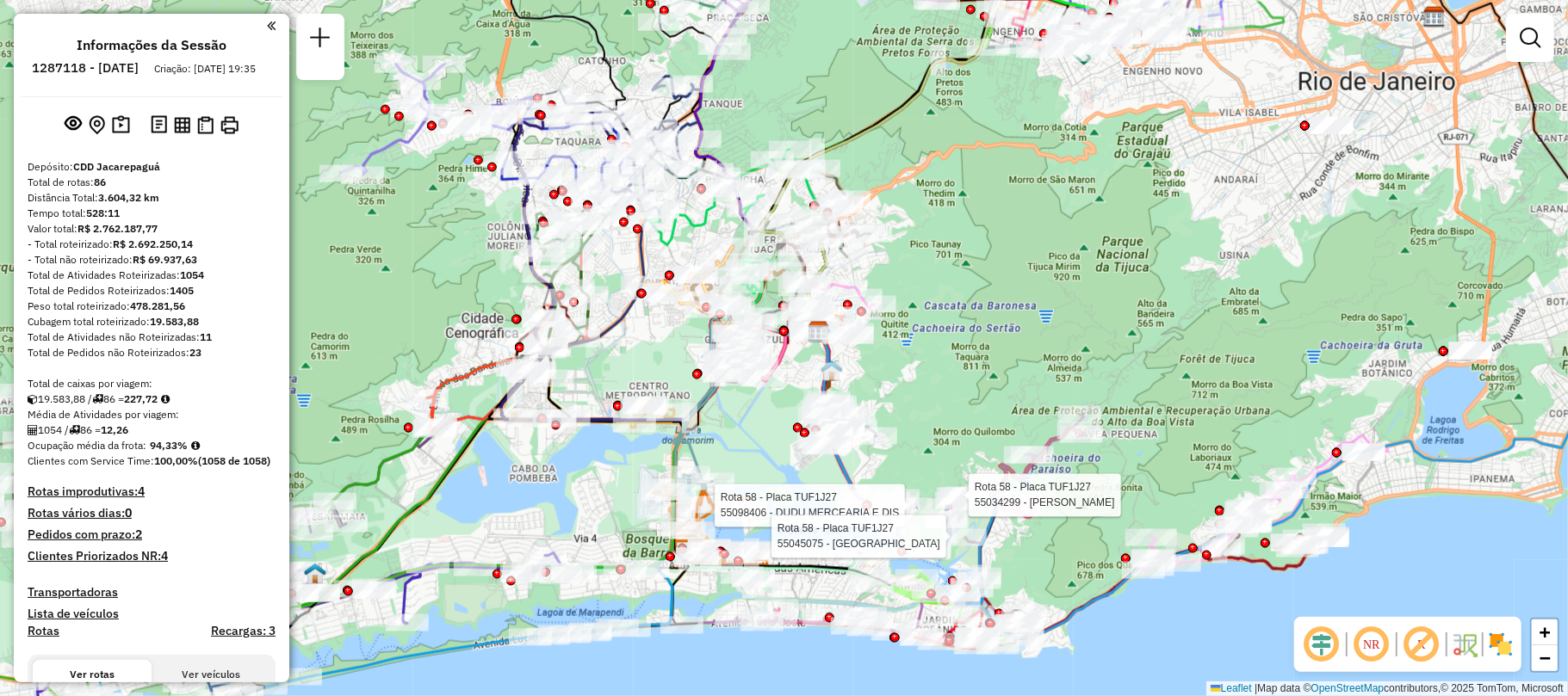
click at [990, 287] on div "Rota 58 - Placa TUF1J27 55034299 - FRANCISCO ELITON TAB Rota 58 - Placa TUF1J27…" at bounding box center [784, 348] width 1568 height 696
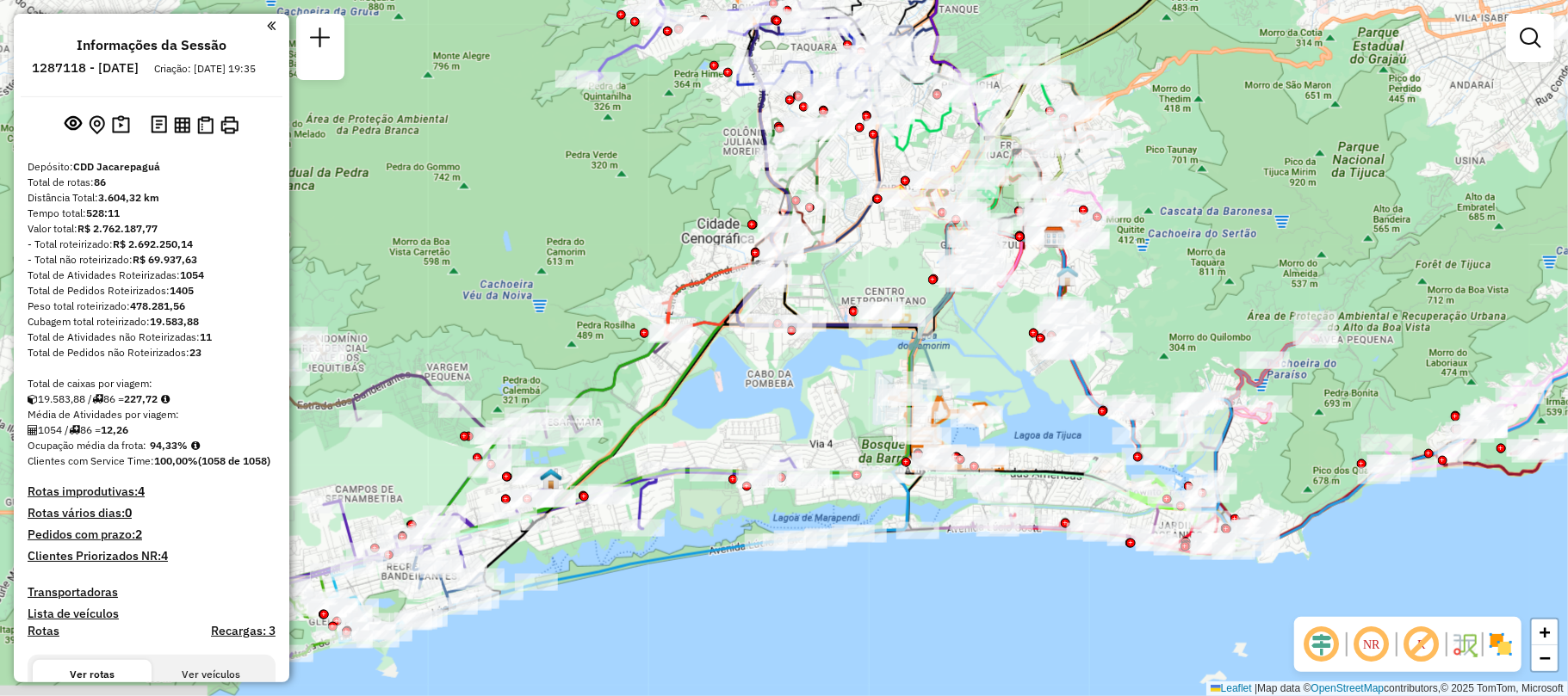
drag, startPoint x: 665, startPoint y: 414, endPoint x: 724, endPoint y: 385, distance: 65.7
click at [724, 385] on div "Janela de atendimento Grade de atendimento Capacidade Transportadoras Veículos …" at bounding box center [784, 348] width 1568 height 696
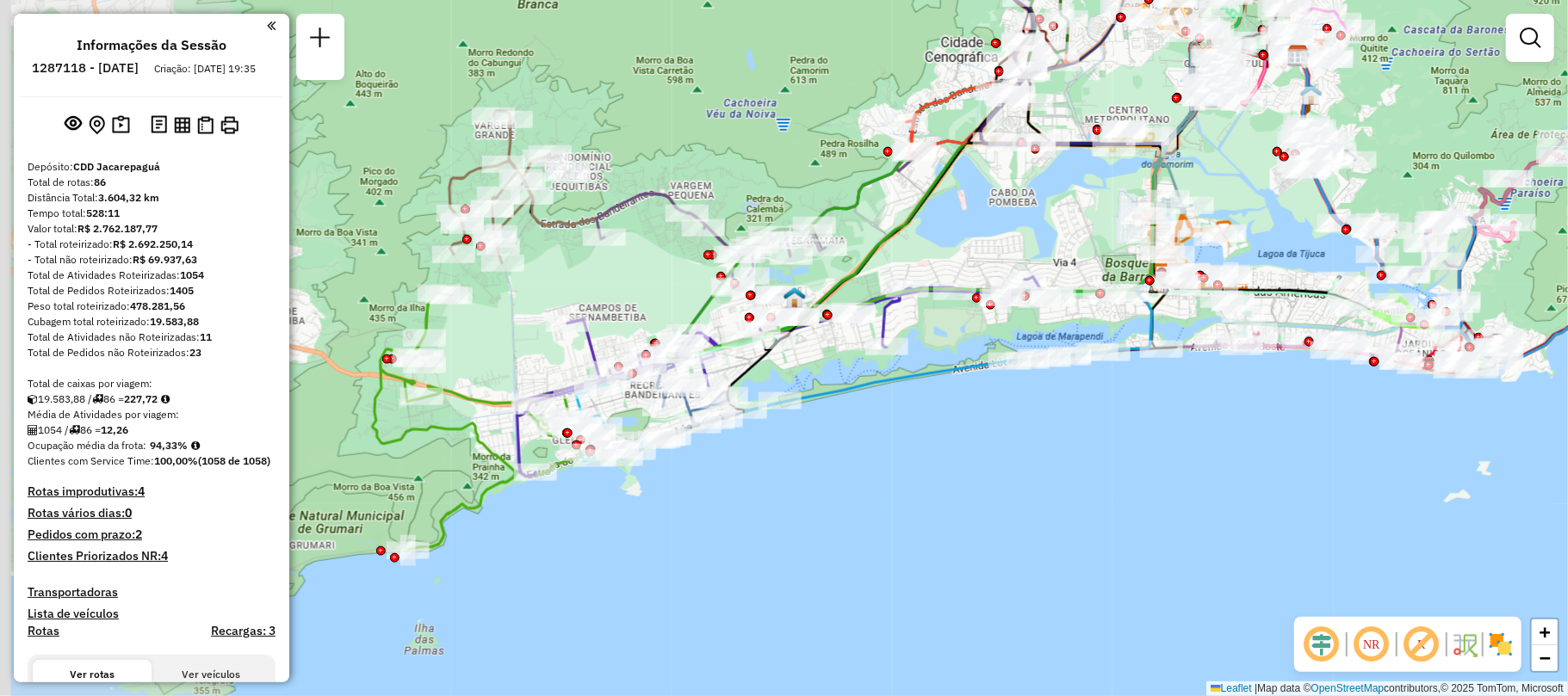
drag, startPoint x: 834, startPoint y: 390, endPoint x: 1084, endPoint y: 205, distance: 311.0
click at [1084, 205] on div "Janela de atendimento Grade de atendimento Capacidade Transportadoras Veículos …" at bounding box center [784, 348] width 1568 height 696
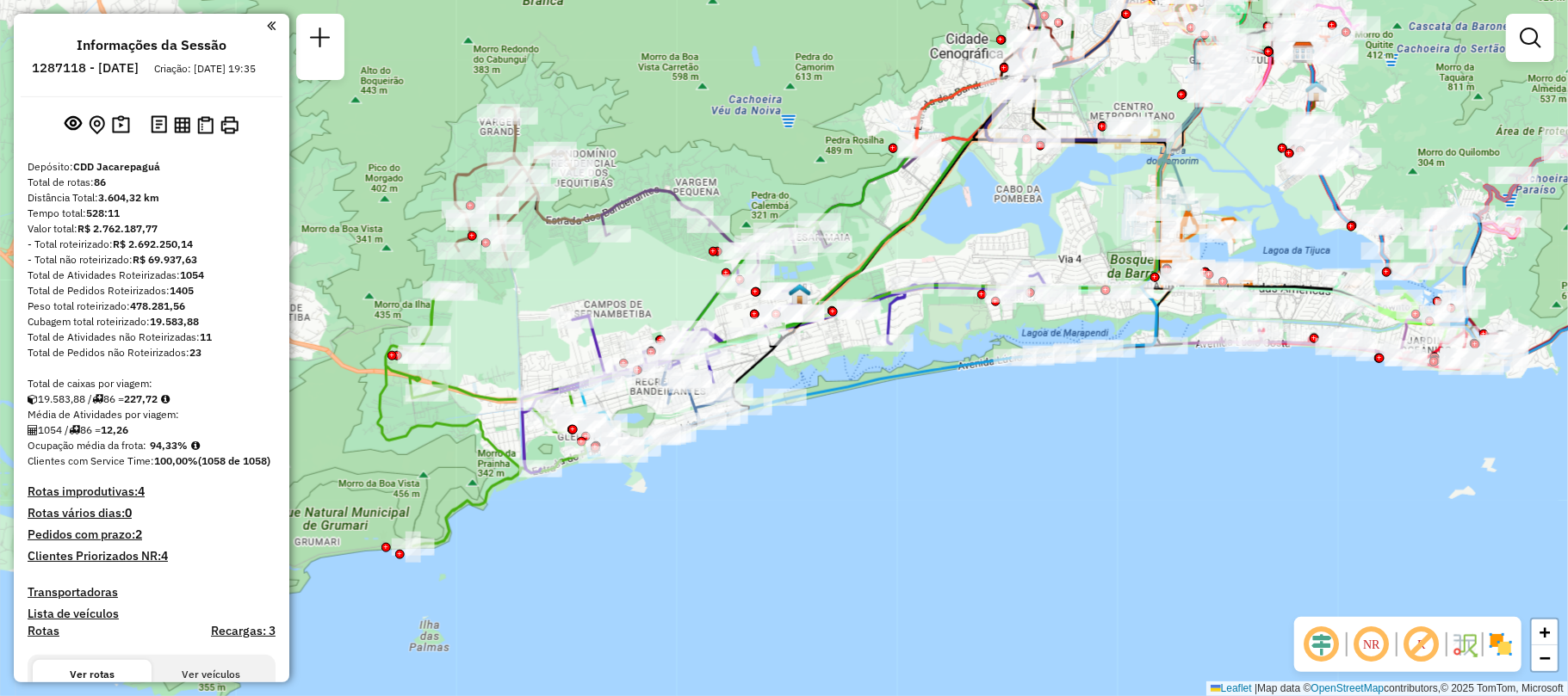
select select "**********"
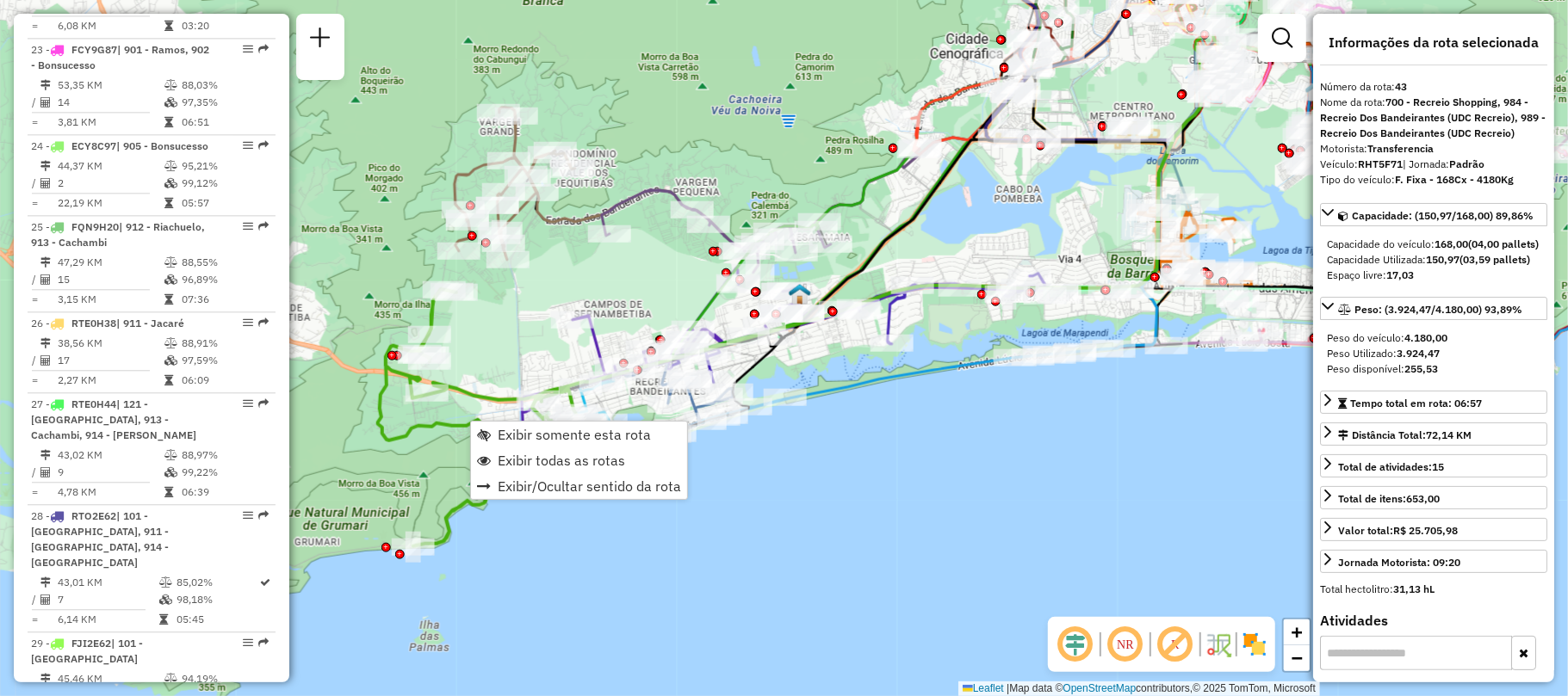
scroll to position [4910, 0]
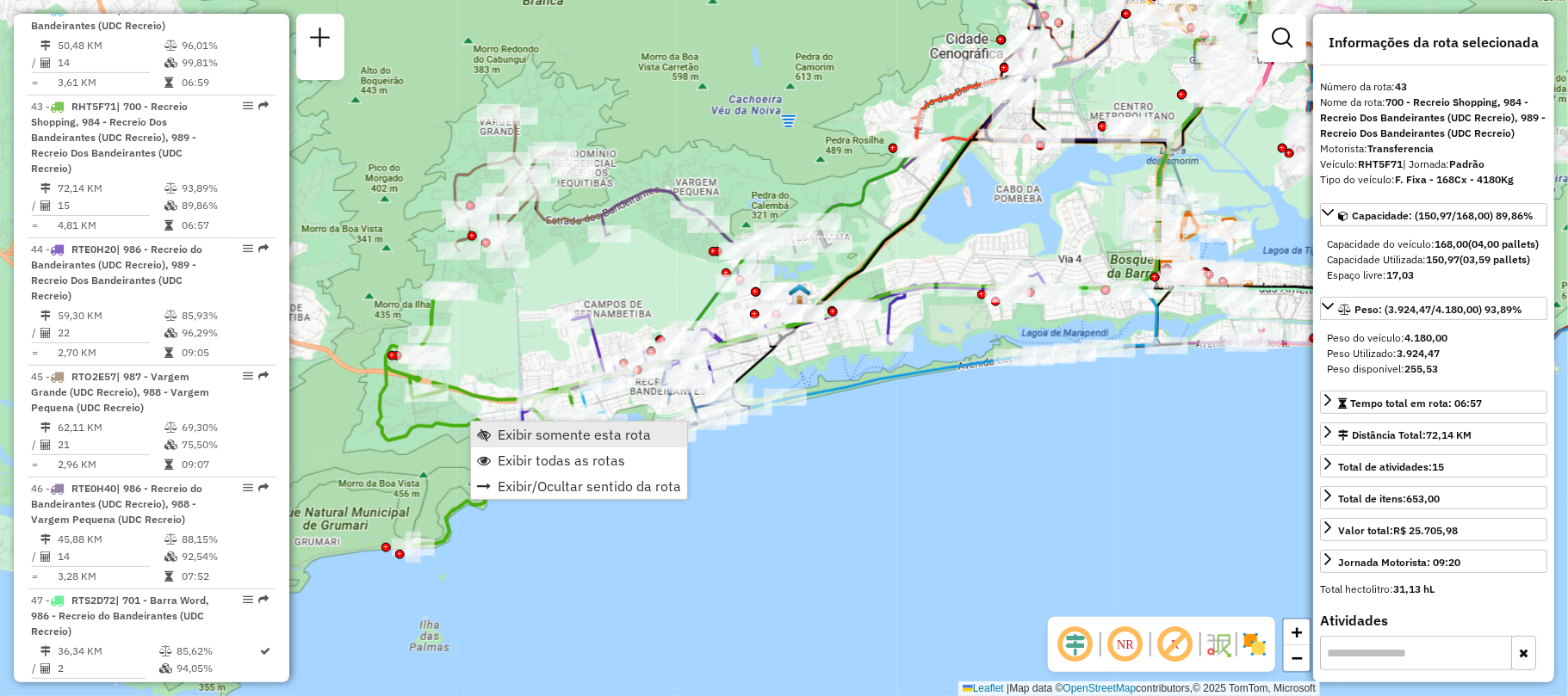
click at [500, 438] on span "Exibir somente esta rota" at bounding box center [574, 434] width 153 height 14
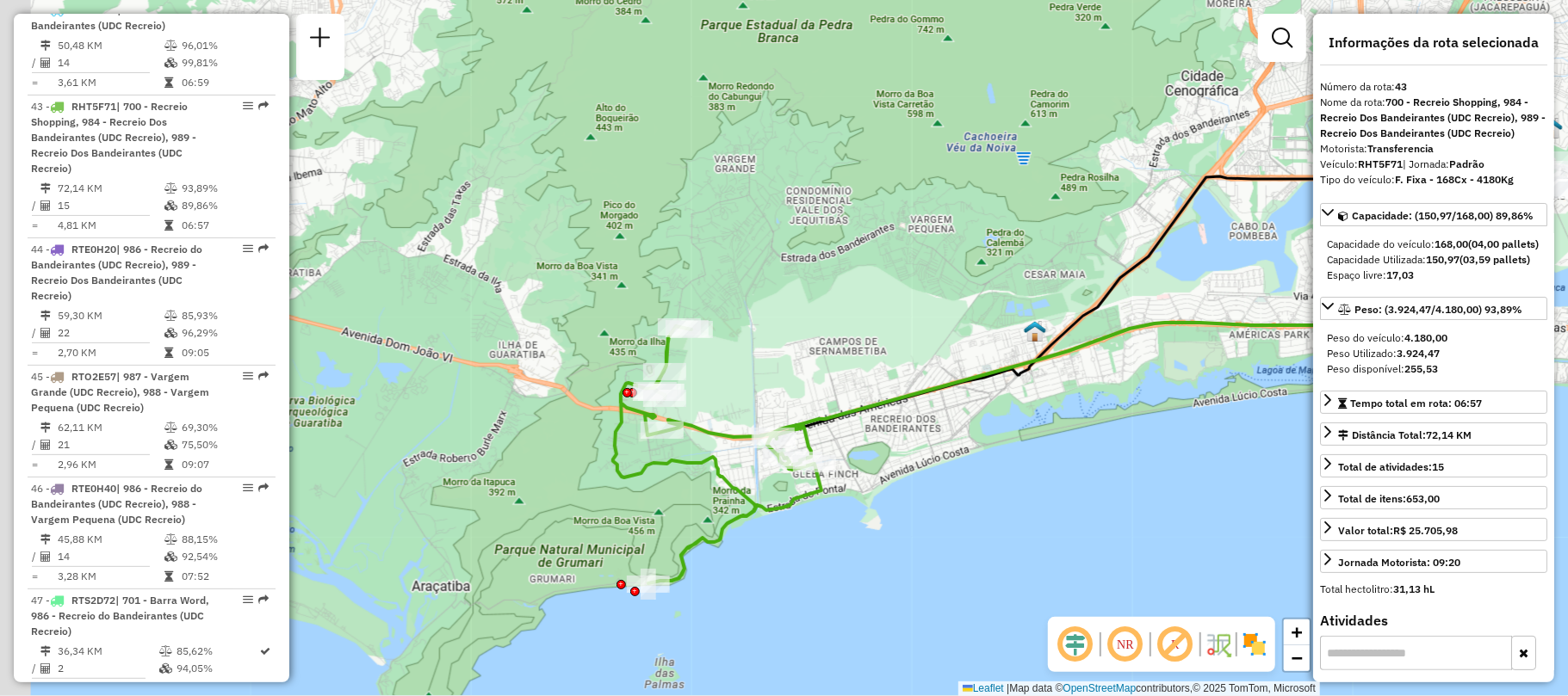
drag, startPoint x: 515, startPoint y: 585, endPoint x: 811, endPoint y: 565, distance: 296.7
click at [811, 565] on div "Janela de atendimento Grade de atendimento Capacidade Transportadoras Veículos …" at bounding box center [784, 348] width 1568 height 696
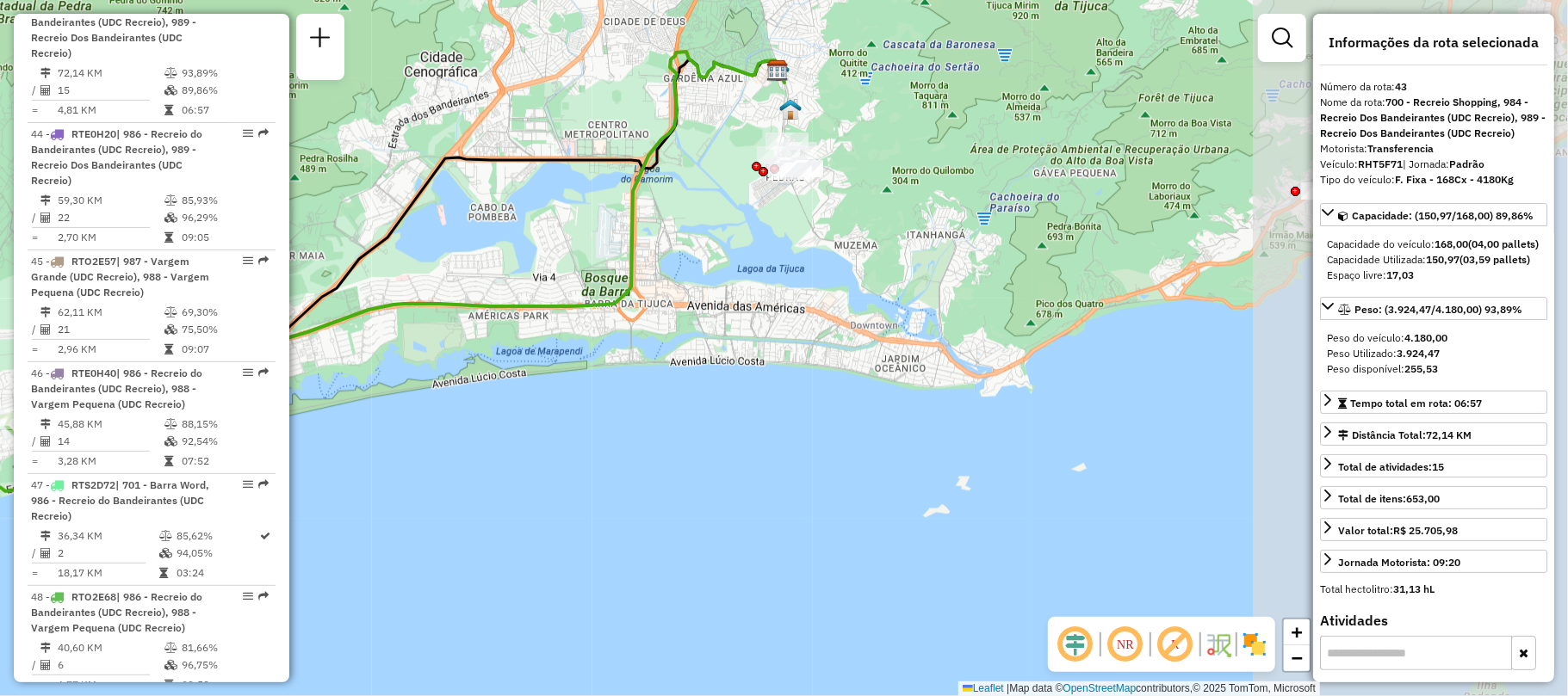
drag, startPoint x: 1106, startPoint y: 483, endPoint x: 352, endPoint y: 463, distance: 754.3
click at [352, 463] on div "Janela de atendimento Grade de atendimento Capacidade Transportadoras Veículos …" at bounding box center [784, 348] width 1568 height 696
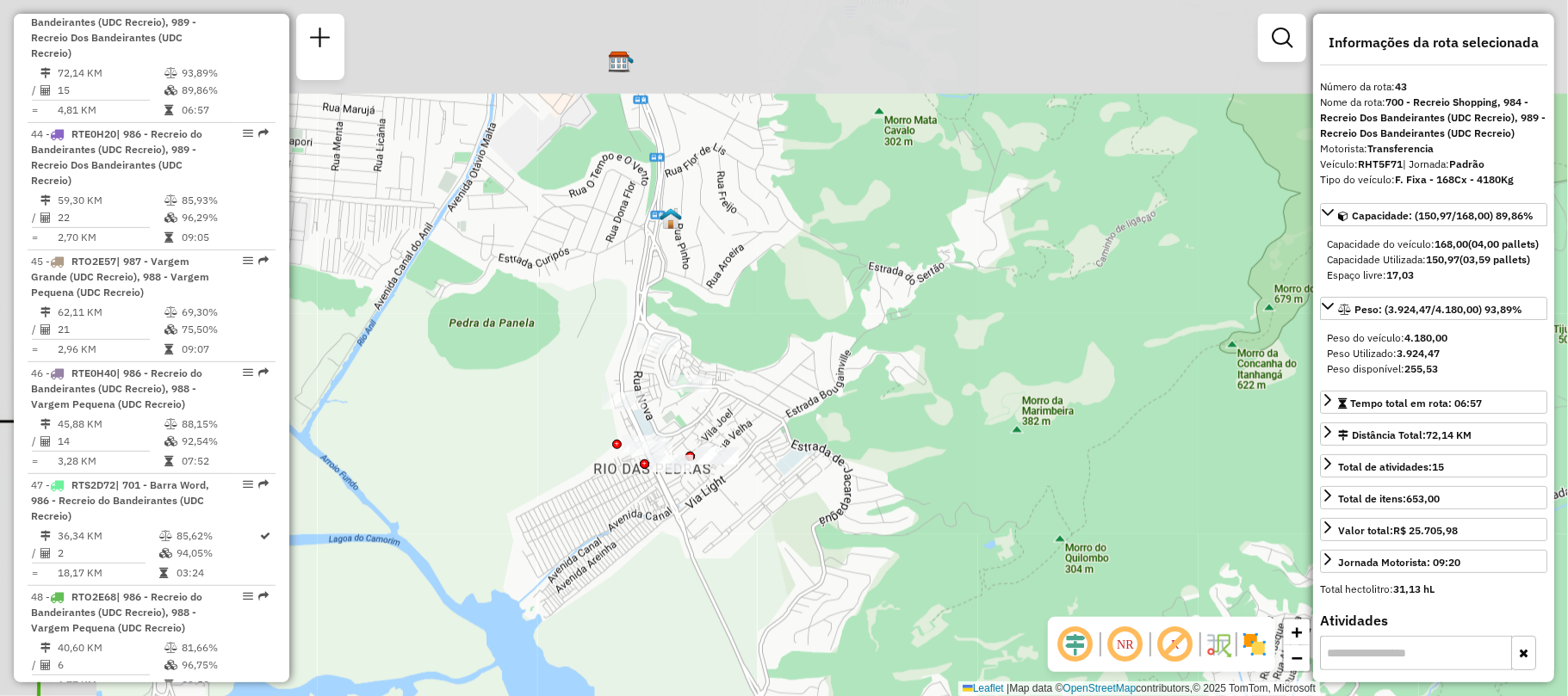
drag, startPoint x: 726, startPoint y: 162, endPoint x: 842, endPoint y: 429, distance: 291.1
click at [842, 429] on div "Janela de atendimento Grade de atendimento Capacidade Transportadoras Veículos …" at bounding box center [784, 348] width 1568 height 696
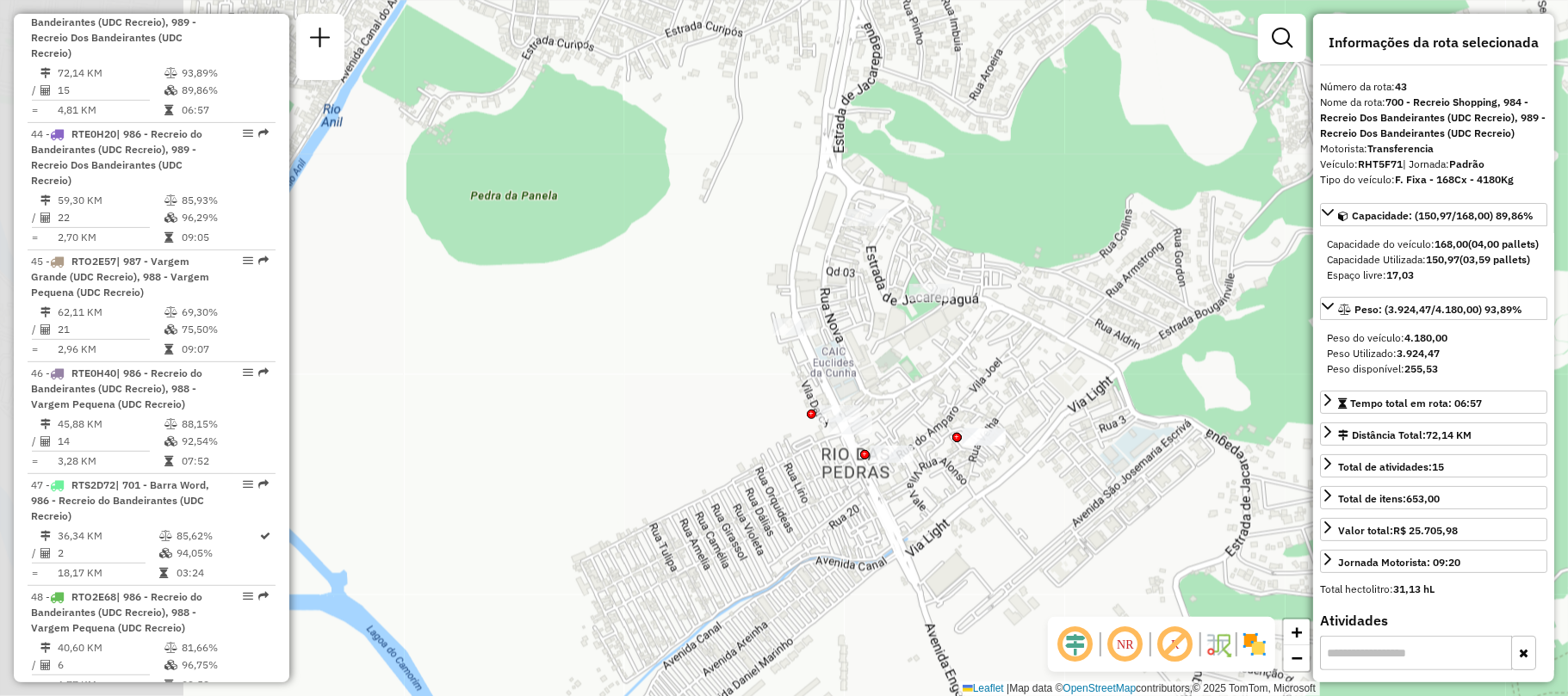
drag, startPoint x: 569, startPoint y: 465, endPoint x: 956, endPoint y: 418, distance: 389.8
click at [956, 433] on div at bounding box center [957, 438] width 9 height 9
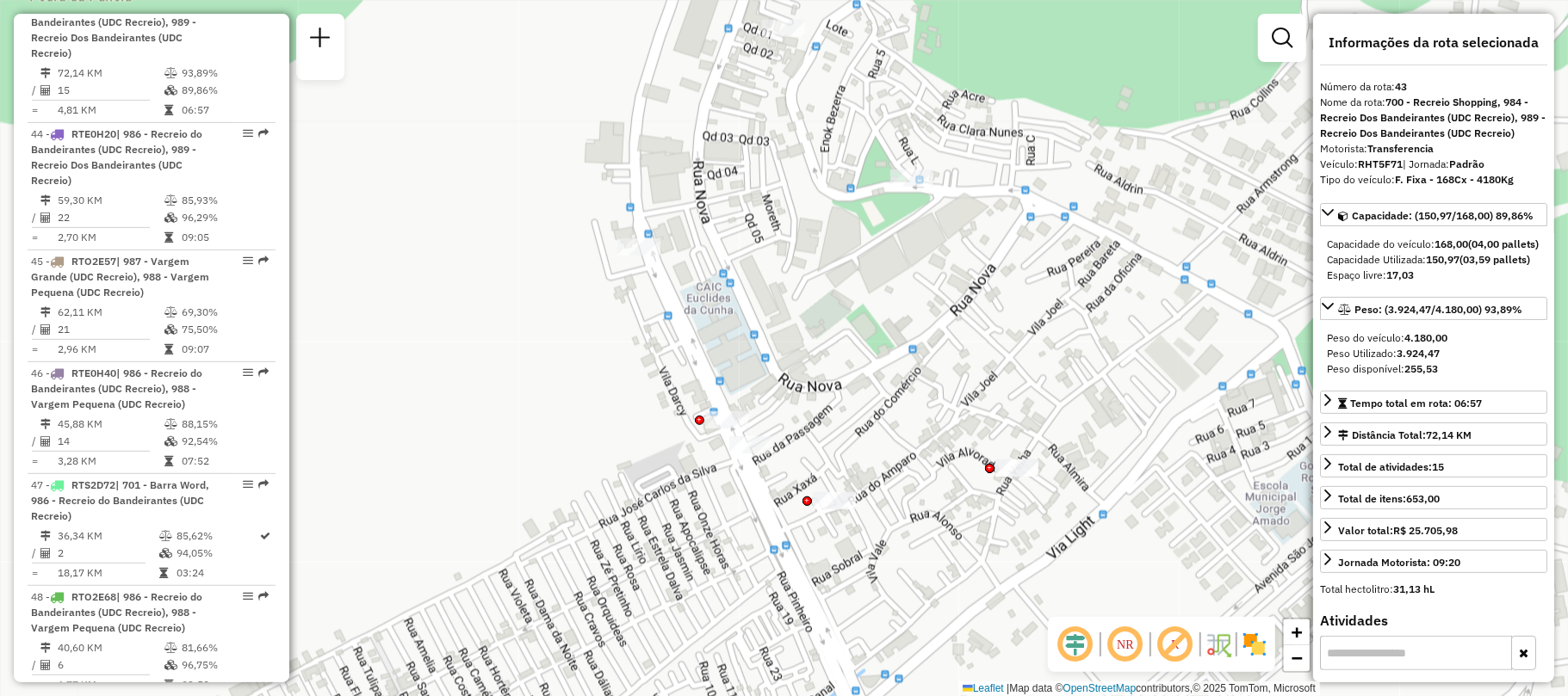
click at [1252, 647] on img at bounding box center [1254, 644] width 27 height 27
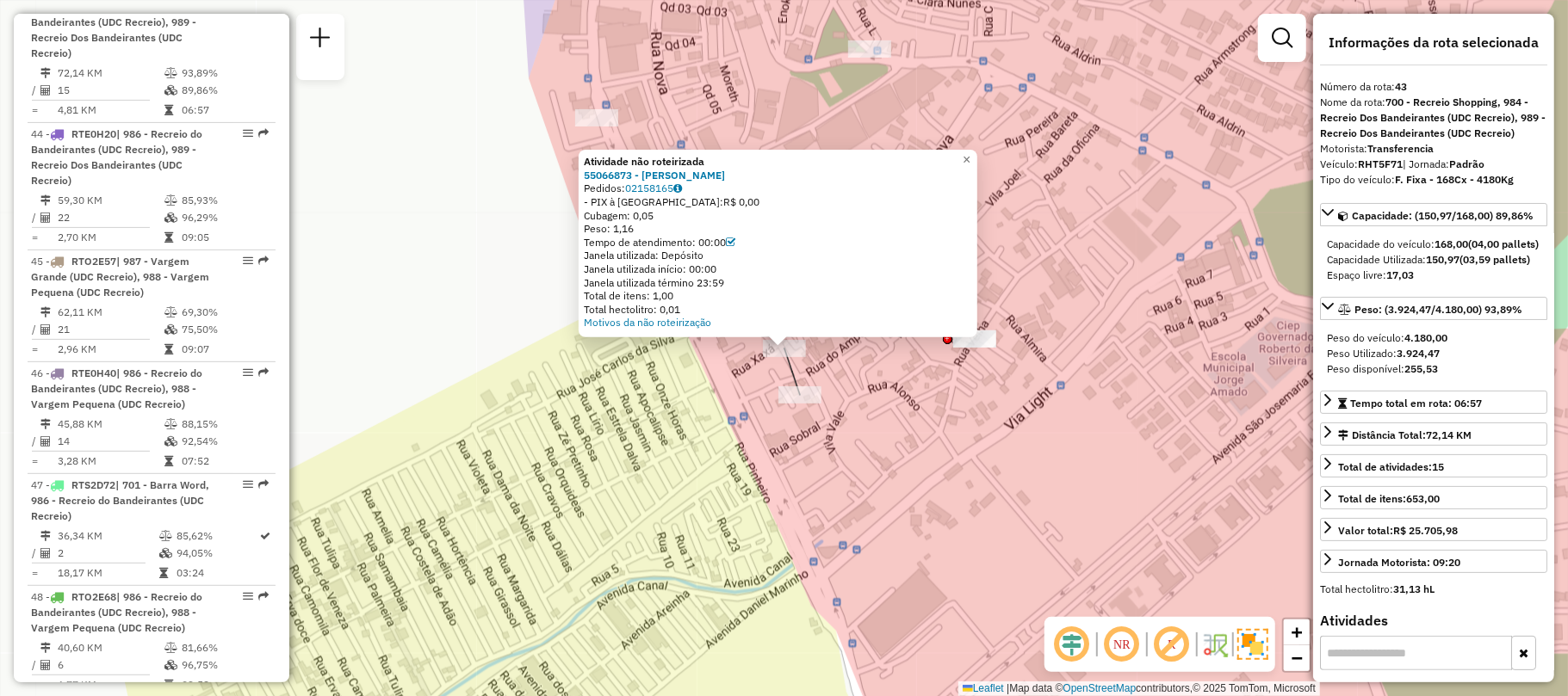
click at [881, 478] on div "Atividade não roteirizada 55066873 - KAIO ARAUJO Pedidos: 02158165 - PIX à Vist…" at bounding box center [784, 348] width 1568 height 696
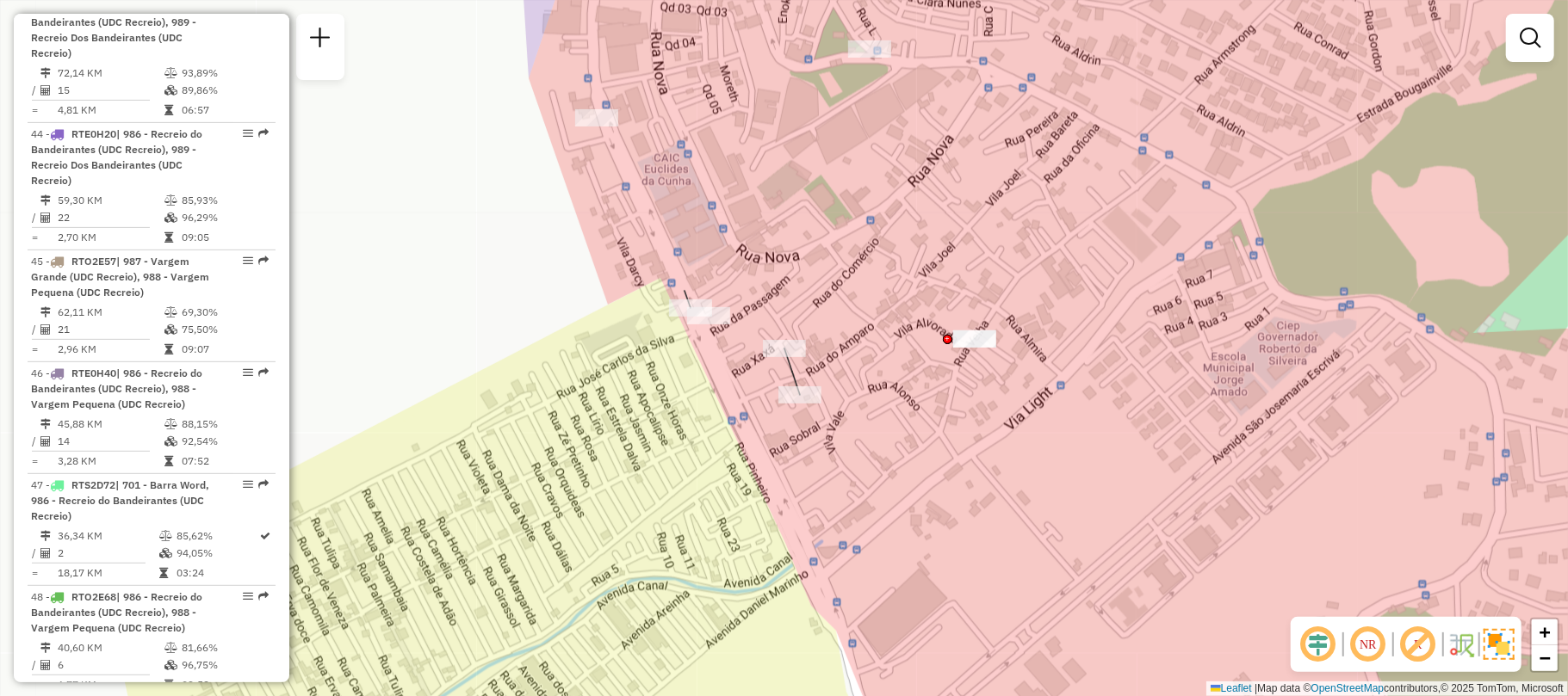
click at [882, 532] on div "Janela de atendimento Grade de atendimento Capacidade Transportadoras Veículos …" at bounding box center [784, 348] width 1568 height 696
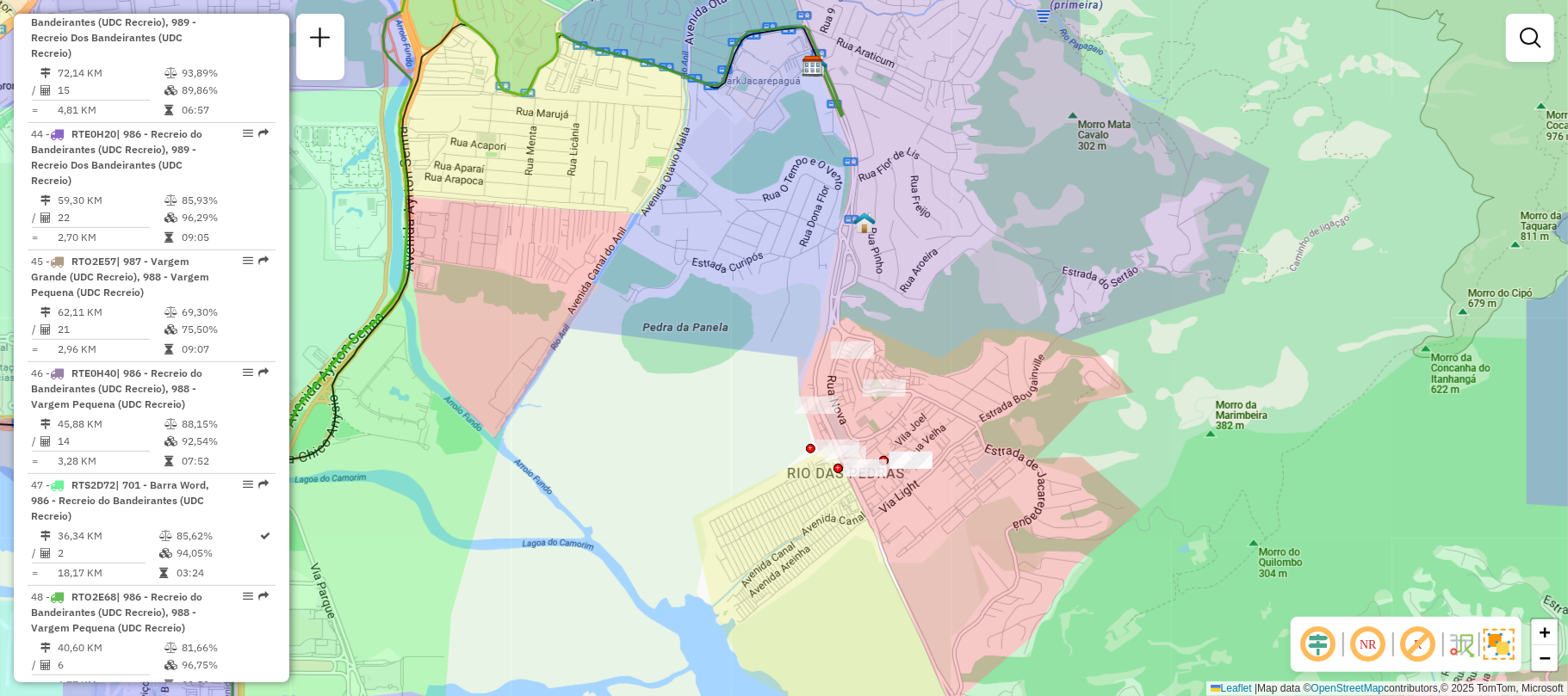
click at [927, 563] on div "Janela de atendimento Grade de atendimento Capacidade Transportadoras Veículos …" at bounding box center [784, 348] width 1568 height 696
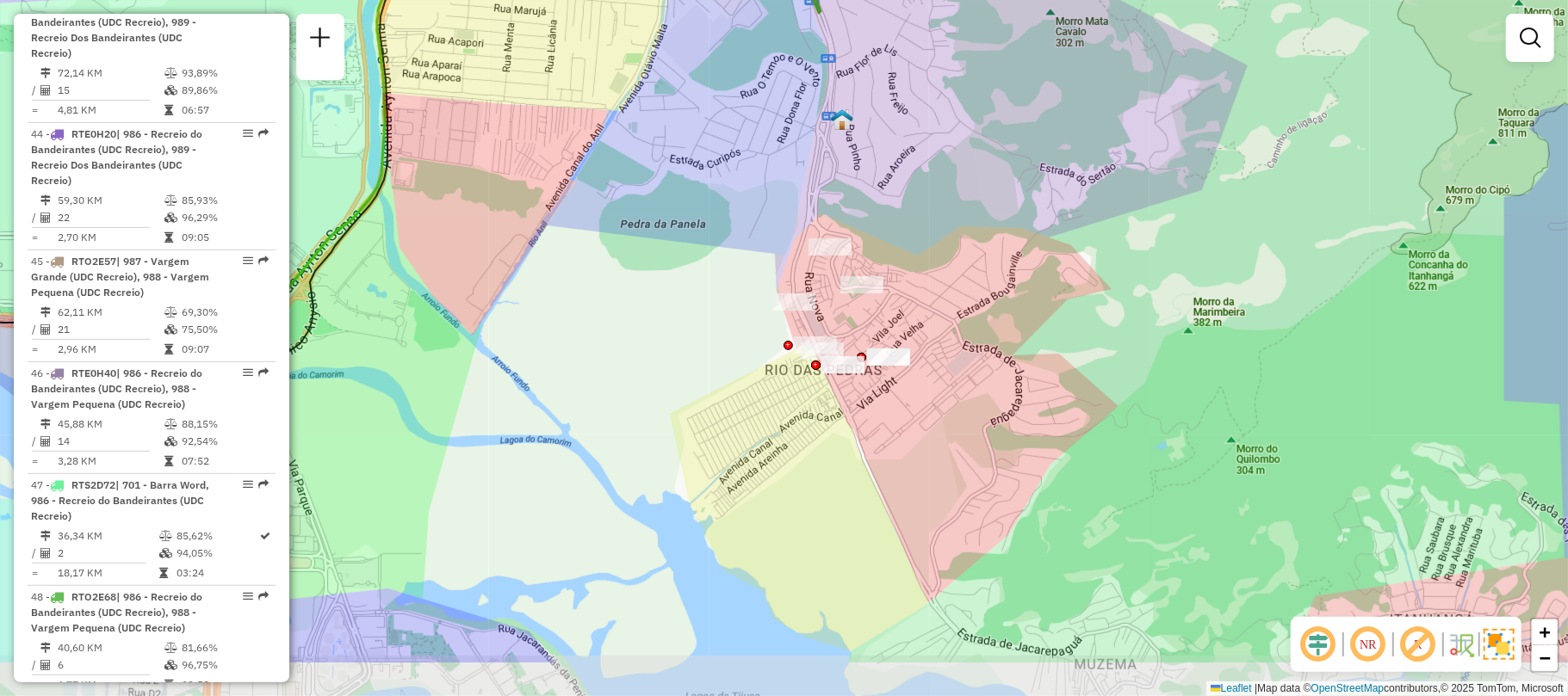
drag, startPoint x: 924, startPoint y: 592, endPoint x: 906, endPoint y: 488, distance: 105.5
click at [903, 489] on div "Janela de atendimento Grade de atendimento Capacidade Transportadoras Veículos …" at bounding box center [784, 348] width 1568 height 696
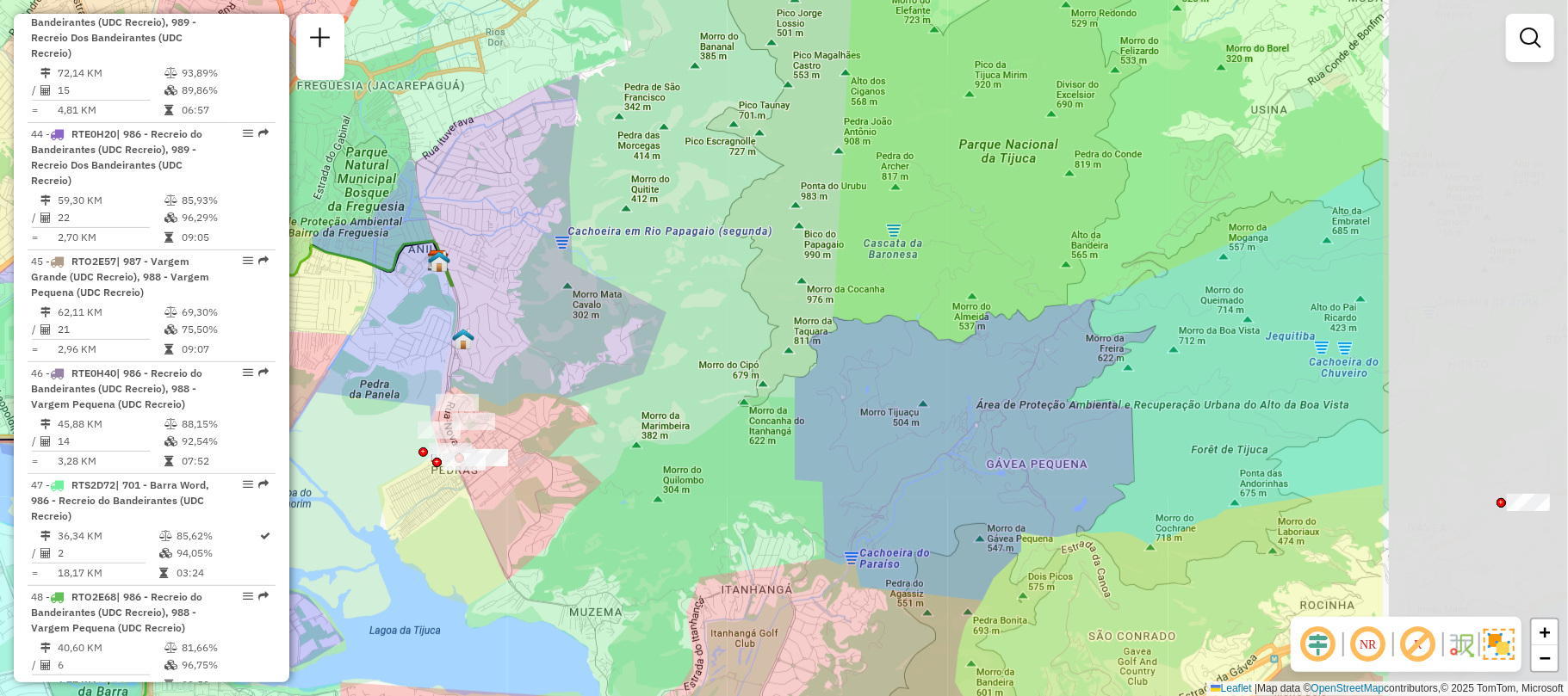
drag, startPoint x: 1032, startPoint y: 568, endPoint x: 690, endPoint y: 579, distance: 342.2
click at [690, 579] on div "Janela de atendimento Grade de atendimento Capacidade Transportadoras Veículos …" at bounding box center [784, 348] width 1568 height 696
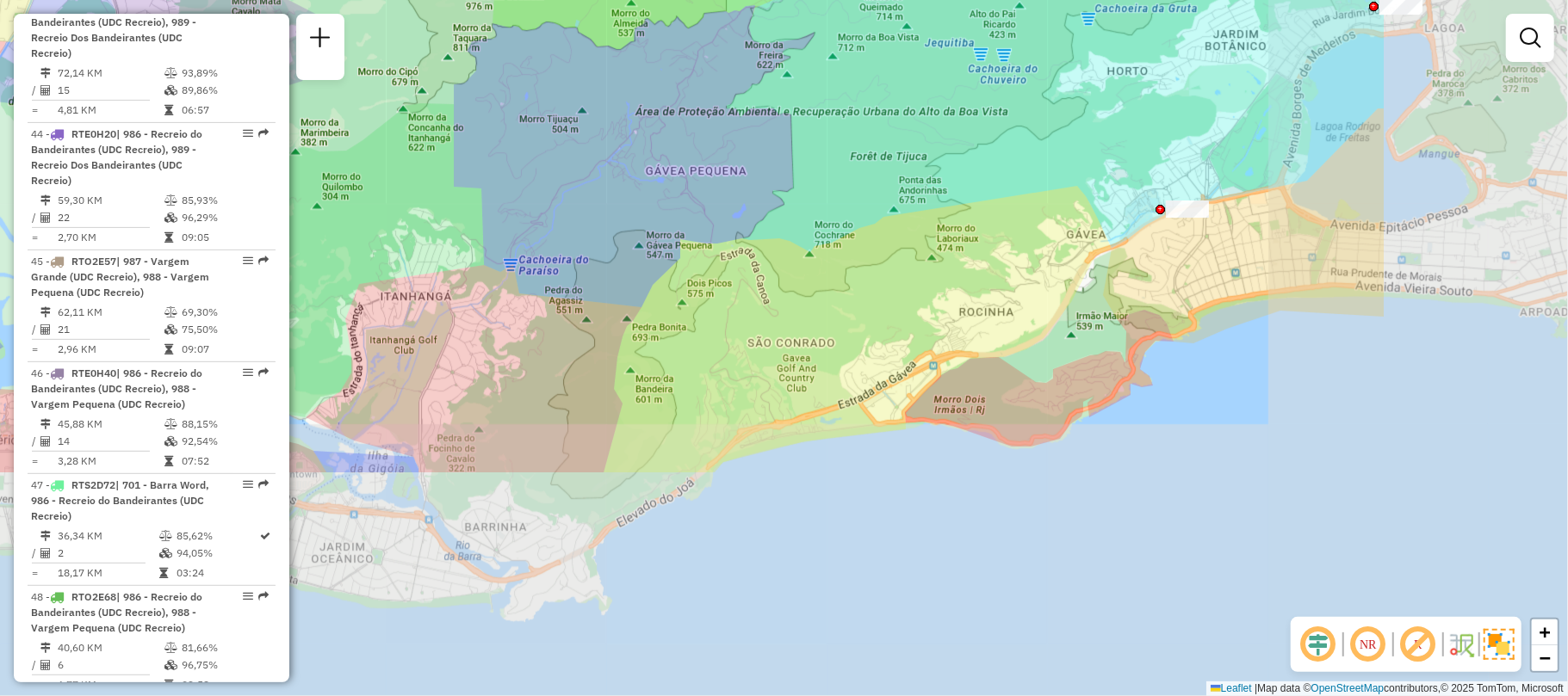
drag, startPoint x: 811, startPoint y: 545, endPoint x: 475, endPoint y: 294, distance: 419.4
click at [473, 293] on div "Janela de atendimento Grade de atendimento Capacidade Transportadoras Veículos …" at bounding box center [784, 348] width 1568 height 696
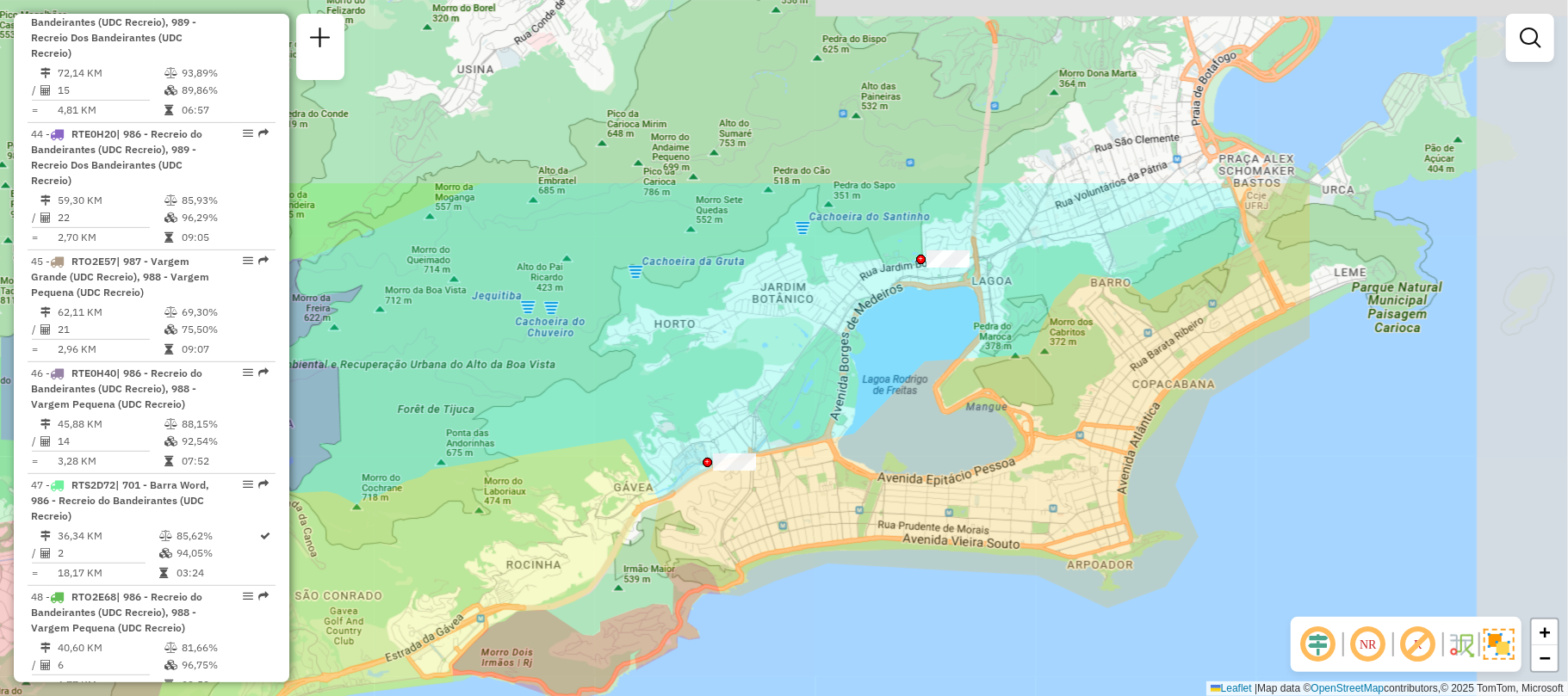
drag, startPoint x: 1171, startPoint y: 249, endPoint x: 751, endPoint y: 510, distance: 494.5
click at [751, 510] on div "Janela de atendimento Grade de atendimento Capacidade Transportadoras Veículos …" at bounding box center [784, 348] width 1568 height 696
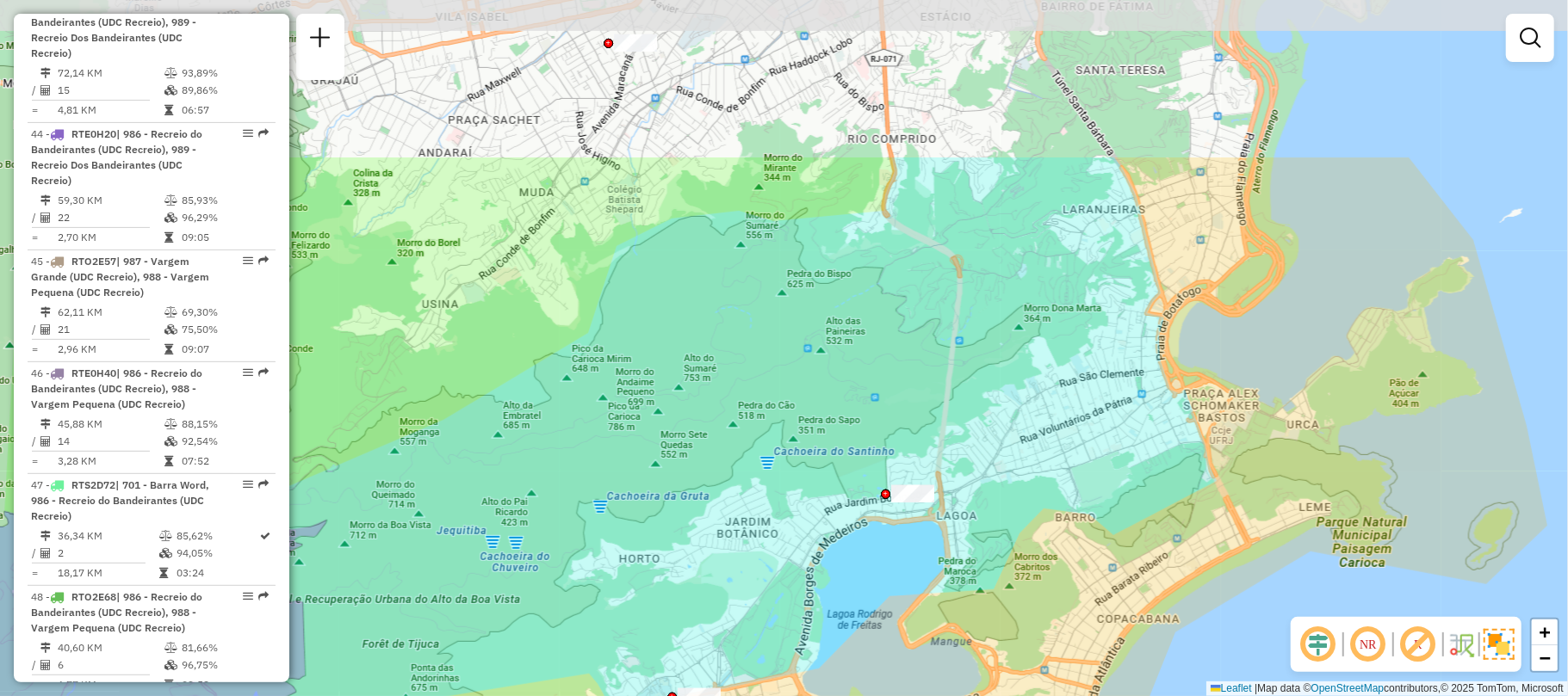
drag, startPoint x: 1116, startPoint y: 286, endPoint x: 1089, endPoint y: 513, distance: 228.6
click at [1092, 517] on div "Janela de atendimento Grade de atendimento Capacidade Transportadoras Veículos …" at bounding box center [784, 348] width 1568 height 696
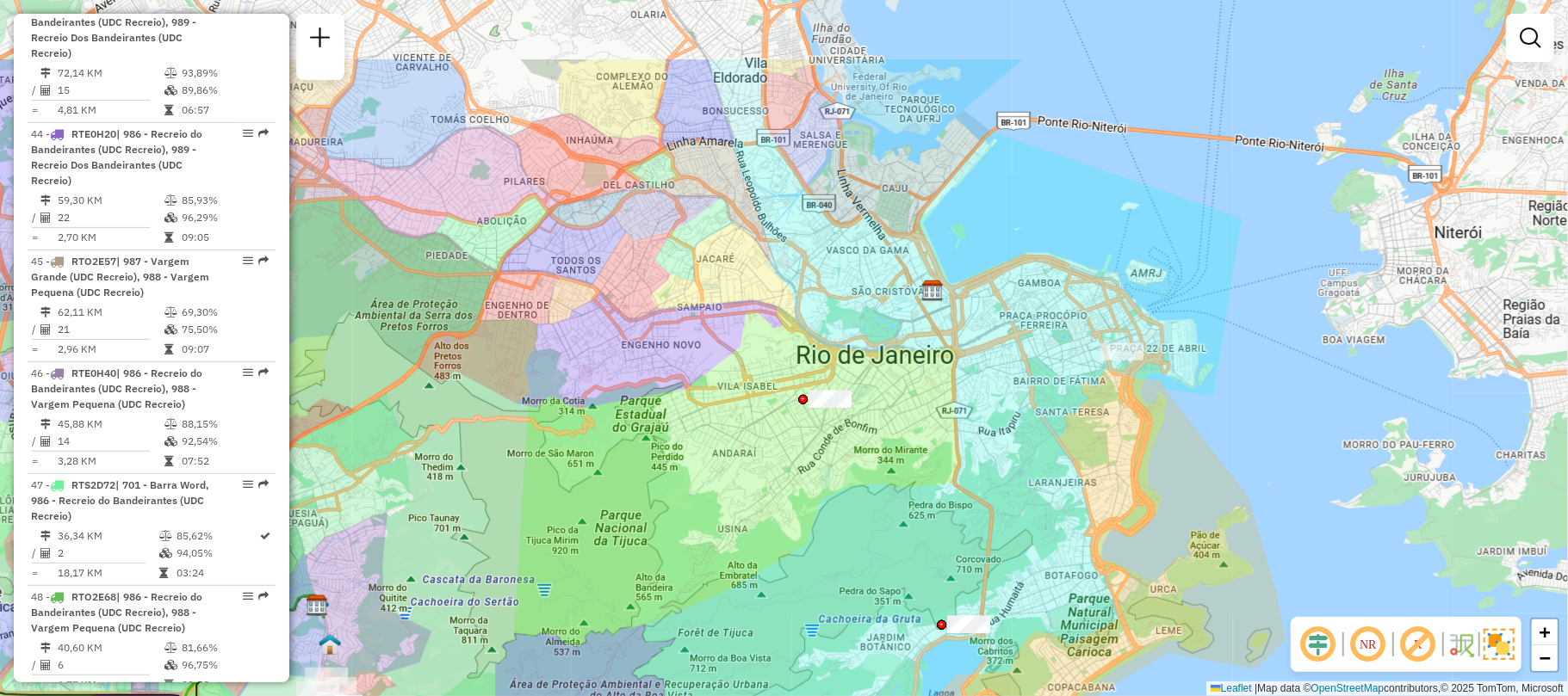
drag, startPoint x: 839, startPoint y: 329, endPoint x: 822, endPoint y: 410, distance: 82.8
click at [822, 408] on div at bounding box center [830, 399] width 43 height 17
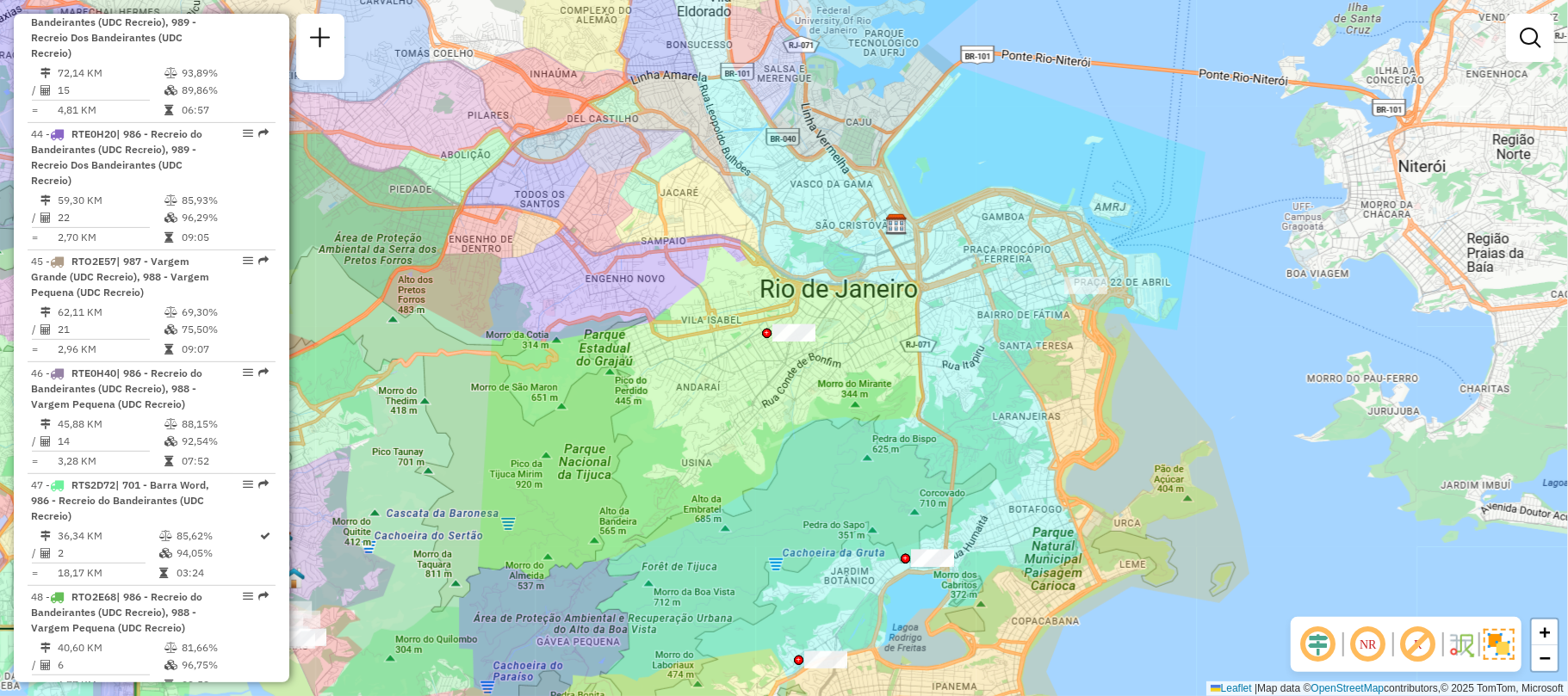
drag, startPoint x: 1102, startPoint y: 407, endPoint x: 1084, endPoint y: 307, distance: 101.6
click at [1066, 339] on div "Janela de atendimento Grade de atendimento Capacidade Transportadoras Veículos …" at bounding box center [784, 348] width 1568 height 696
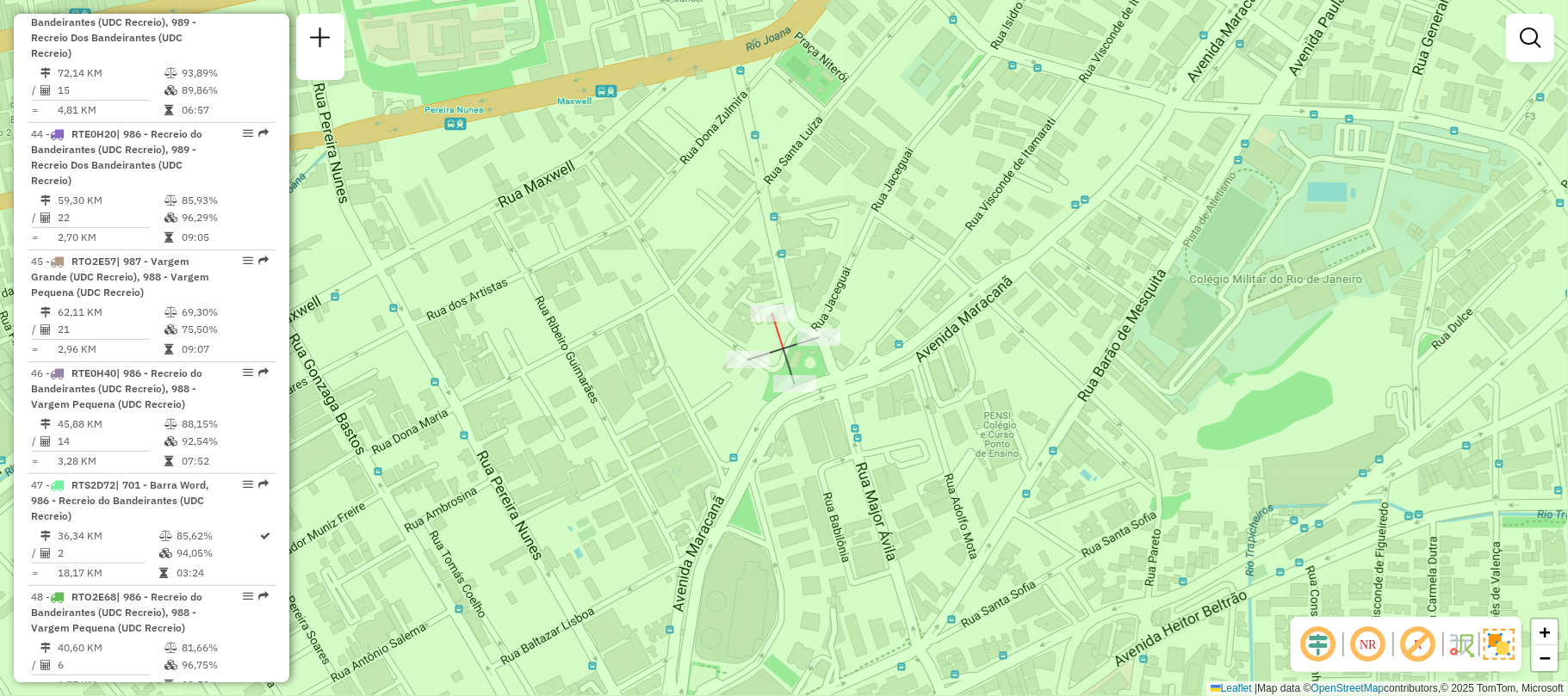
click at [770, 322] on div at bounding box center [772, 313] width 43 height 17
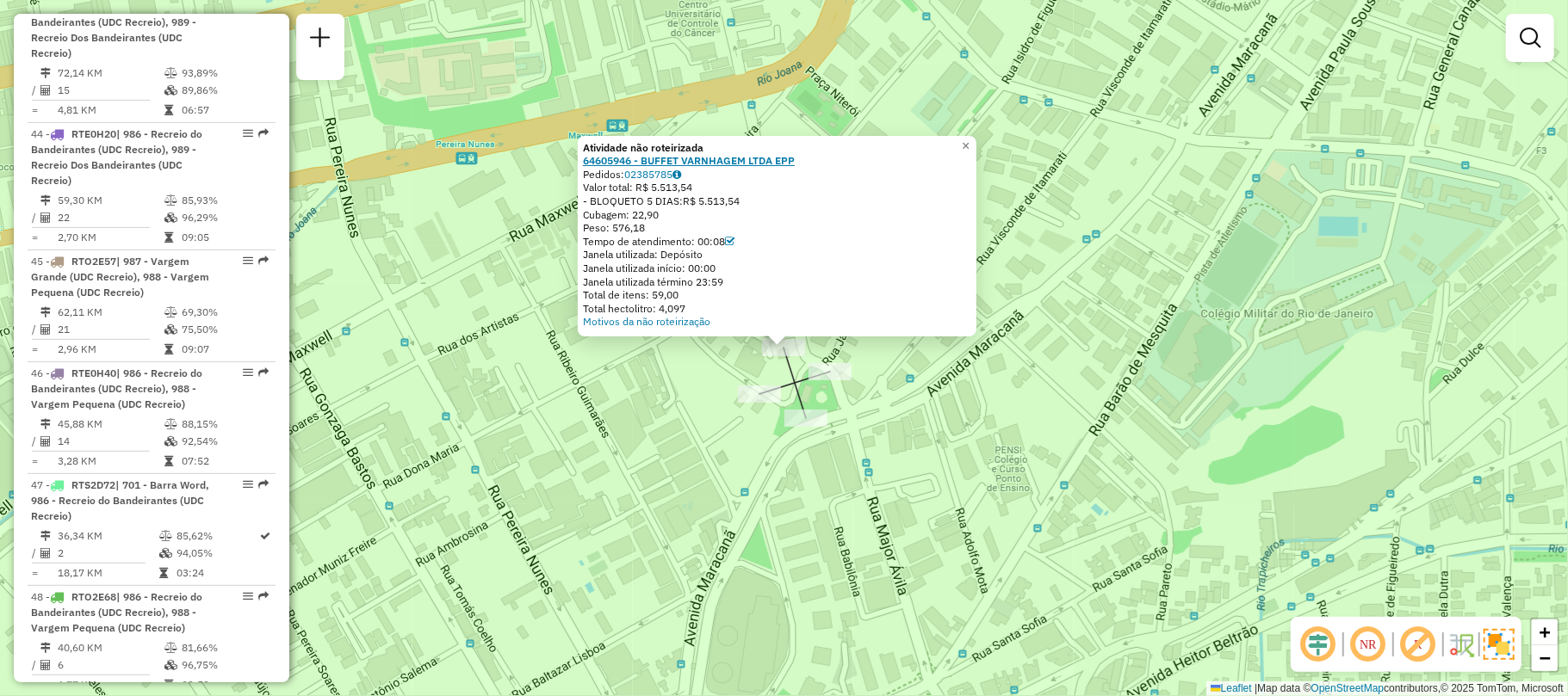
click at [618, 162] on strong "64605946 - BUFFET VARNHAGEM LTDA EPP" at bounding box center [689, 160] width 212 height 13
drag, startPoint x: 707, startPoint y: 172, endPoint x: 613, endPoint y: 160, distance: 94.8
click at [613, 160] on div "Atividade não roteirizada 64605946 - BUFFET VARNHAGEM LTDA EPP Pedidos: 0238578…" at bounding box center [777, 235] width 388 height 188
copy div "5946 - BUFFET VARNHAGEM LTDA EPP Pedidos: 02385785"
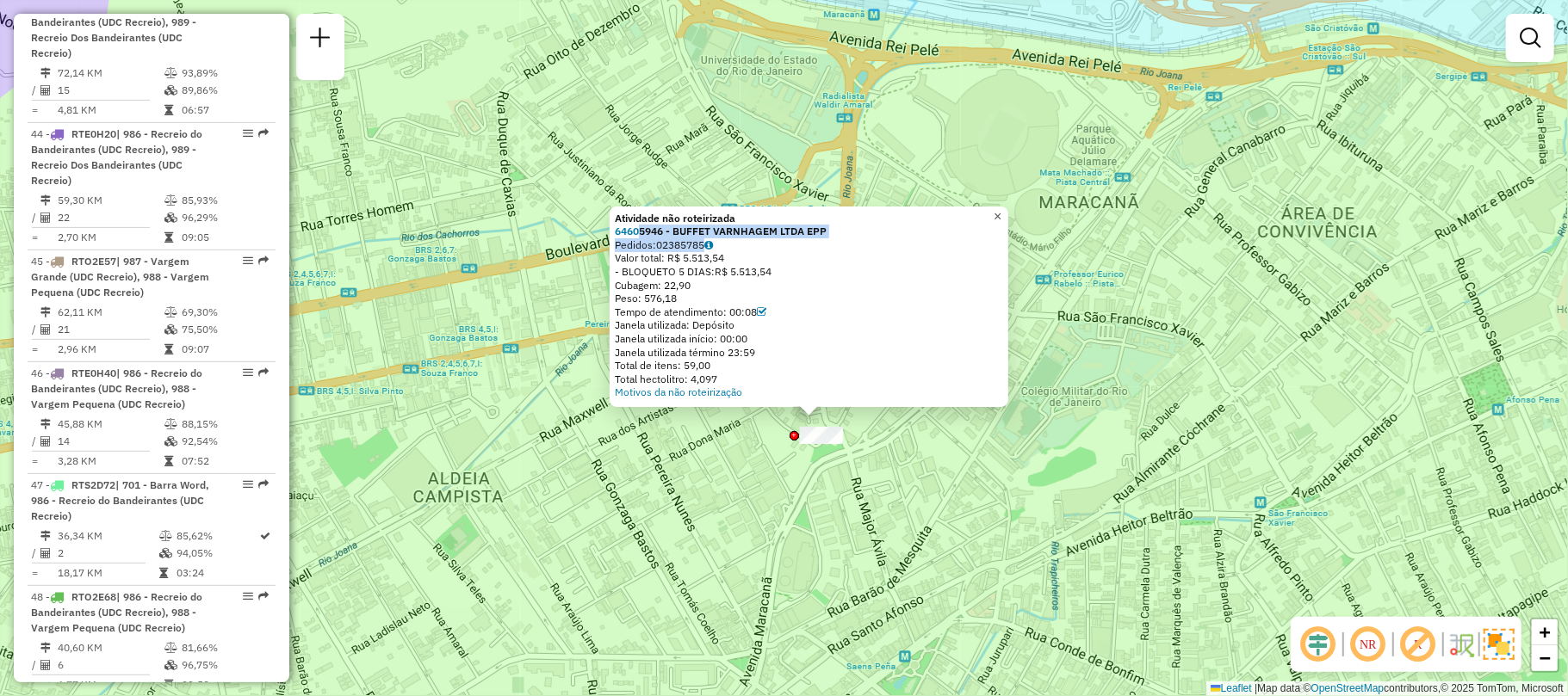
click at [1001, 217] on span "×" at bounding box center [998, 217] width 8 height 14
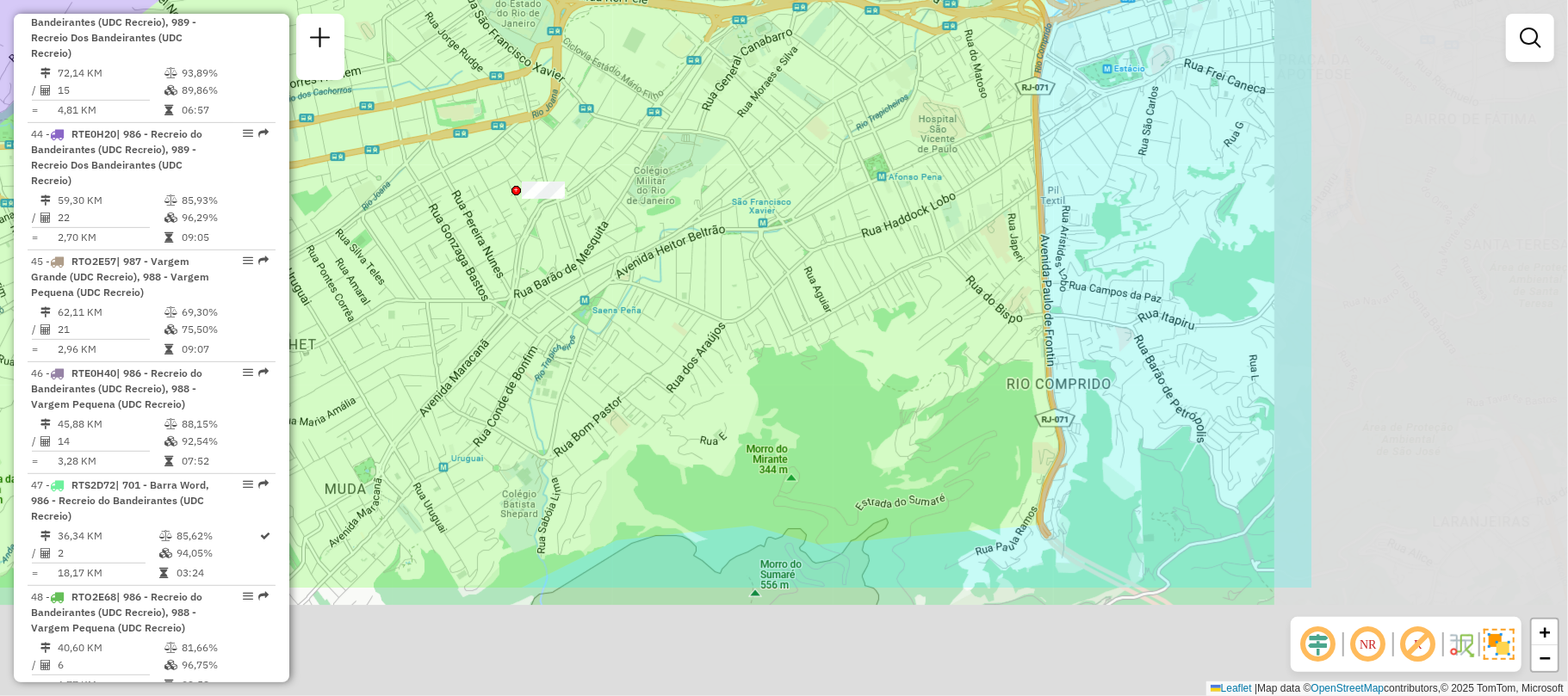
drag, startPoint x: 1222, startPoint y: 465, endPoint x: 782, endPoint y: 252, distance: 488.8
click at [785, 255] on div "Janela de atendimento Grade de atendimento Capacidade Transportadoras Veículos …" at bounding box center [784, 348] width 1568 height 696
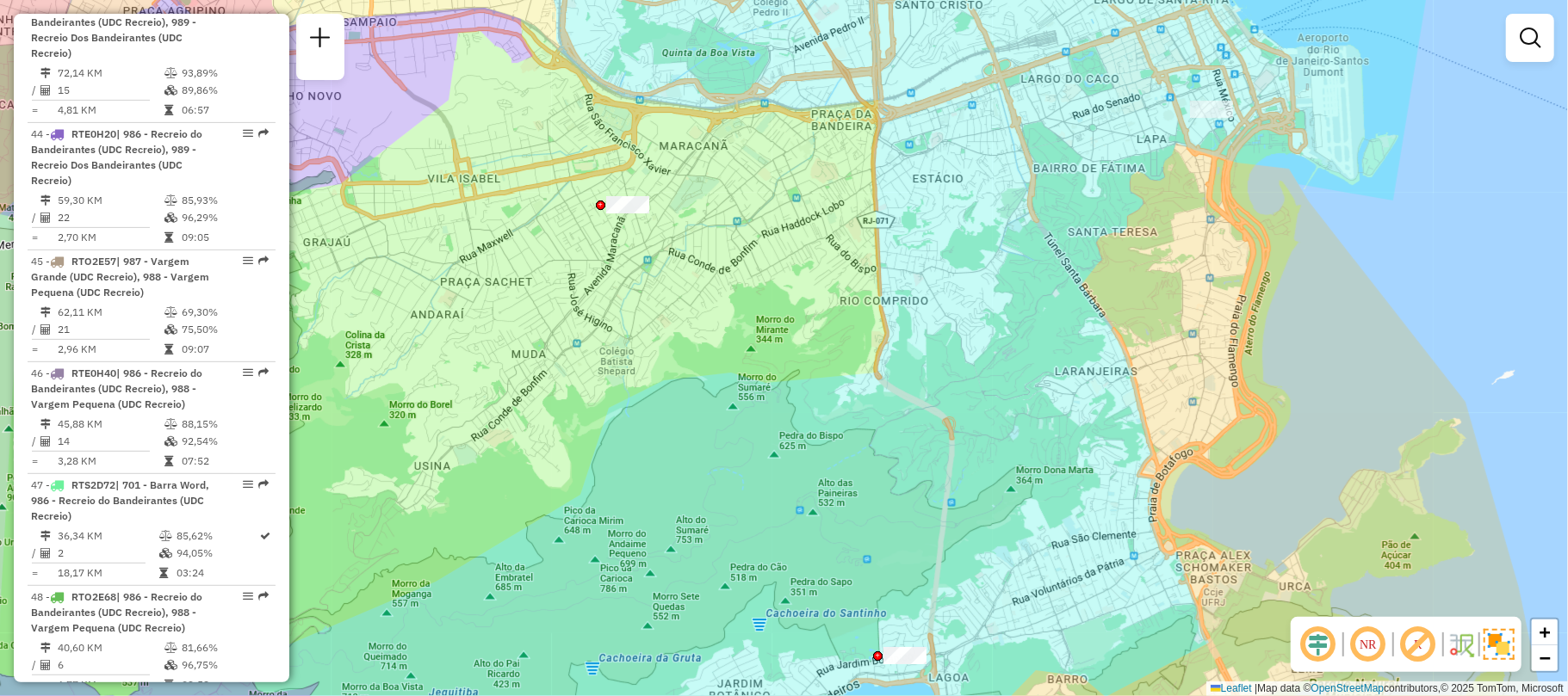
drag, startPoint x: 1063, startPoint y: 346, endPoint x: 1020, endPoint y: 343, distance: 43.1
click at [1020, 343] on div "Janela de atendimento Grade de atendimento Capacidade Transportadoras Veículos …" at bounding box center [784, 348] width 1568 height 696
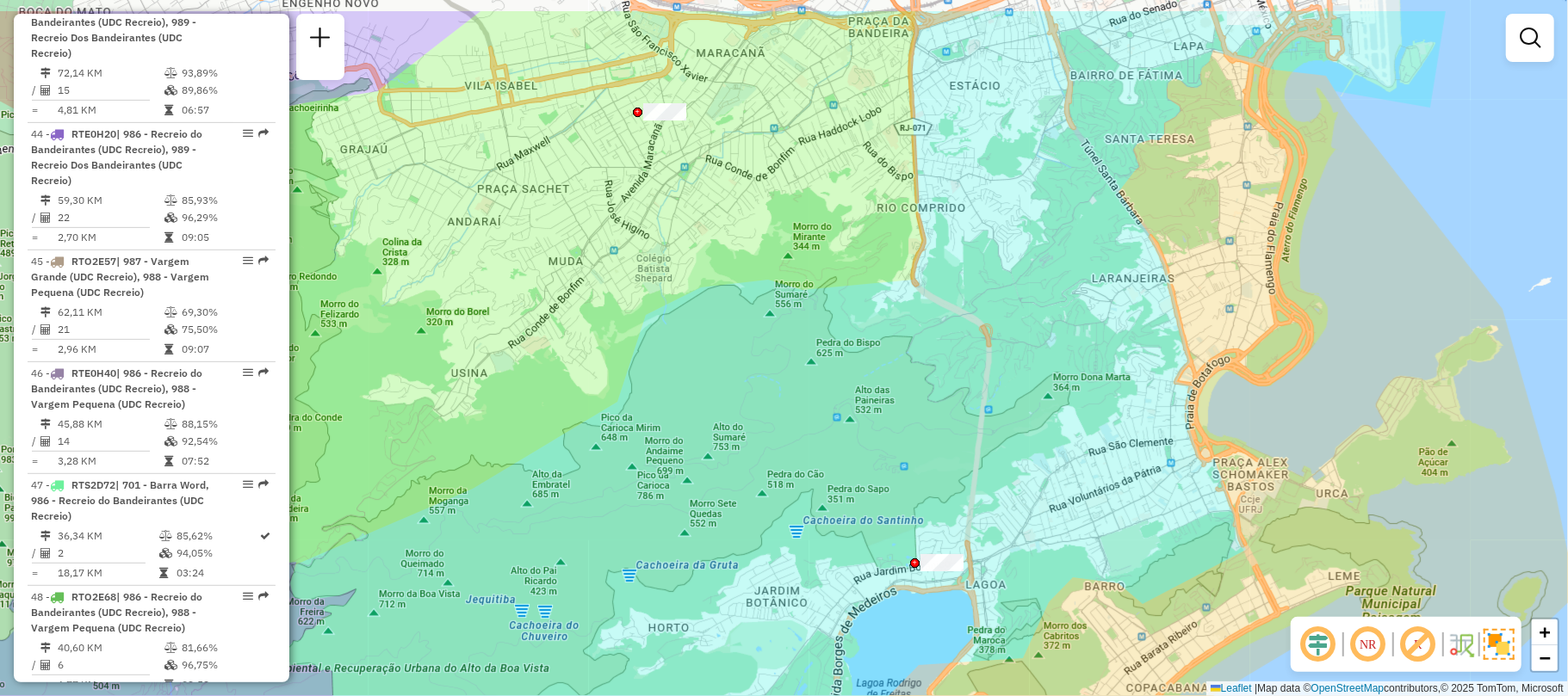
drag, startPoint x: 972, startPoint y: 350, endPoint x: 906, endPoint y: 432, distance: 105.3
click at [906, 432] on div "Janela de atendimento Grade de atendimento Capacidade Transportadoras Veículos …" at bounding box center [784, 348] width 1568 height 696
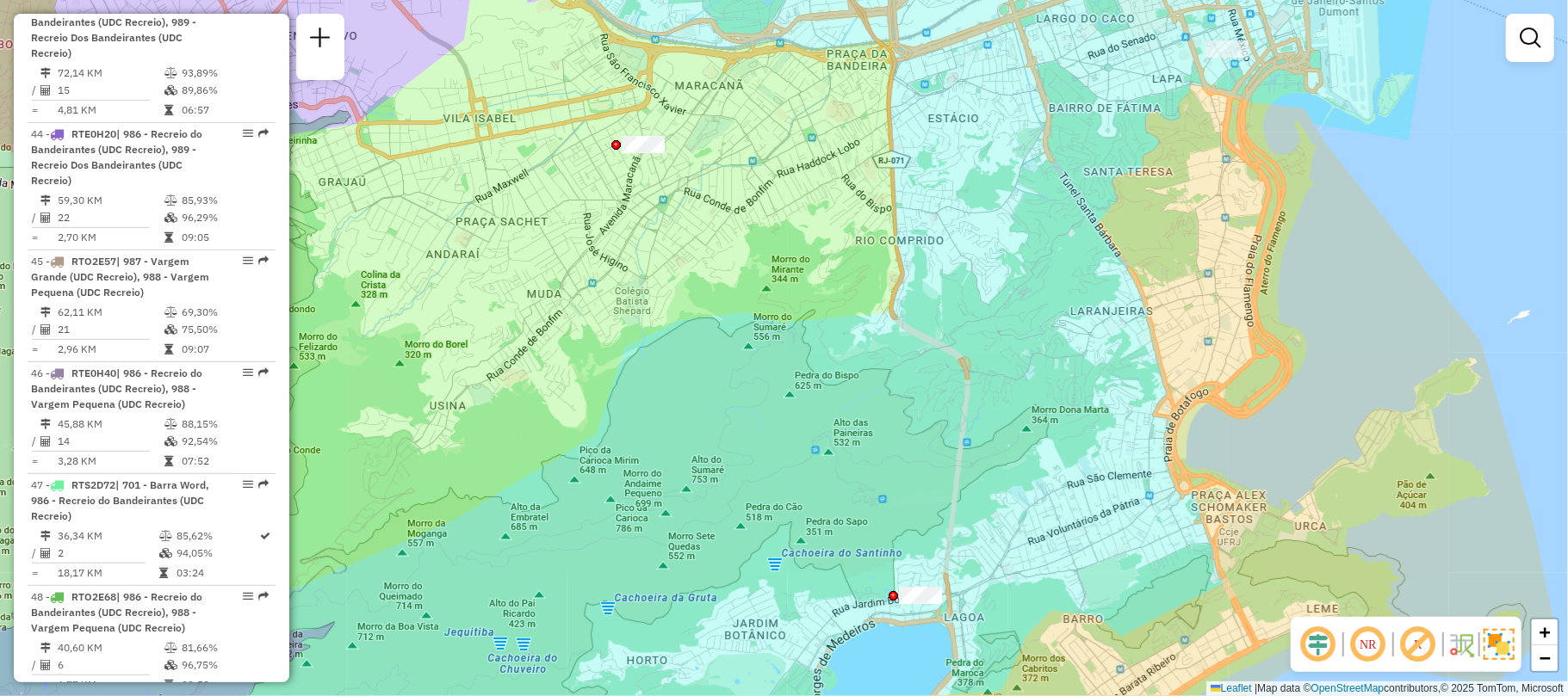
drag, startPoint x: 847, startPoint y: 262, endPoint x: 835, endPoint y: 304, distance: 43.7
click at [835, 304] on div "Janela de atendimento Grade de atendimento Capacidade Transportadoras Veículos …" at bounding box center [784, 348] width 1568 height 696
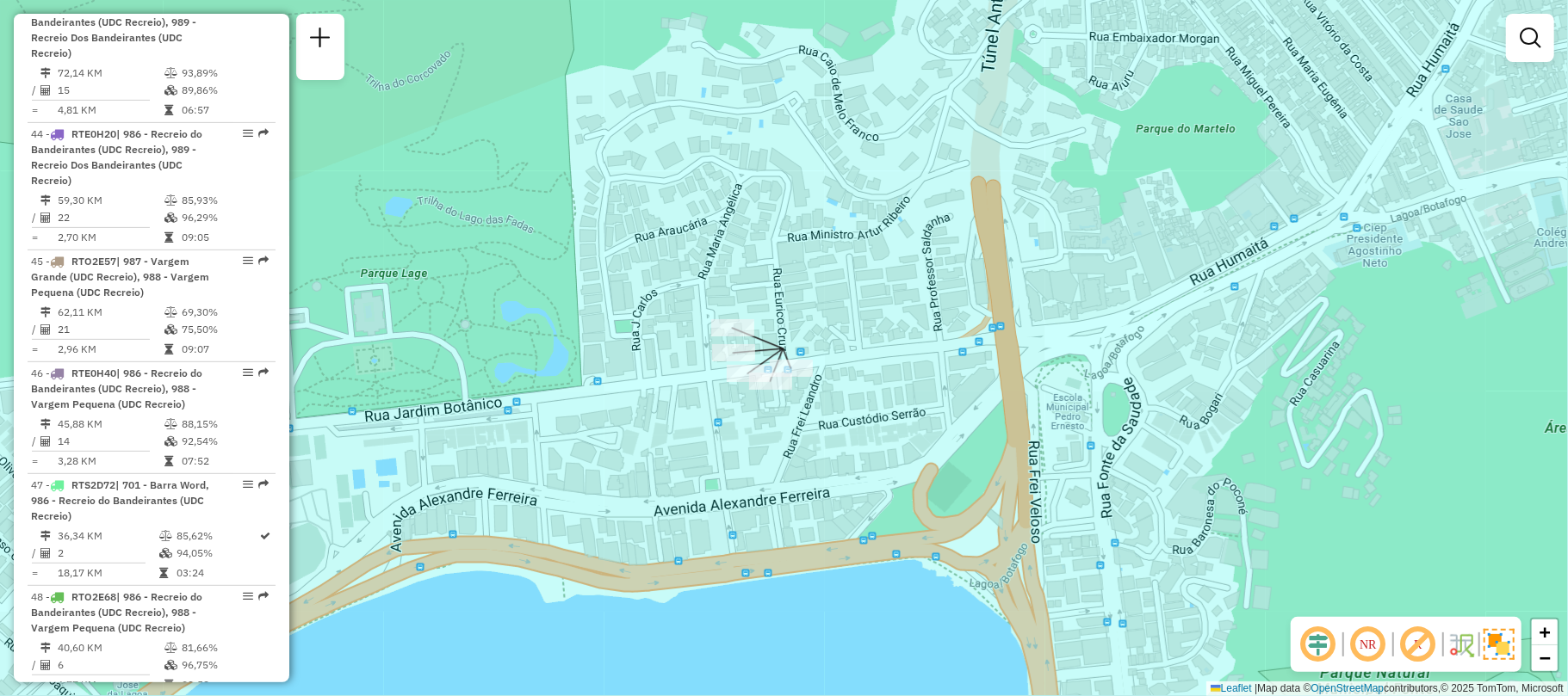
click at [726, 312] on div "Janela de atendimento Grade de atendimento Capacidade Transportadoras Veículos …" at bounding box center [784, 348] width 1568 height 696
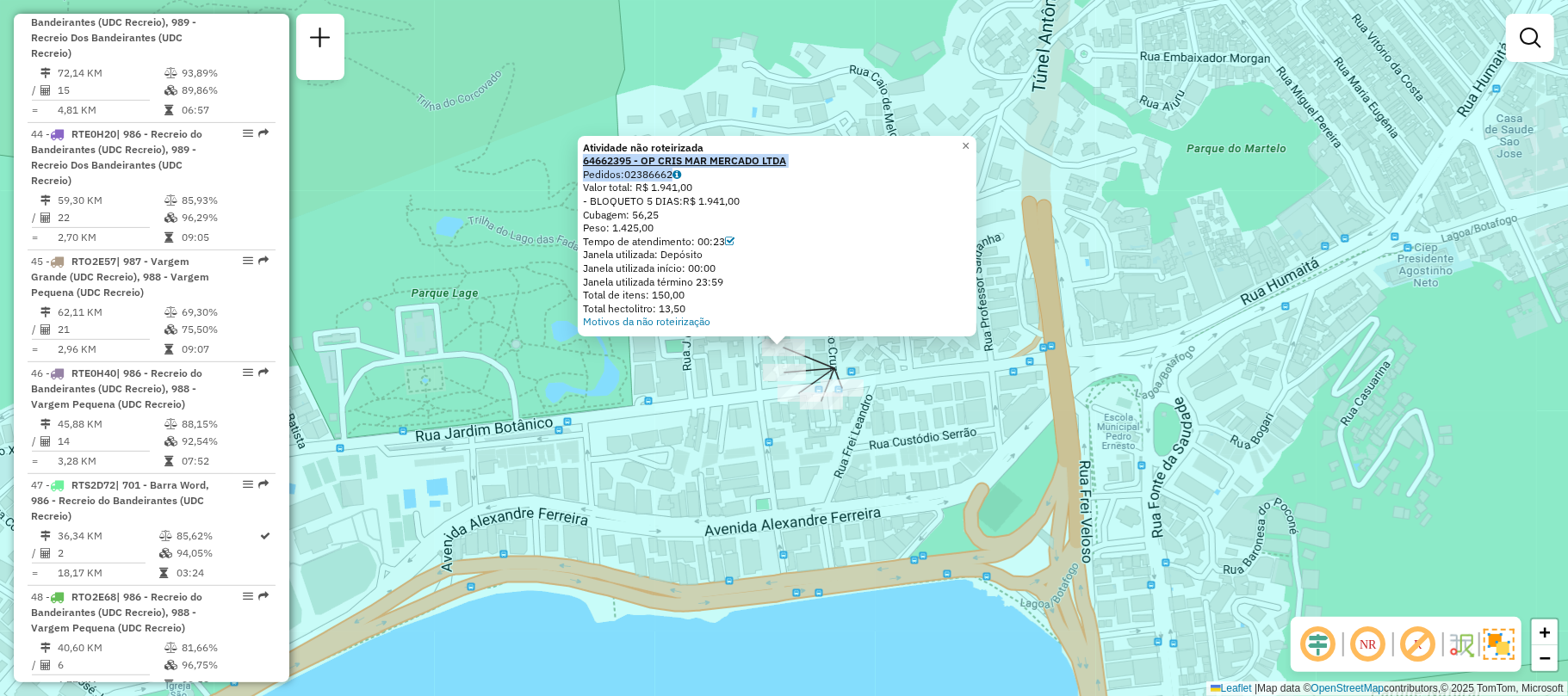
copy div "64662395 - OP CRIS MAR MERCADO LTDA Pedidos: 02386662"
drag, startPoint x: 727, startPoint y: 177, endPoint x: 588, endPoint y: 160, distance: 140.0
click at [588, 160] on div "Atividade não roteirizada 64662395 - OP CRIS MAR MERCADO LTDA Pedidos: 02386662…" at bounding box center [777, 235] width 388 height 188
click at [1104, 449] on div "Atividade não roteirizada 64662395 - OP CRIS MAR MERCADO LTDA Pedidos: 02386662…" at bounding box center [784, 348] width 1568 height 696
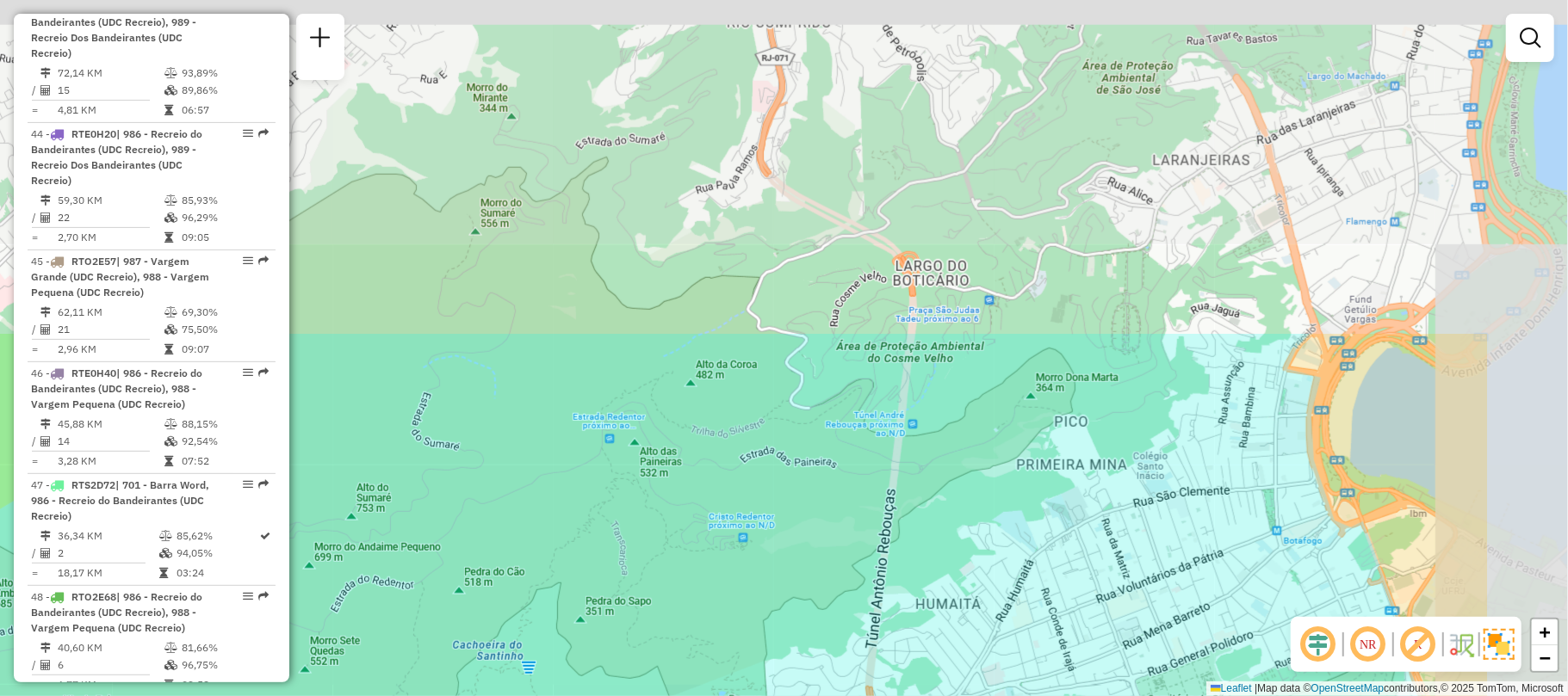
drag, startPoint x: 1231, startPoint y: 193, endPoint x: 993, endPoint y: 596, distance: 468.0
click at [993, 596] on div "Janela de atendimento Grade de atendimento Capacidade Transportadoras Veículos …" at bounding box center [784, 348] width 1568 height 696
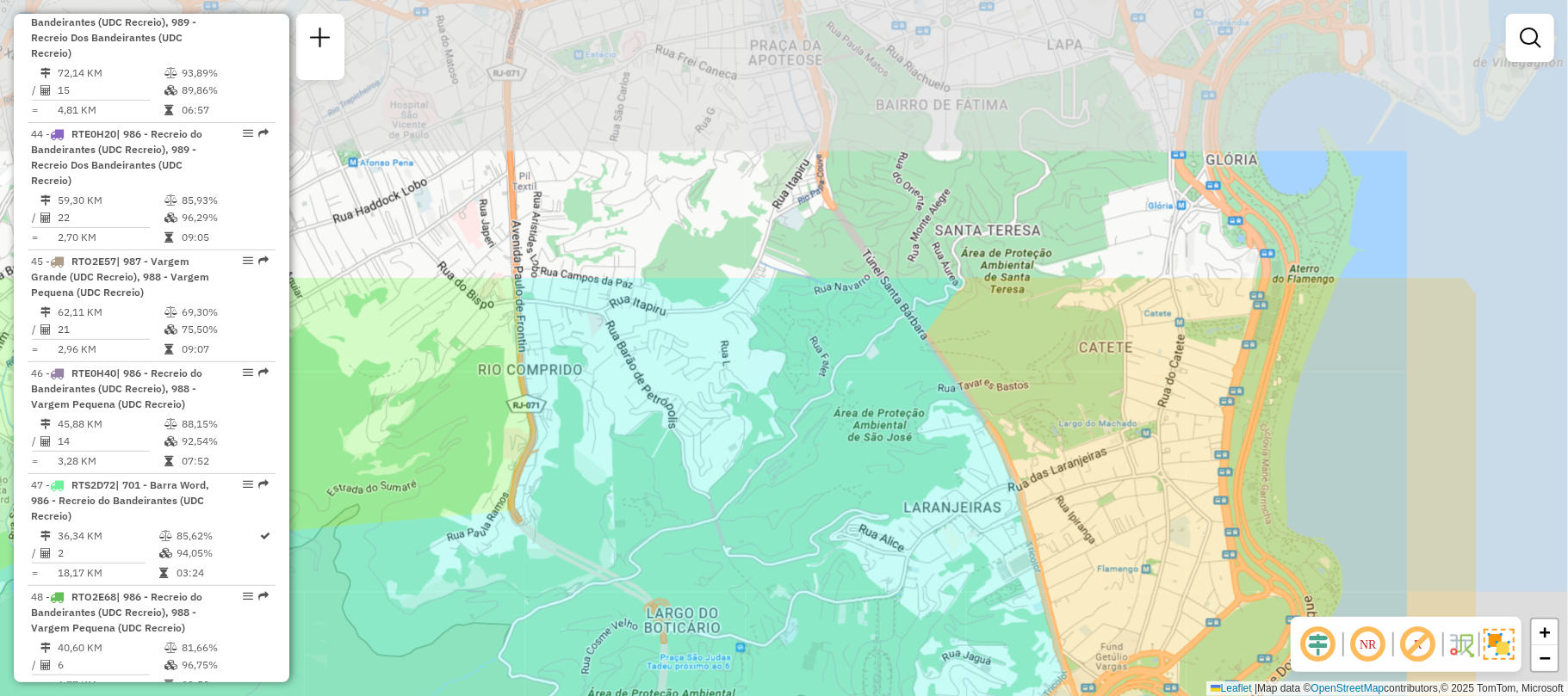
drag, startPoint x: 1176, startPoint y: 152, endPoint x: 913, endPoint y: 507, distance: 441.8
click at [913, 508] on div "Janela de atendimento Grade de atendimento Capacidade Transportadoras Veículos …" at bounding box center [784, 348] width 1568 height 696
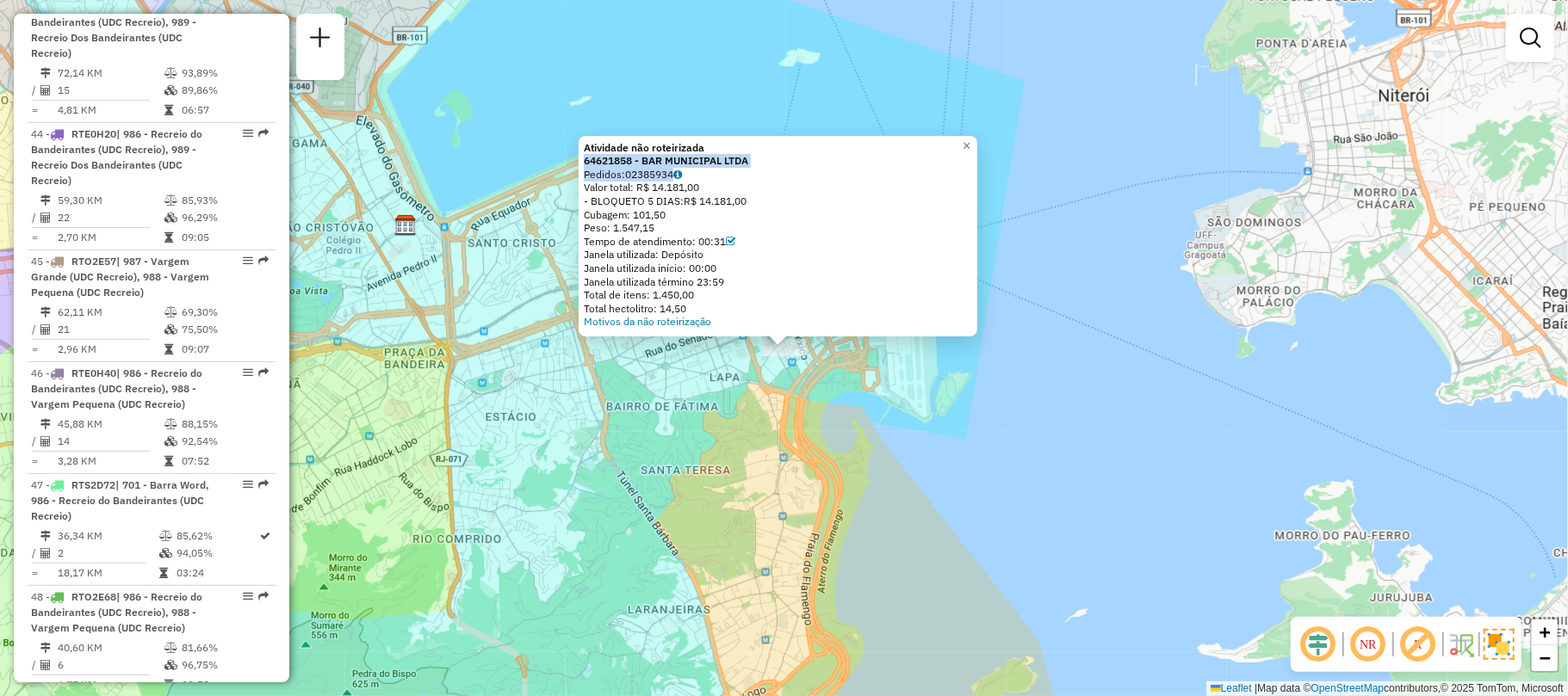
copy div "64621858 - BAR MUNICIPAL LTDA Pedidos: 02385934"
drag, startPoint x: 705, startPoint y: 169, endPoint x: 588, endPoint y: 135, distance: 121.8
click at [589, 160] on div "Atividade não roteirizada 64621858 - BAR MUNICIPAL LTDA Pedidos: 02385934 Valor…" at bounding box center [778, 235] width 388 height 188
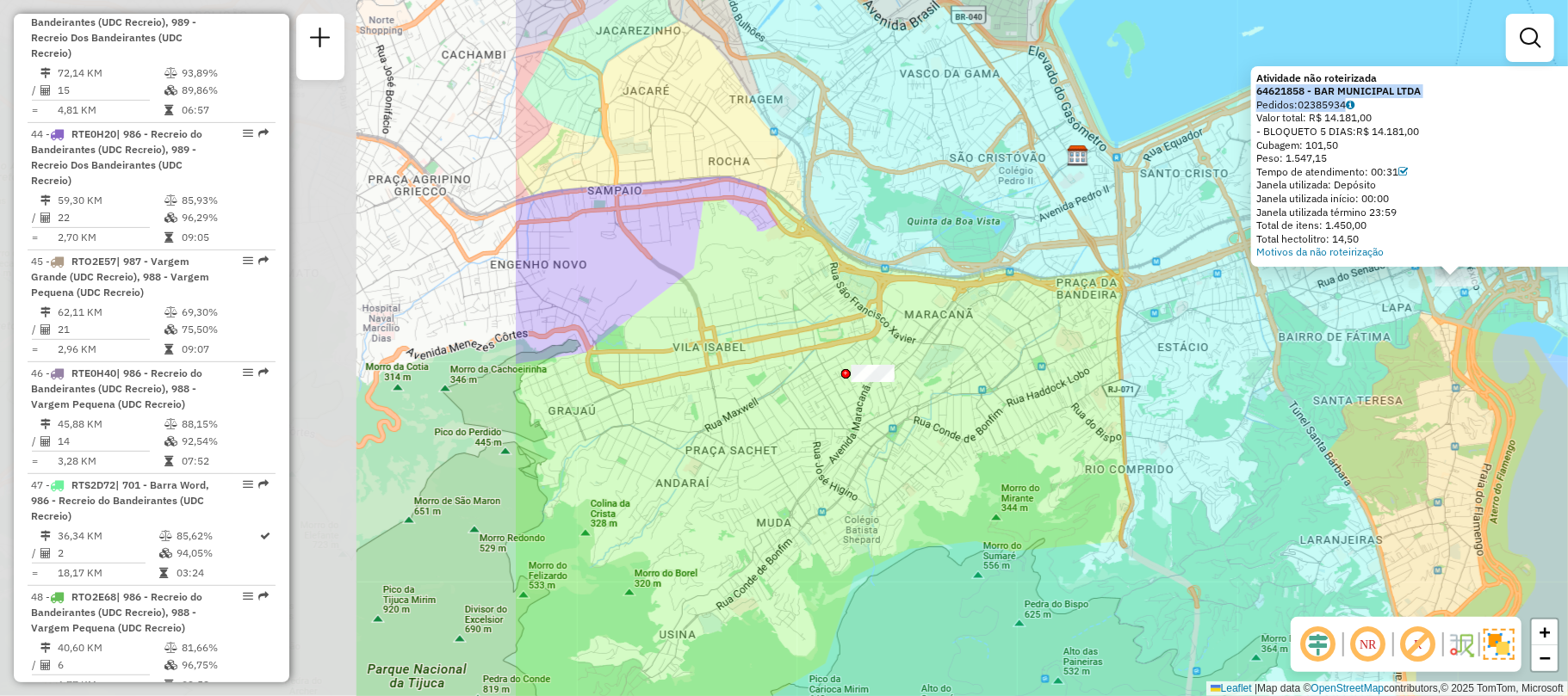
drag, startPoint x: 668, startPoint y: 480, endPoint x: 1340, endPoint y: 411, distance: 675.5
click at [1340, 411] on div "Atividade não roteirizada 64621858 - BAR MUNICIPAL LTDA Pedidos: 02385934 Valor…" at bounding box center [784, 348] width 1568 height 696
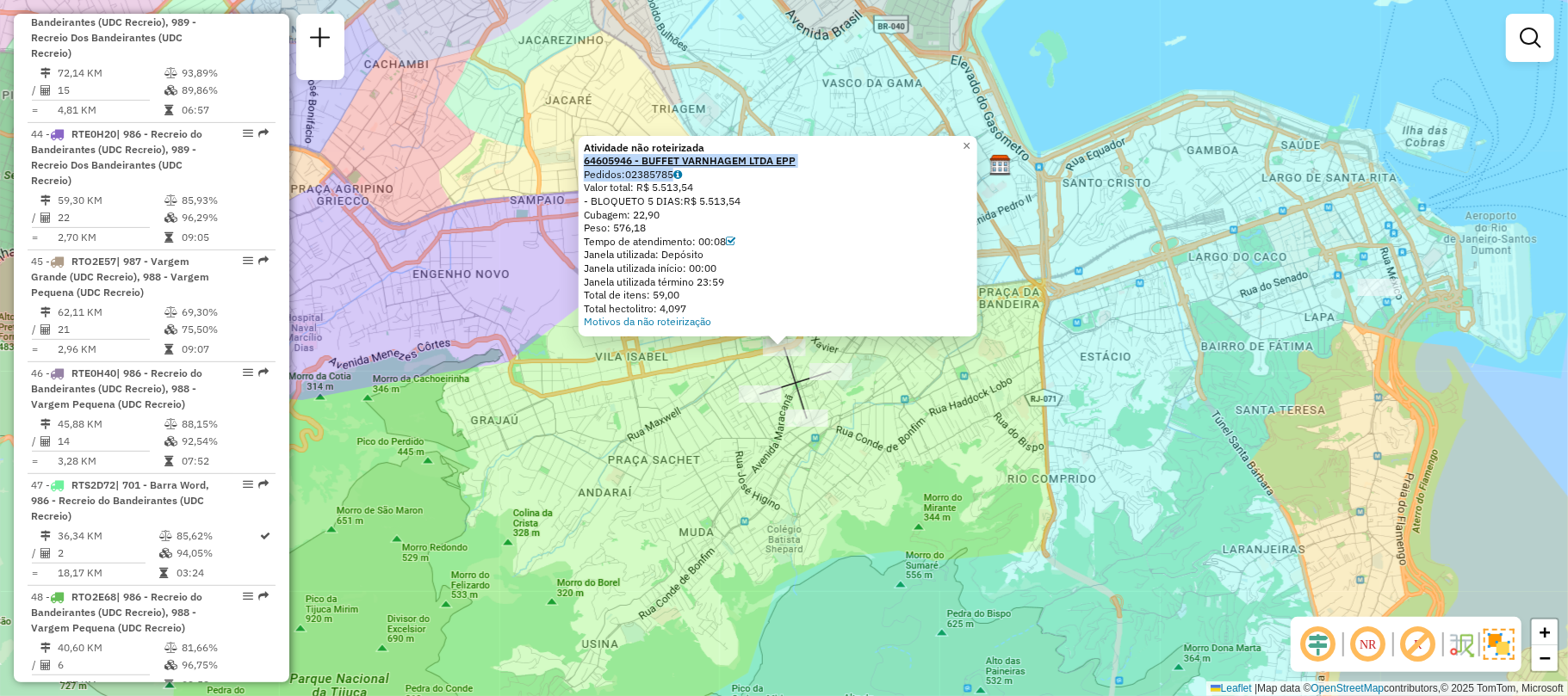
copy div "64605946 - BUFFET VARNHAGEM LTDA EPP Pedidos: 02385785"
drag, startPoint x: 710, startPoint y: 179, endPoint x: 589, endPoint y: 159, distance: 122.6
click at [589, 159] on div "Atividade não roteirizada 64605946 - BUFFET VARNHAGEM LTDA EPP Pedidos: 0238578…" at bounding box center [778, 235] width 388 height 188
